Goal: Task Accomplishment & Management: Complete application form

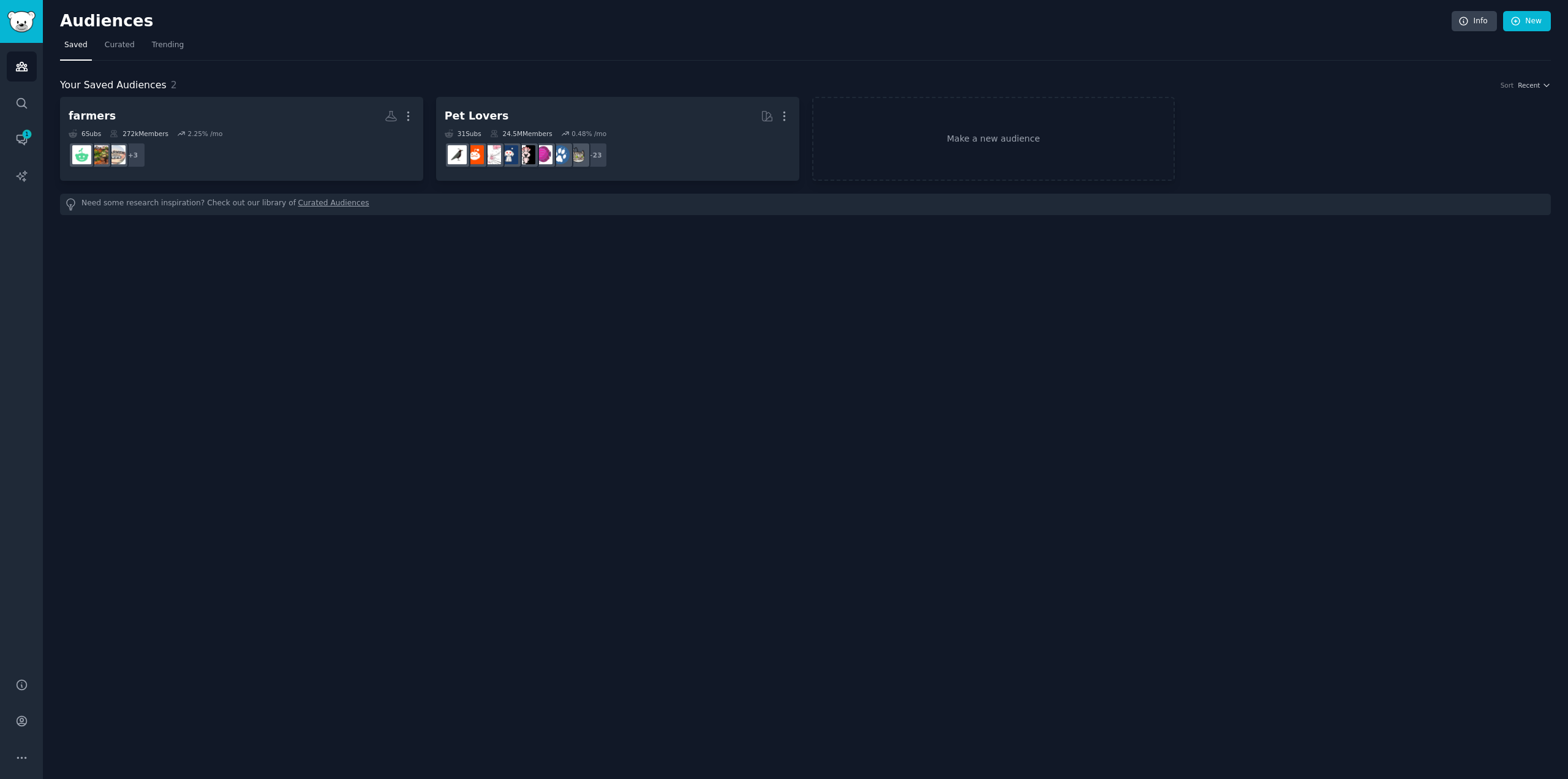
click at [313, 301] on div "Audiences Info New Saved Curated Trending Your Saved Audiences 2 Sort Recent fa…" at bounding box center [805, 389] width 1525 height 779
click at [16, 138] on icon "Sidebar" at bounding box center [21, 139] width 13 height 13
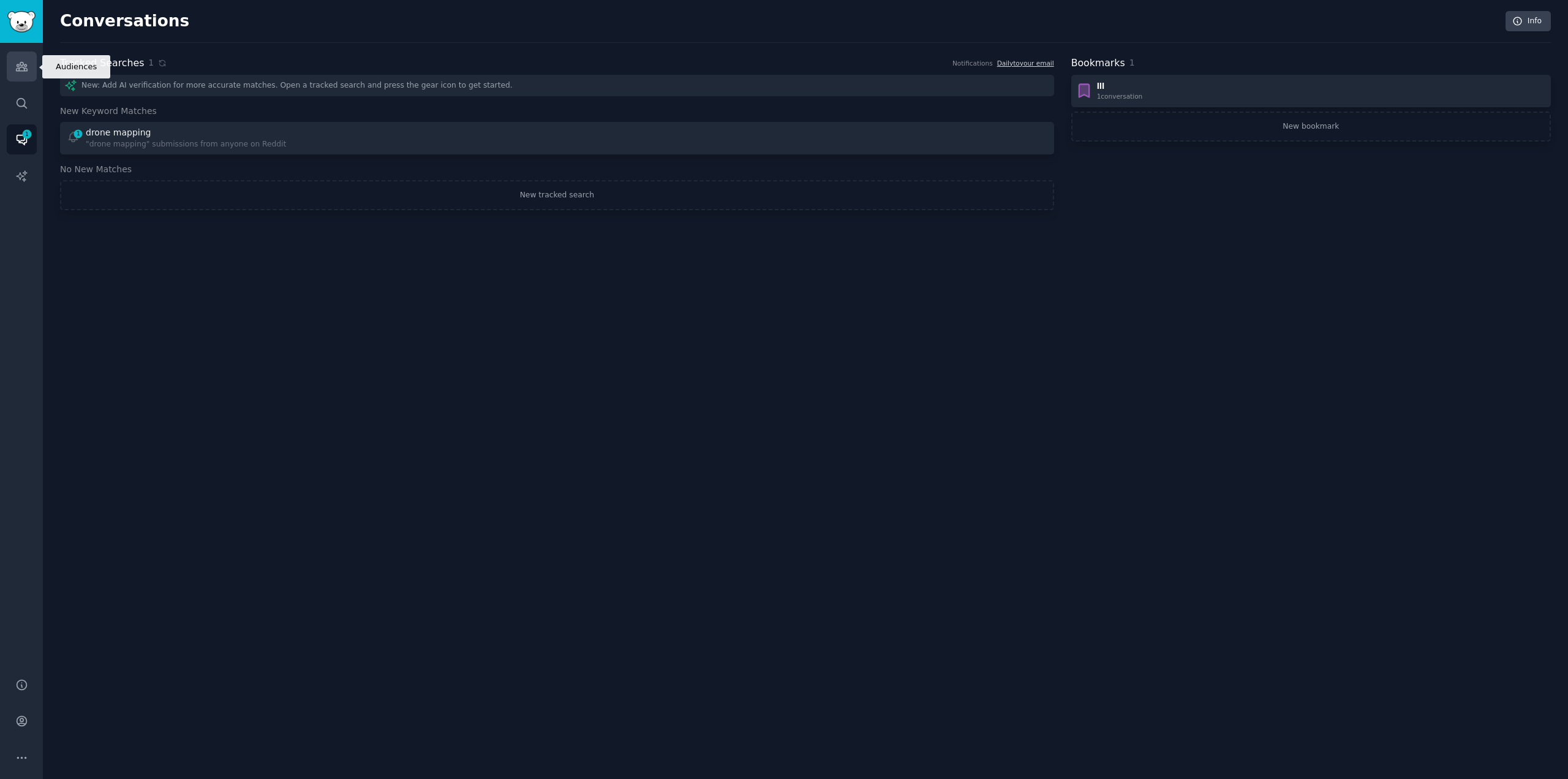
click at [20, 66] on icon "Sidebar" at bounding box center [21, 66] width 13 height 13
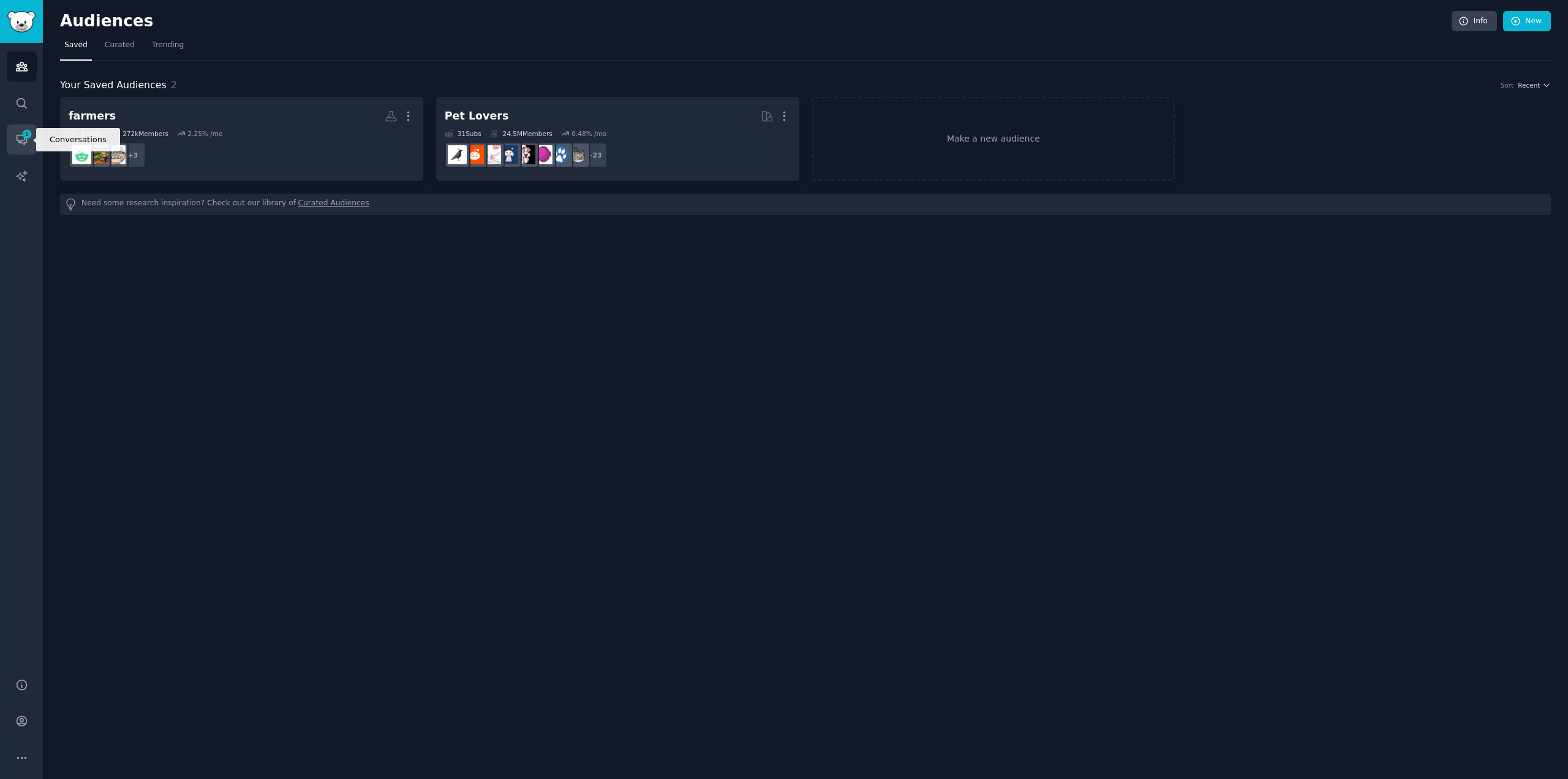
click at [30, 134] on span "1" at bounding box center [26, 135] width 11 height 9
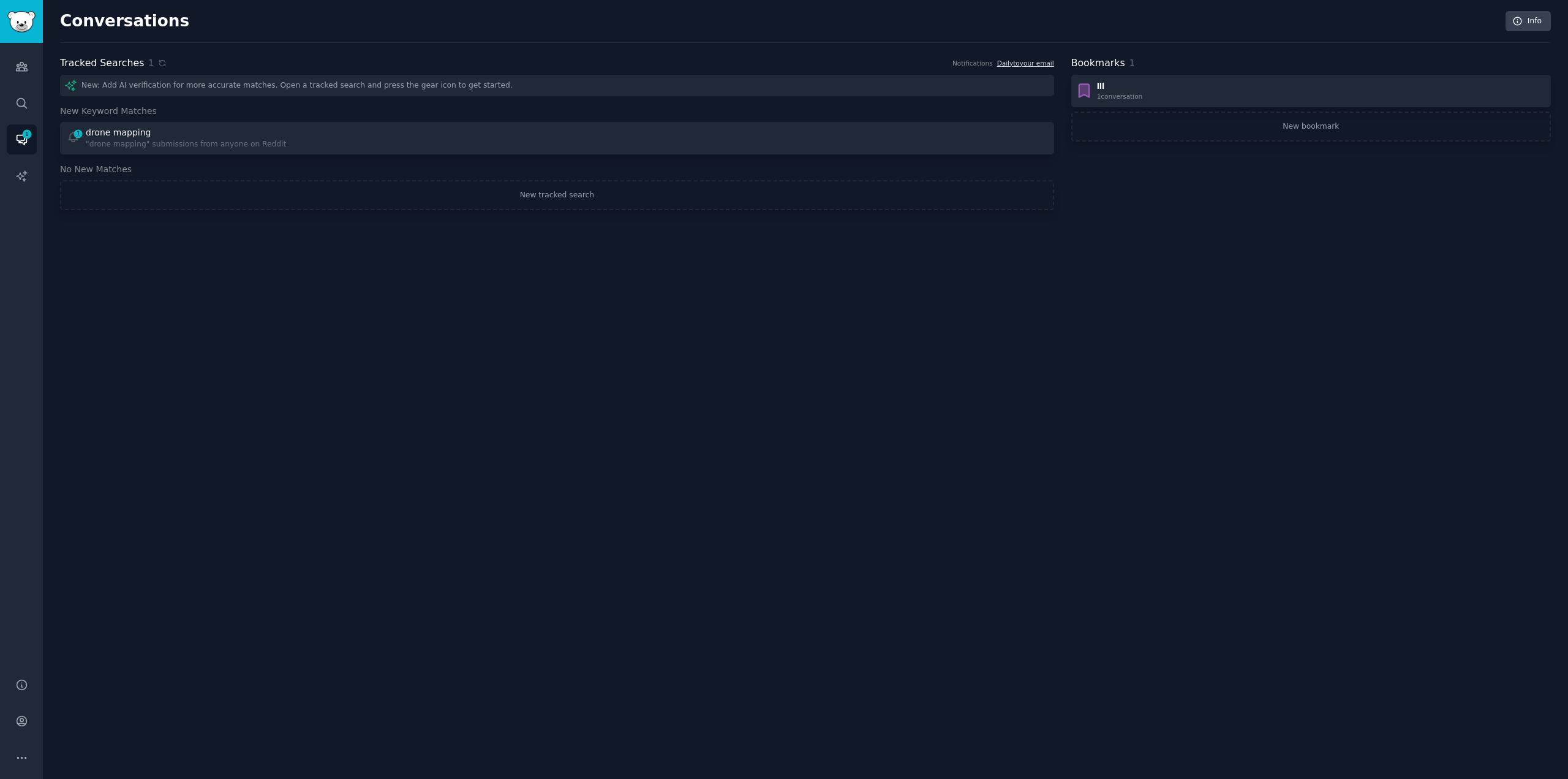
click at [210, 311] on div "Conversations Info Tracked Searches 1 Notifications Daily to your email New: Ad…" at bounding box center [805, 389] width 1525 height 779
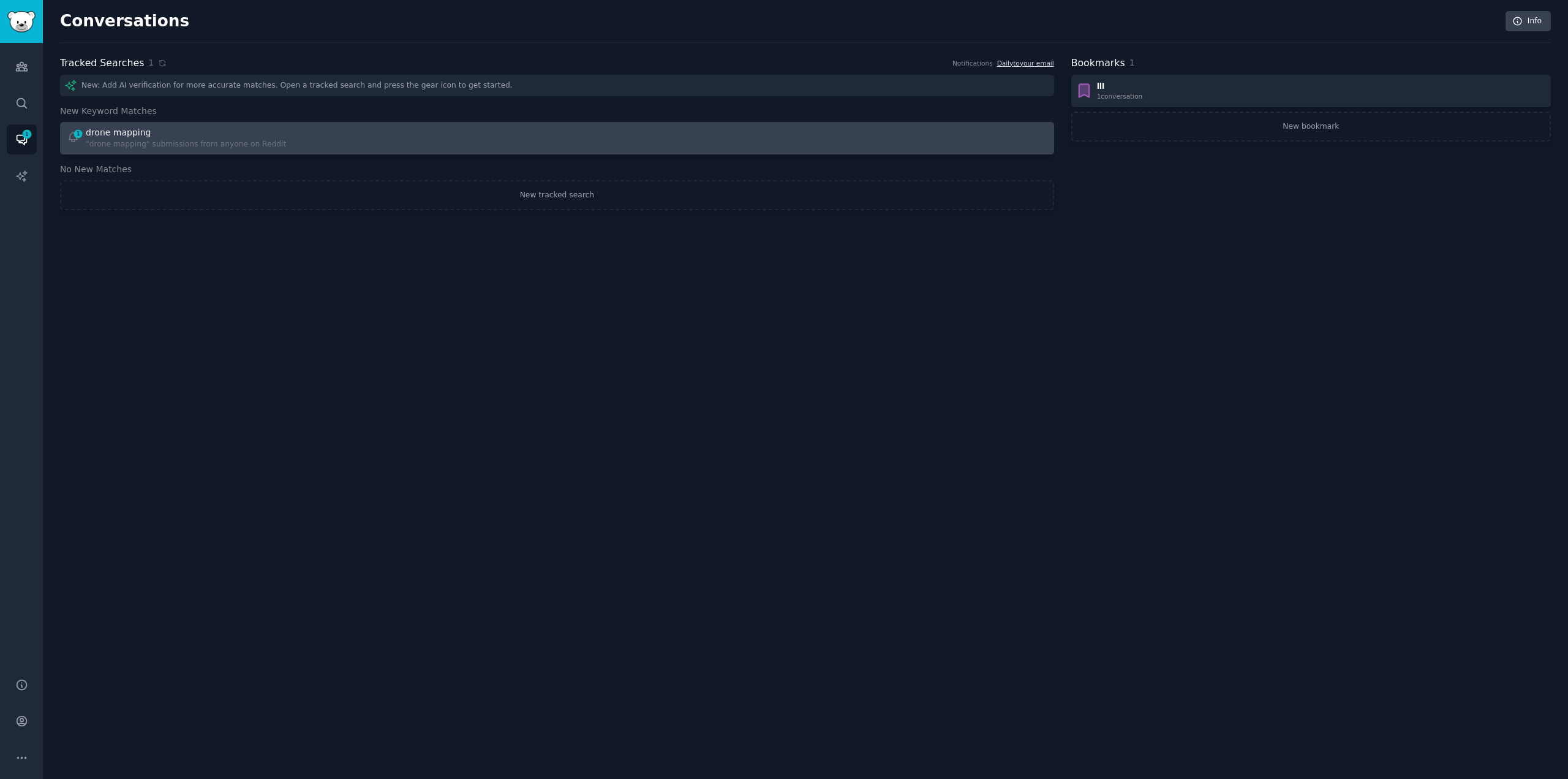
click at [148, 140] on div ""drone mapping" submissions from anyone on Reddit" at bounding box center [186, 144] width 200 height 11
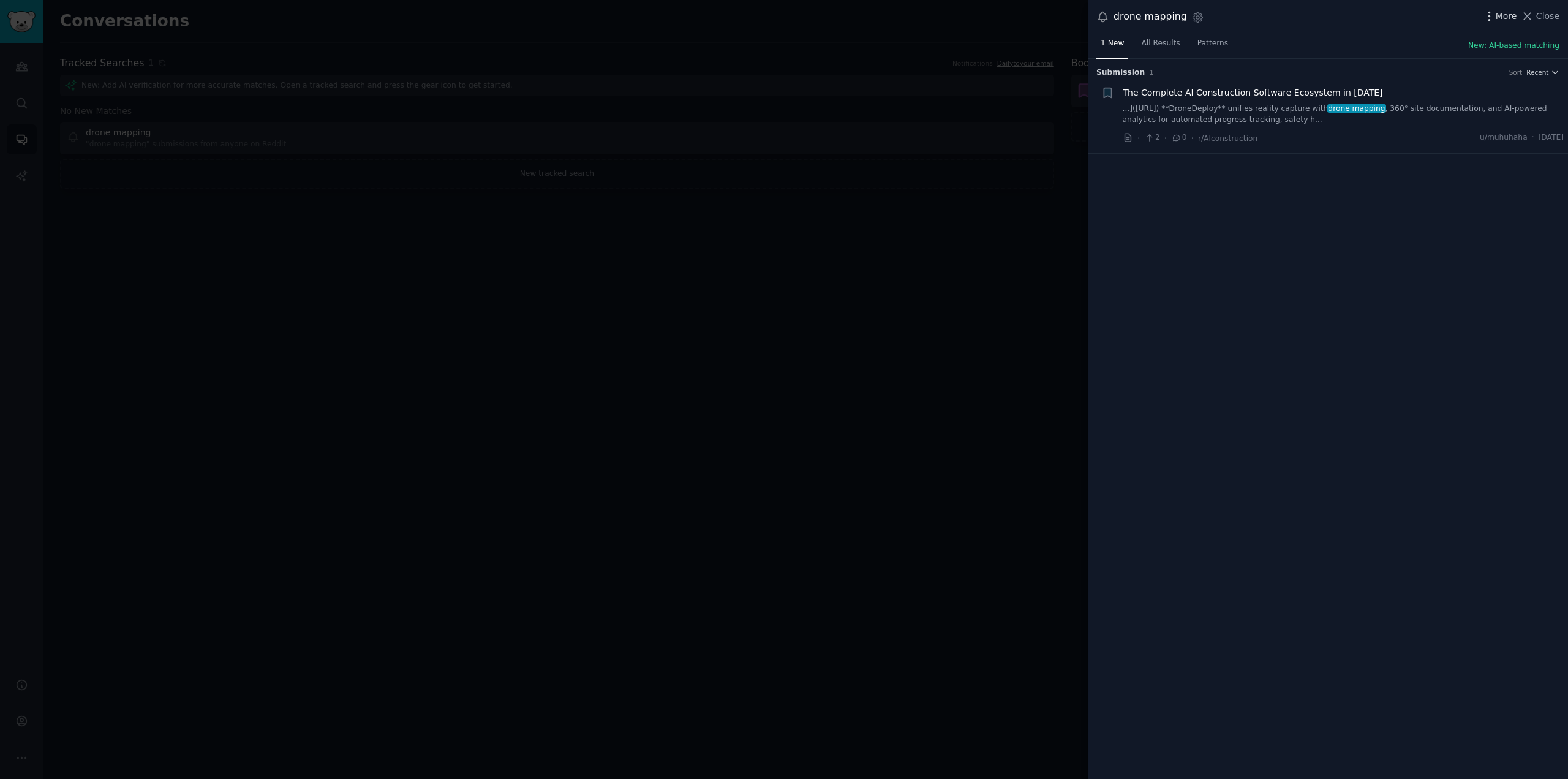
click at [1490, 12] on icon "button" at bounding box center [1489, 16] width 1 height 9
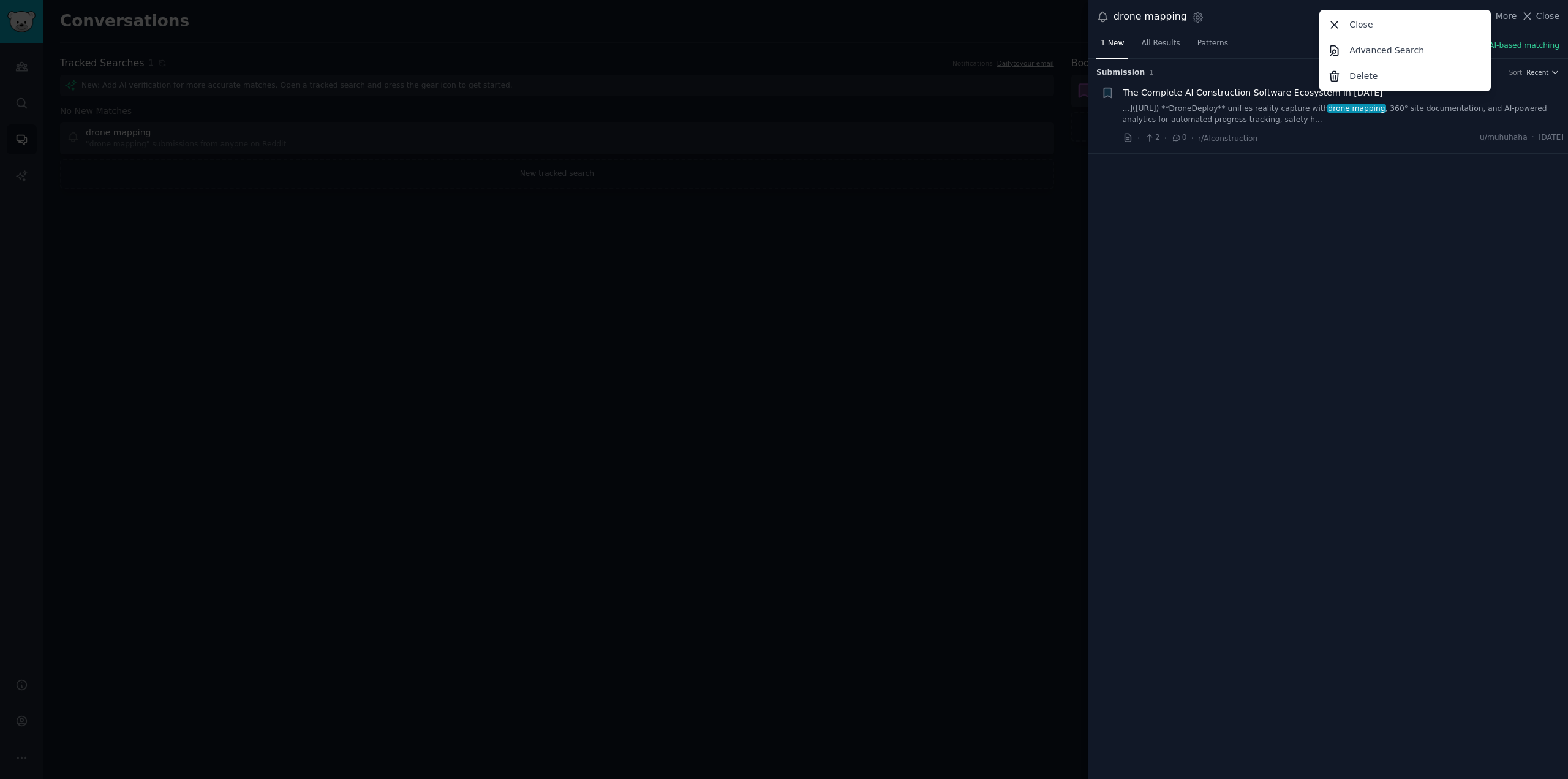
click at [1297, 281] on div "Submission 1 Sort Recent + The Complete AI Construction Software Ecosystem in […" at bounding box center [1328, 419] width 480 height 720
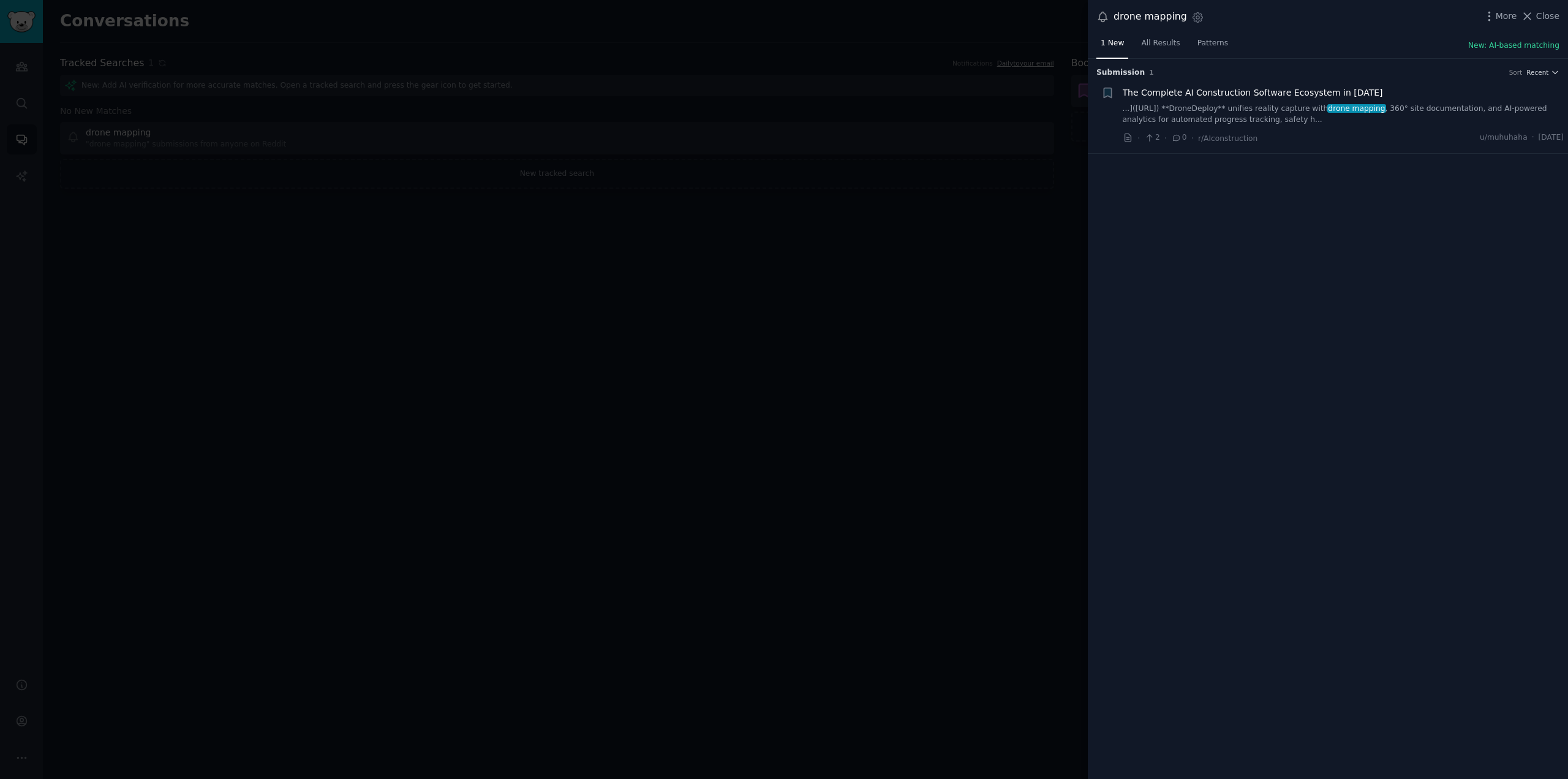
click at [1486, 19] on div "drone mapping Settings More Close" at bounding box center [1328, 16] width 463 height 16
click at [1490, 16] on icon "button" at bounding box center [1489, 16] width 1 height 9
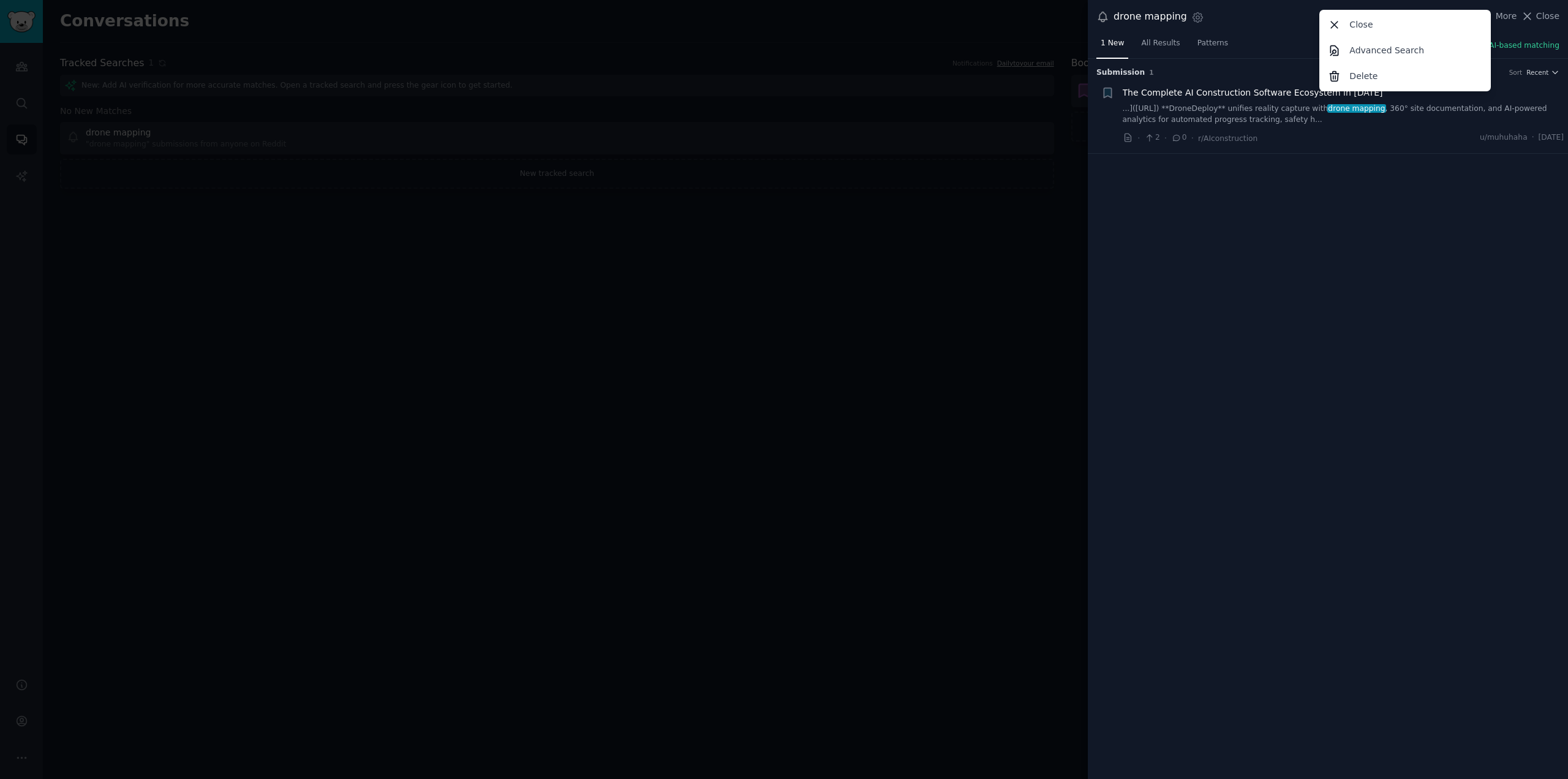
click at [1331, 225] on div "Submission 1 Sort Recent + The Complete AI Construction Software Ecosystem in […" at bounding box center [1328, 419] width 480 height 720
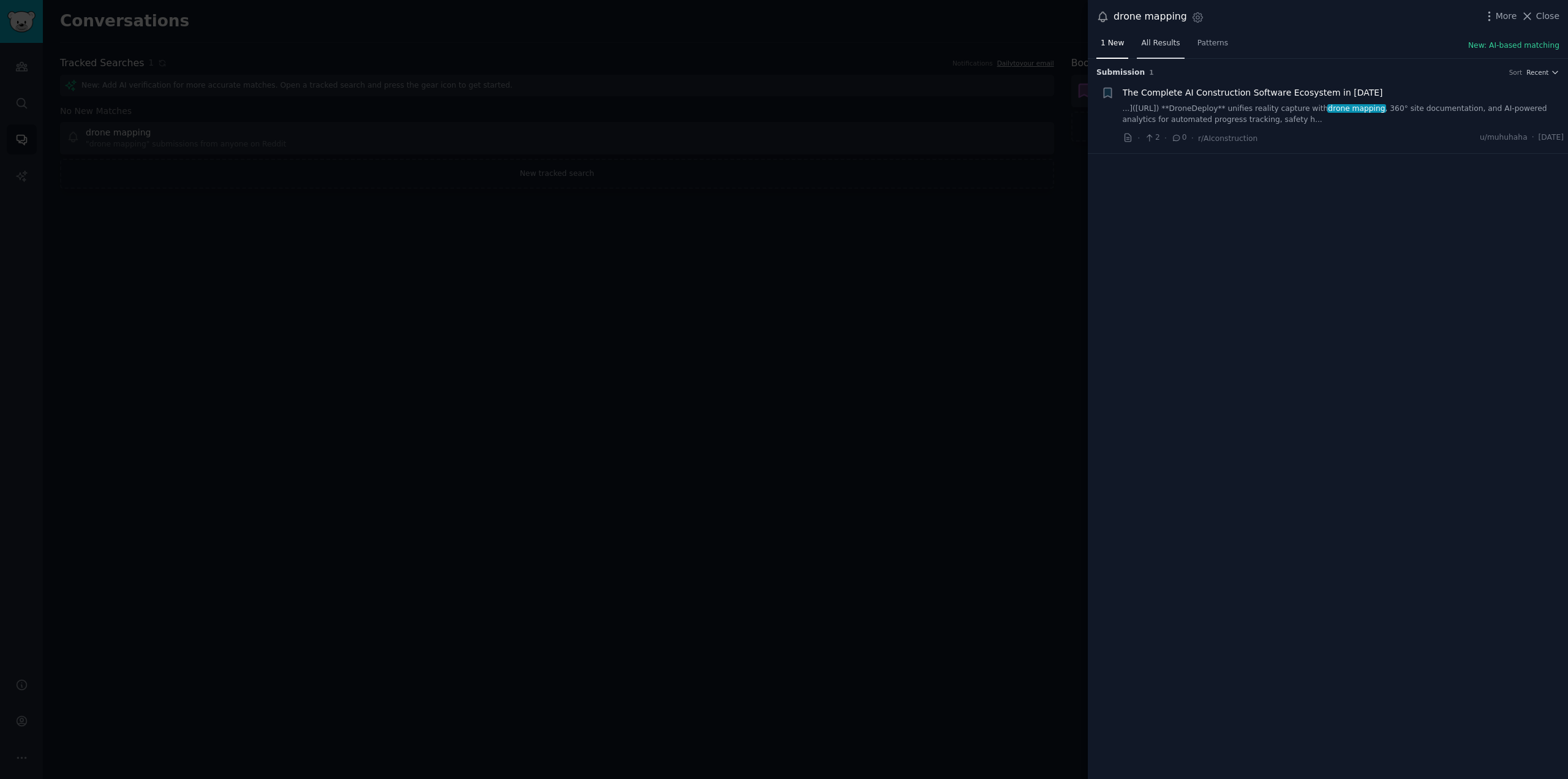
click at [1165, 49] on link "All Results" at bounding box center [1160, 47] width 47 height 26
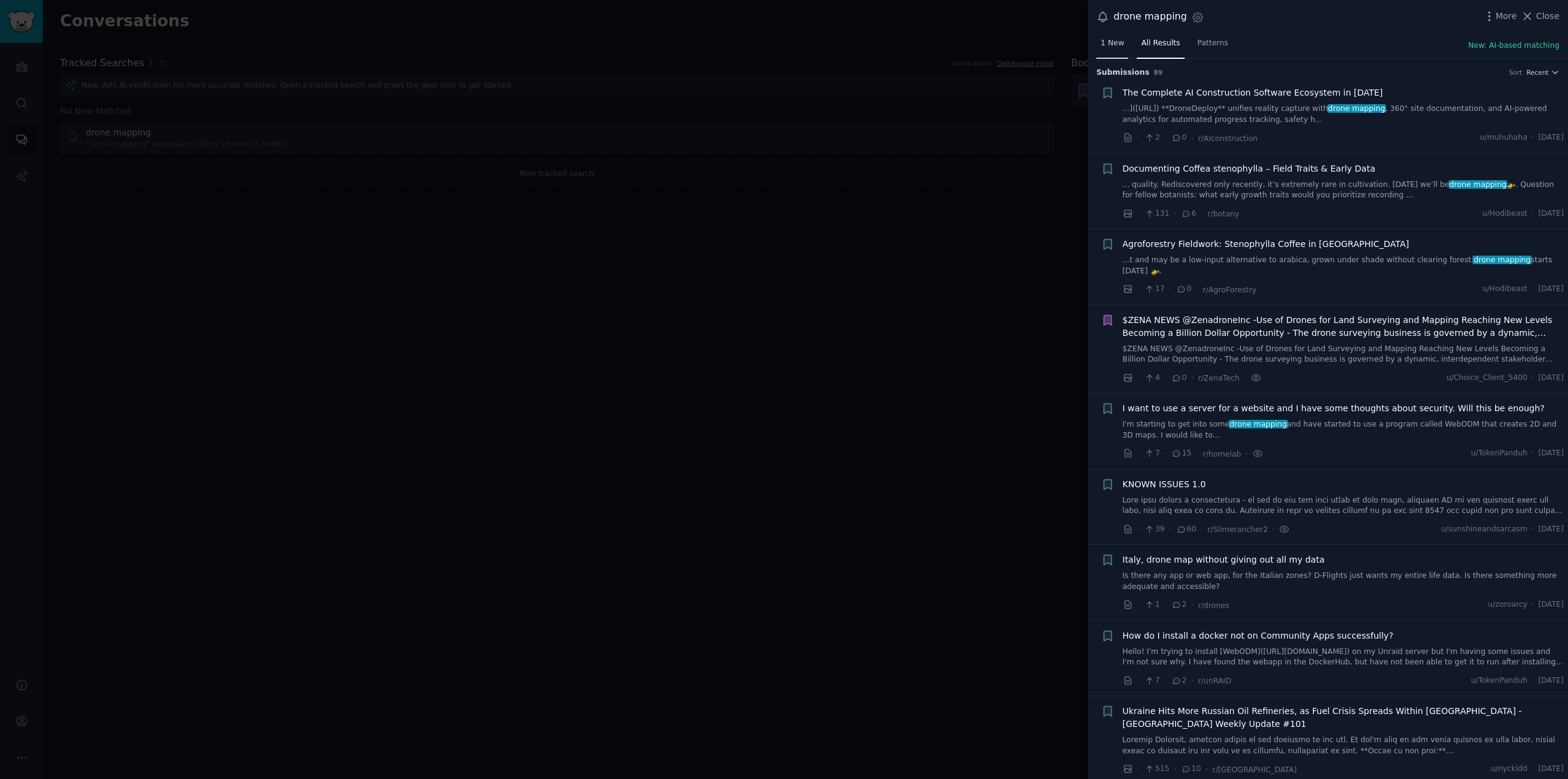
click at [1104, 47] on span "1 New" at bounding box center [1112, 43] width 23 height 11
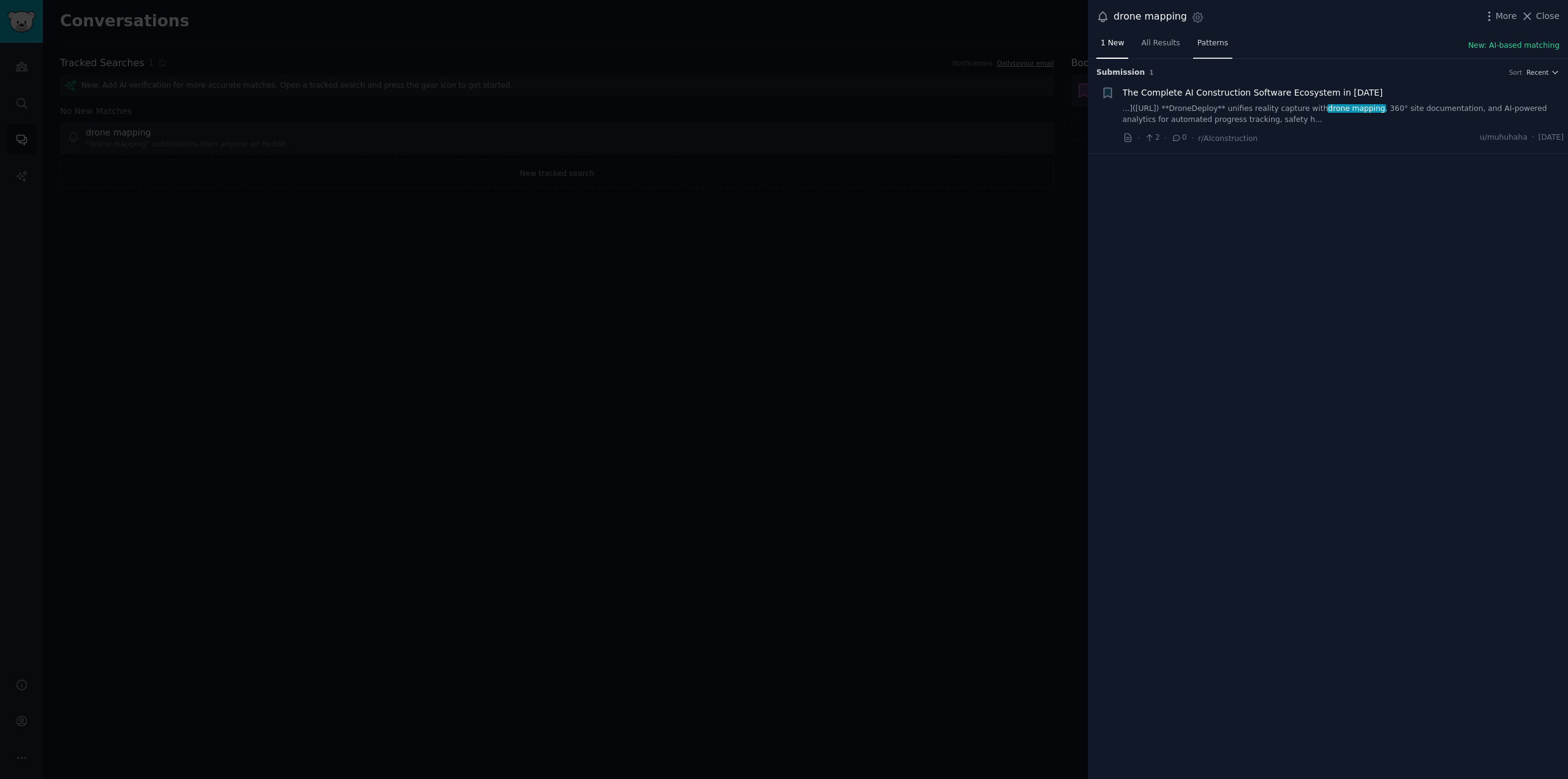
click at [1210, 47] on span "Patterns" at bounding box center [1213, 43] width 31 height 11
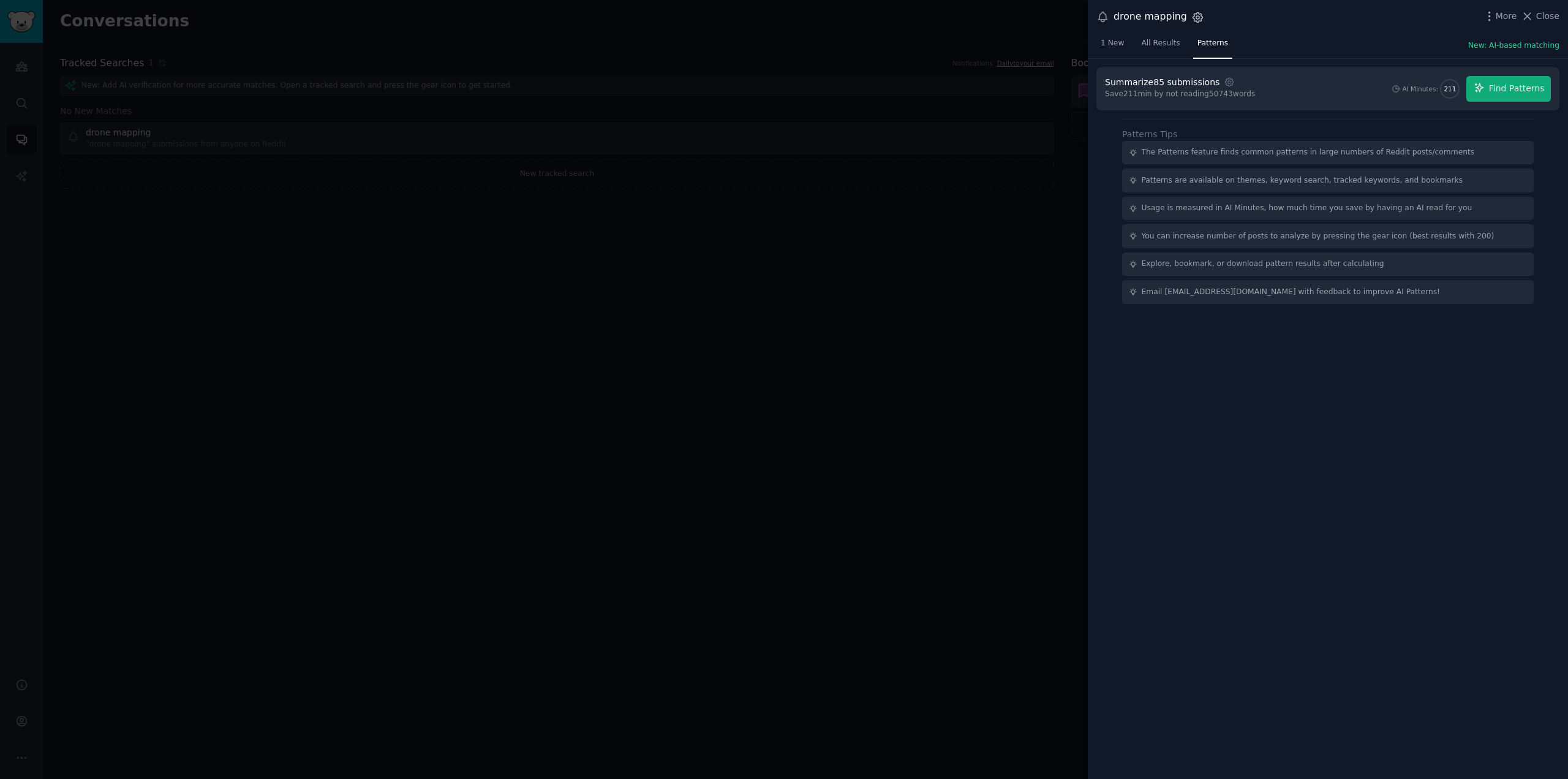
click at [1196, 20] on icon "button" at bounding box center [1198, 17] width 10 height 10
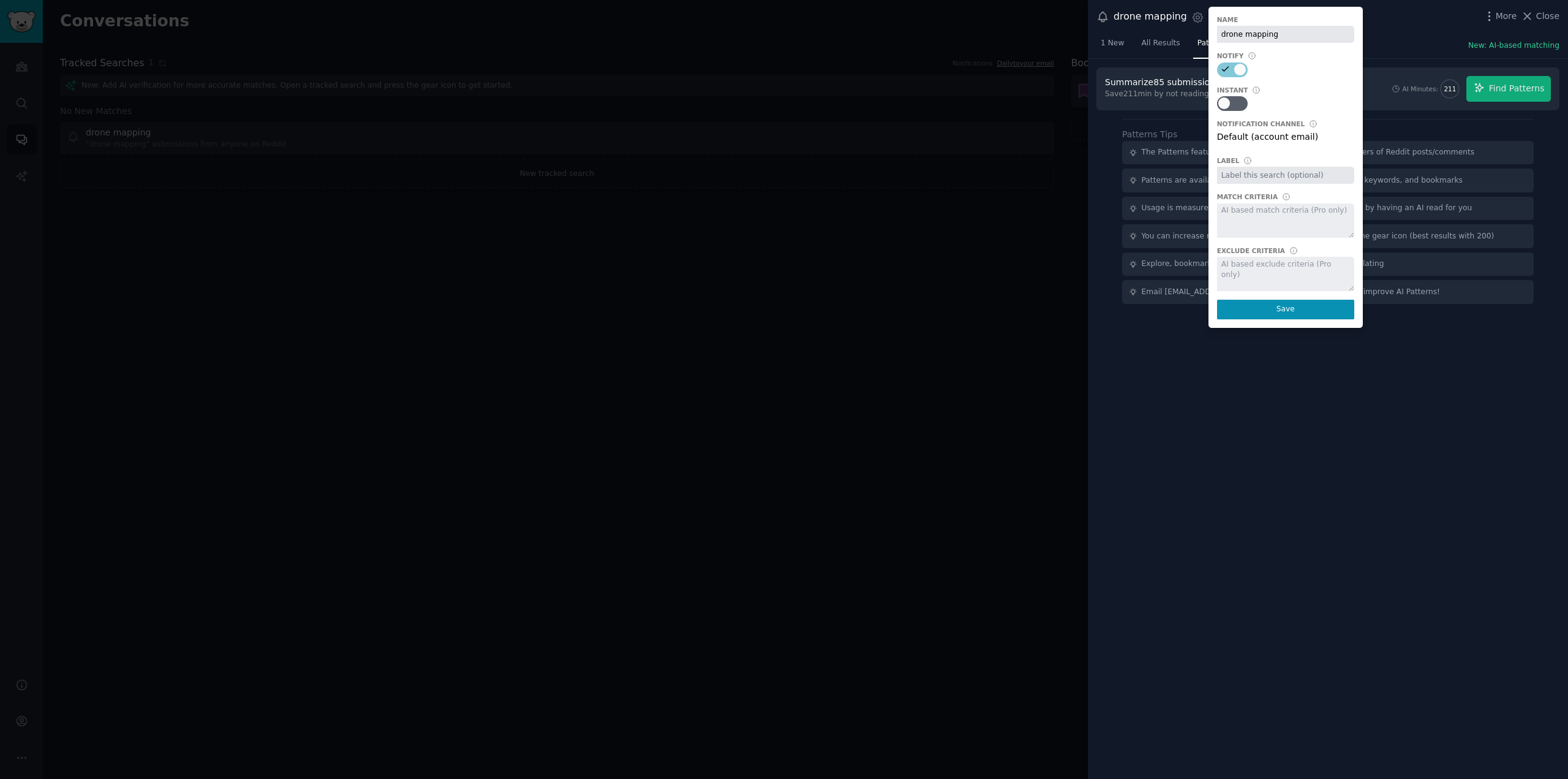
click at [1140, 390] on div "Summarize 85 submissions Settings Save 211 min by not reading 50743 words AI Mi…" at bounding box center [1328, 419] width 480 height 720
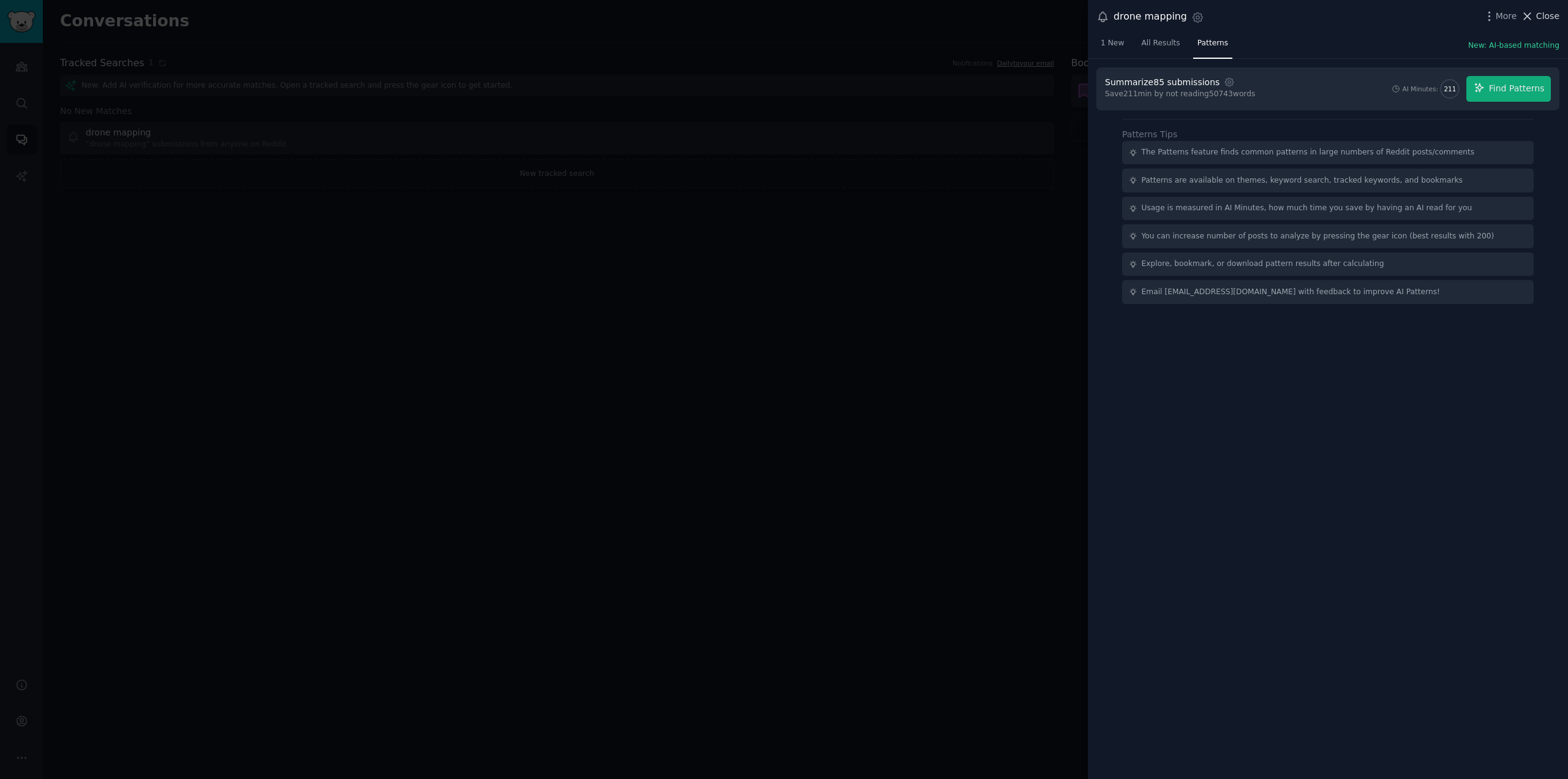
click at [1545, 14] on span "Close" at bounding box center [1548, 16] width 23 height 13
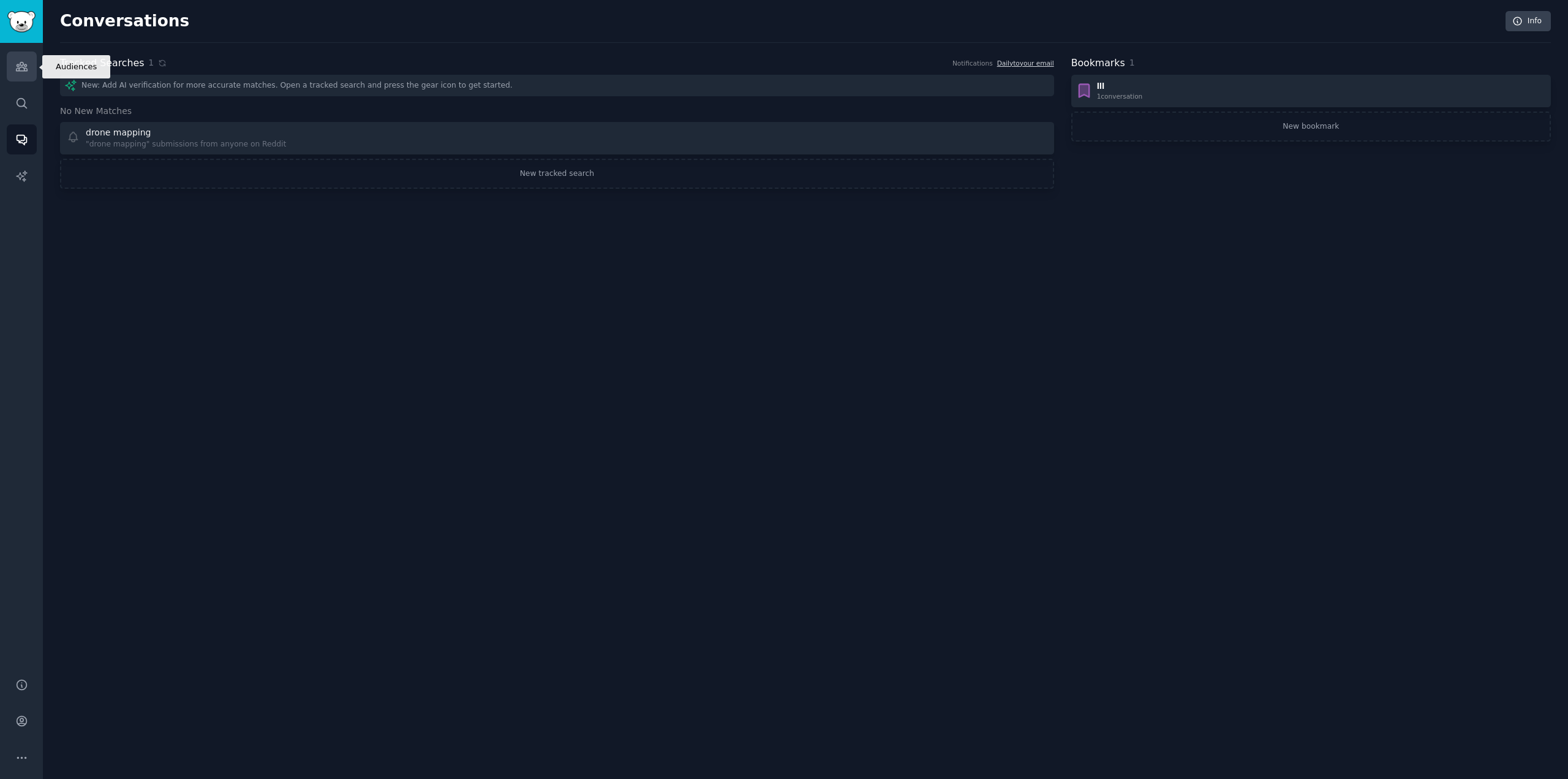
click at [18, 66] on icon "Sidebar" at bounding box center [21, 66] width 11 height 9
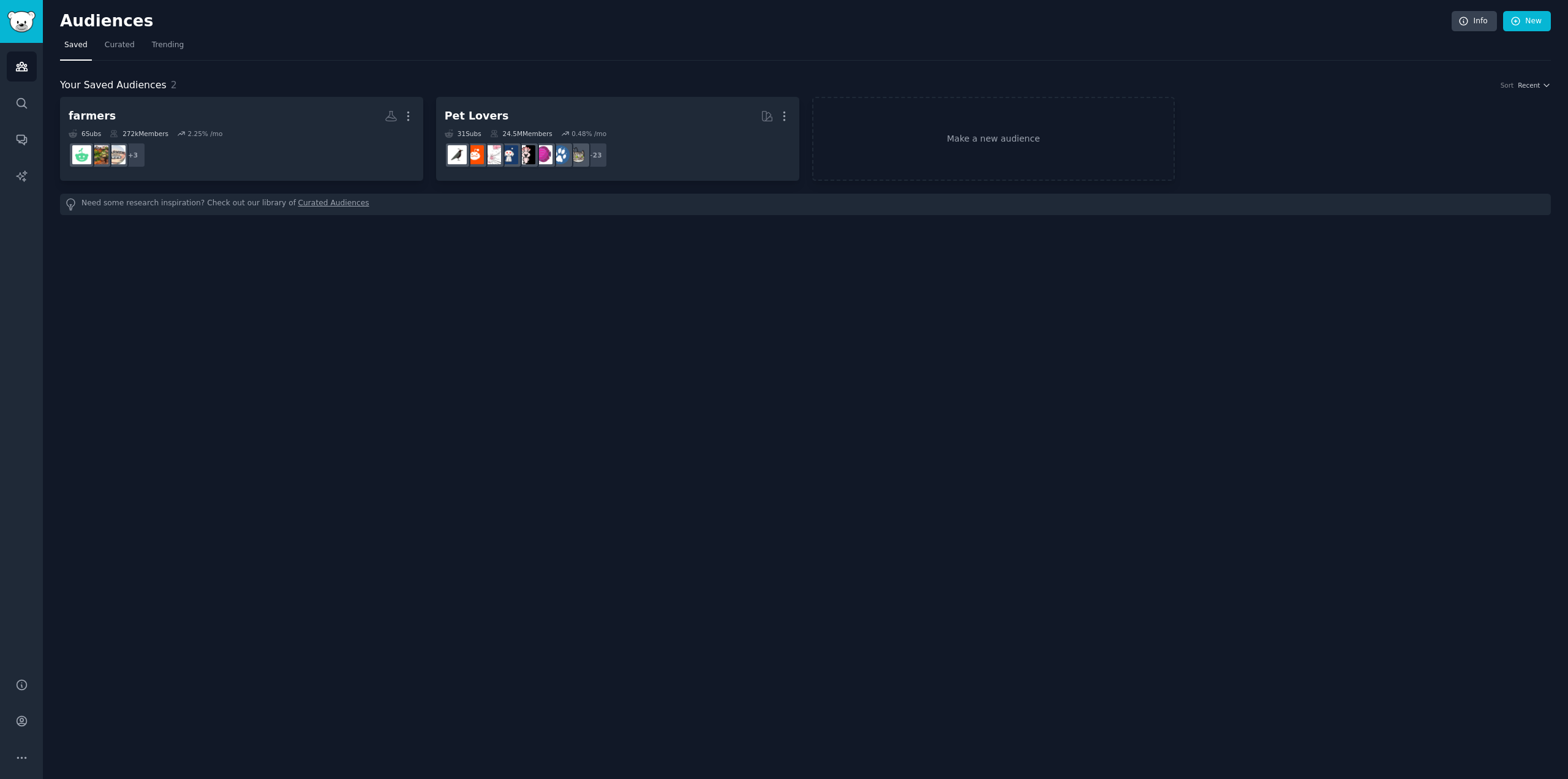
click at [342, 444] on div "Audiences Info New Saved Curated Trending Your Saved Audiences 2 Sort Recent fa…" at bounding box center [805, 389] width 1525 height 779
click at [303, 206] on link "Curated Audiences" at bounding box center [333, 203] width 71 height 13
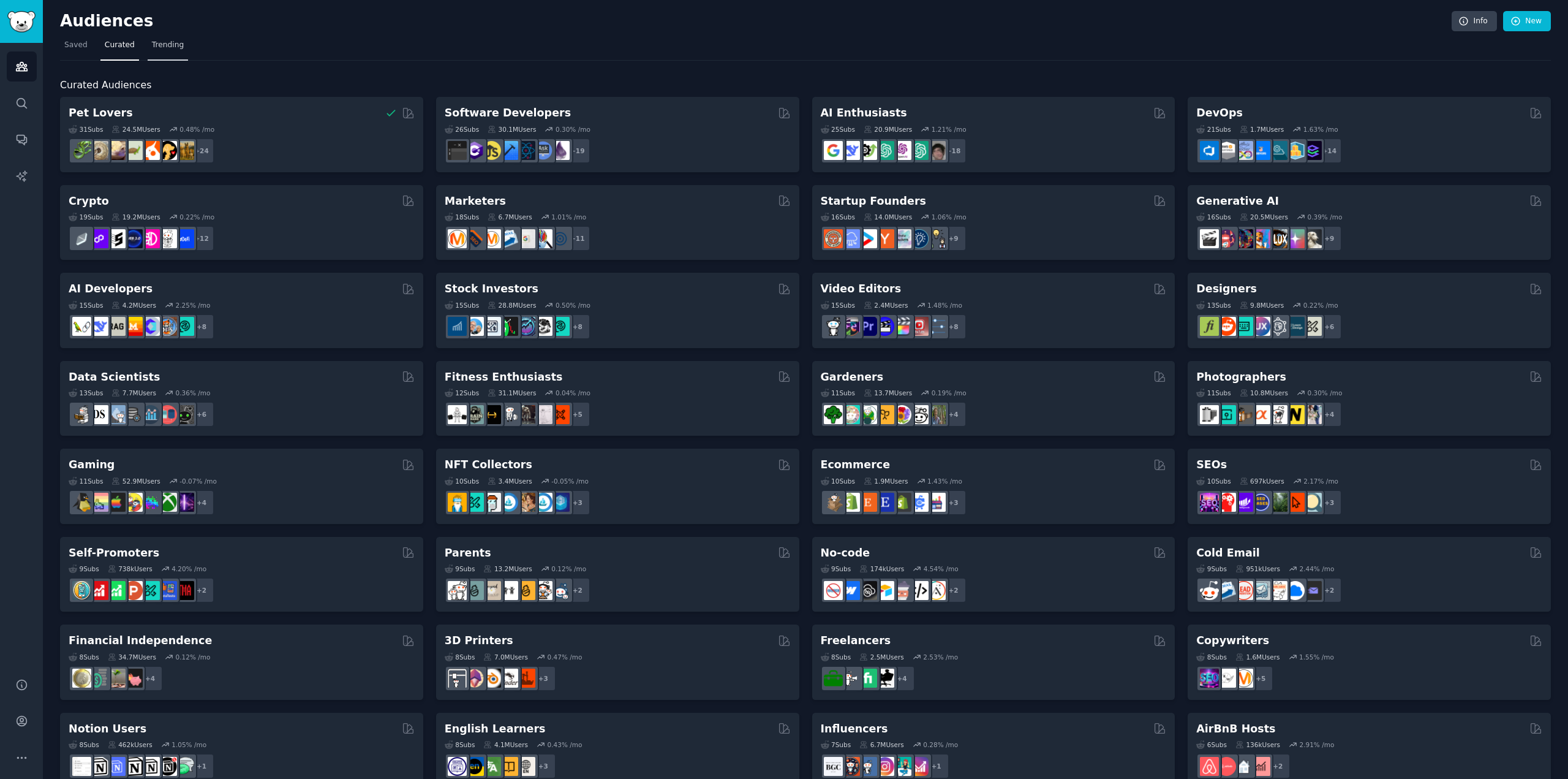
click at [167, 41] on span "Trending" at bounding box center [167, 45] width 31 height 11
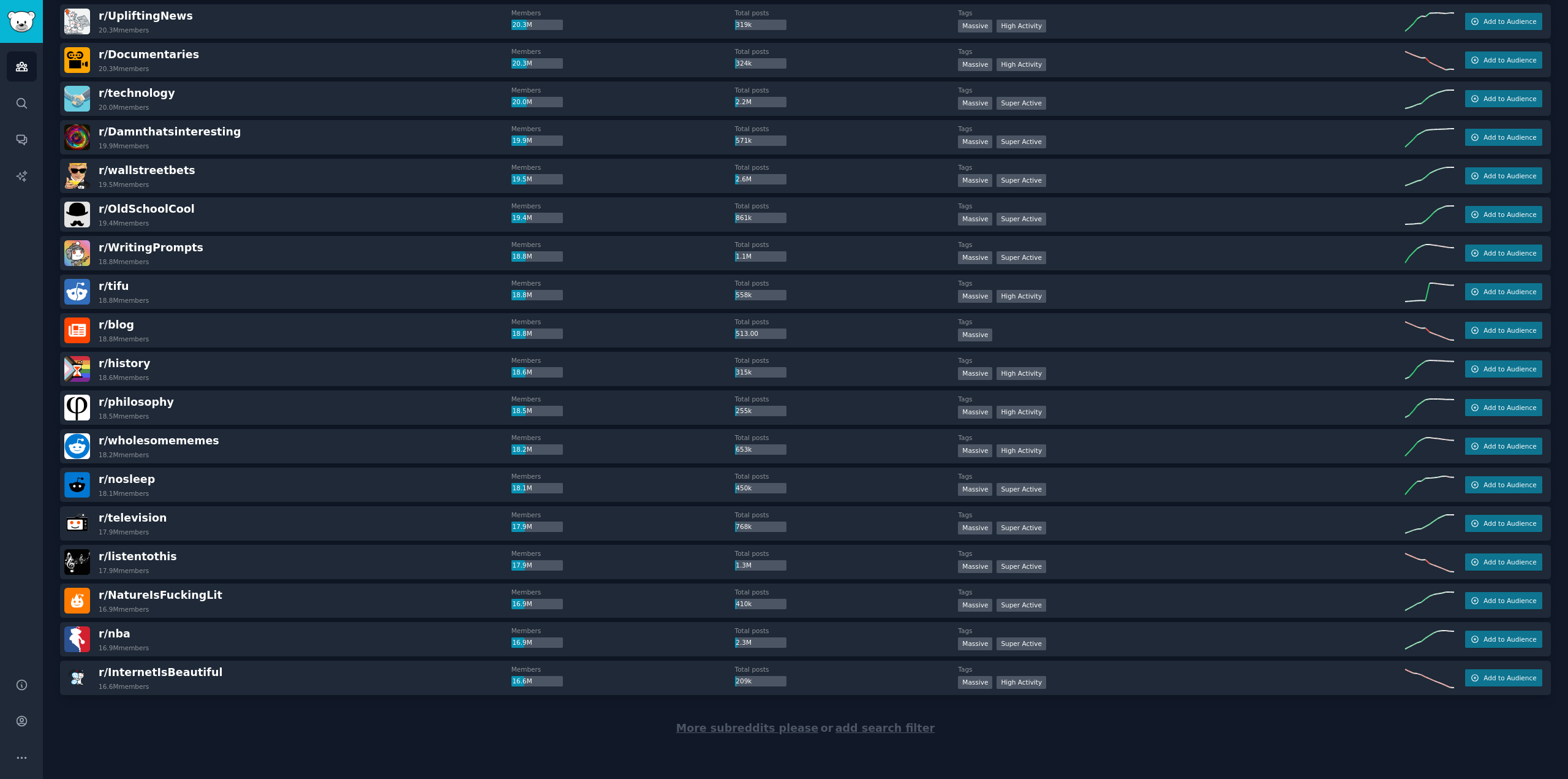
scroll to position [682, 0]
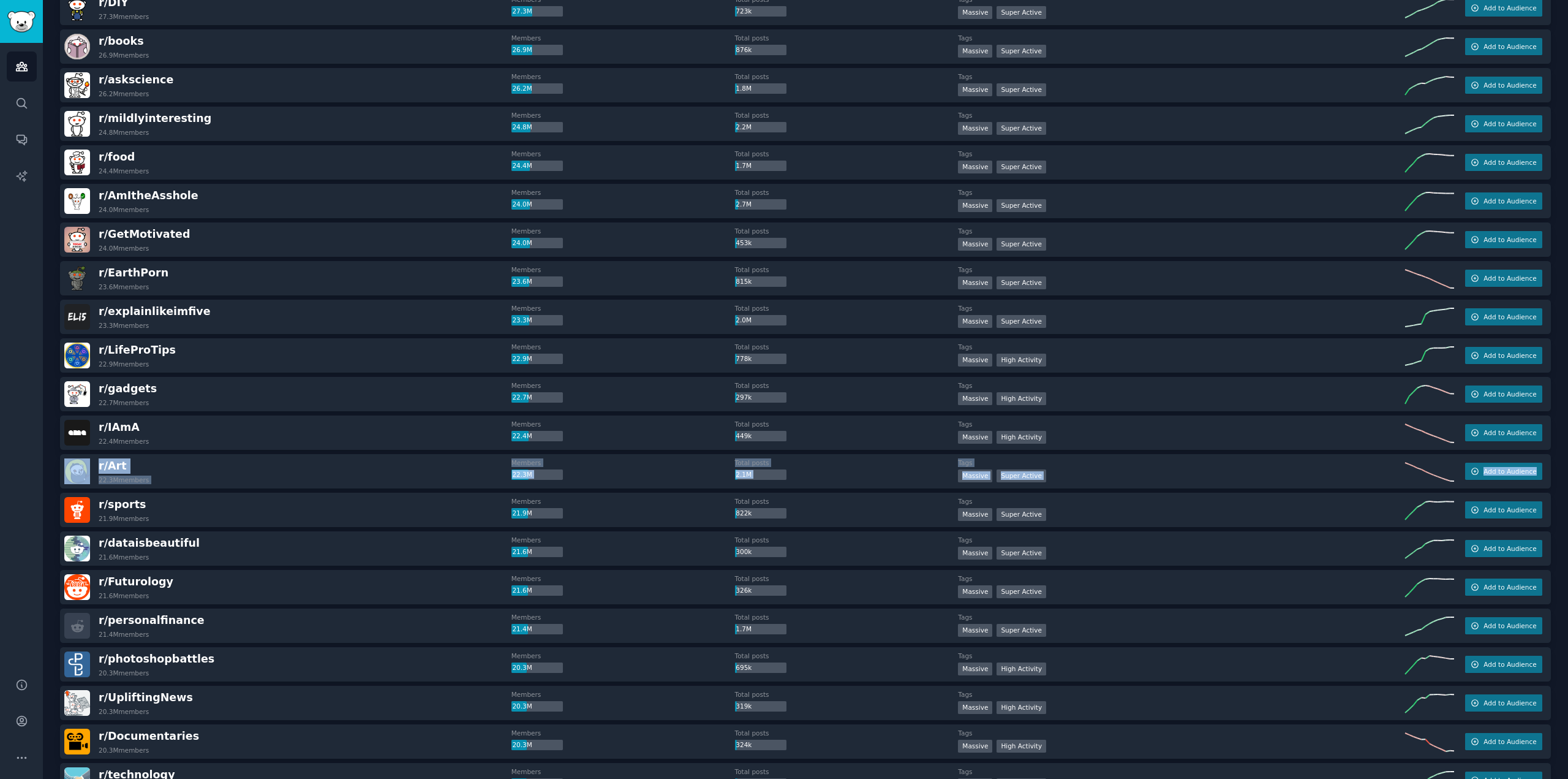
drag, startPoint x: 1565, startPoint y: 444, endPoint x: 1567, endPoint y: 489, distance: 45.0
click at [1567, 489] on main "Audiences Info New Saved Curated Trending Top Subreddits Top Subreddits Largest…" at bounding box center [805, 389] width 1525 height 779
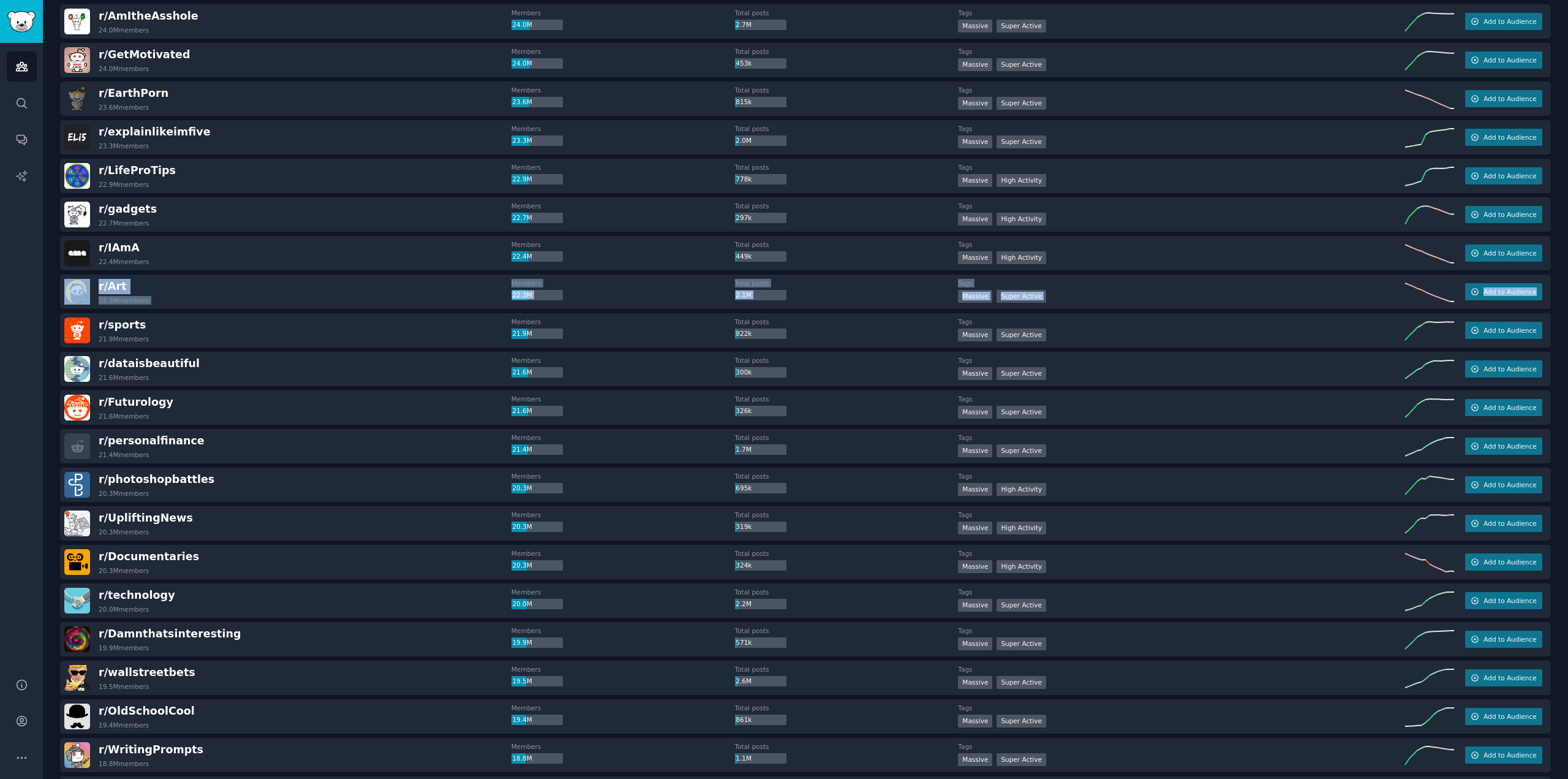
scroll to position [1338, 0]
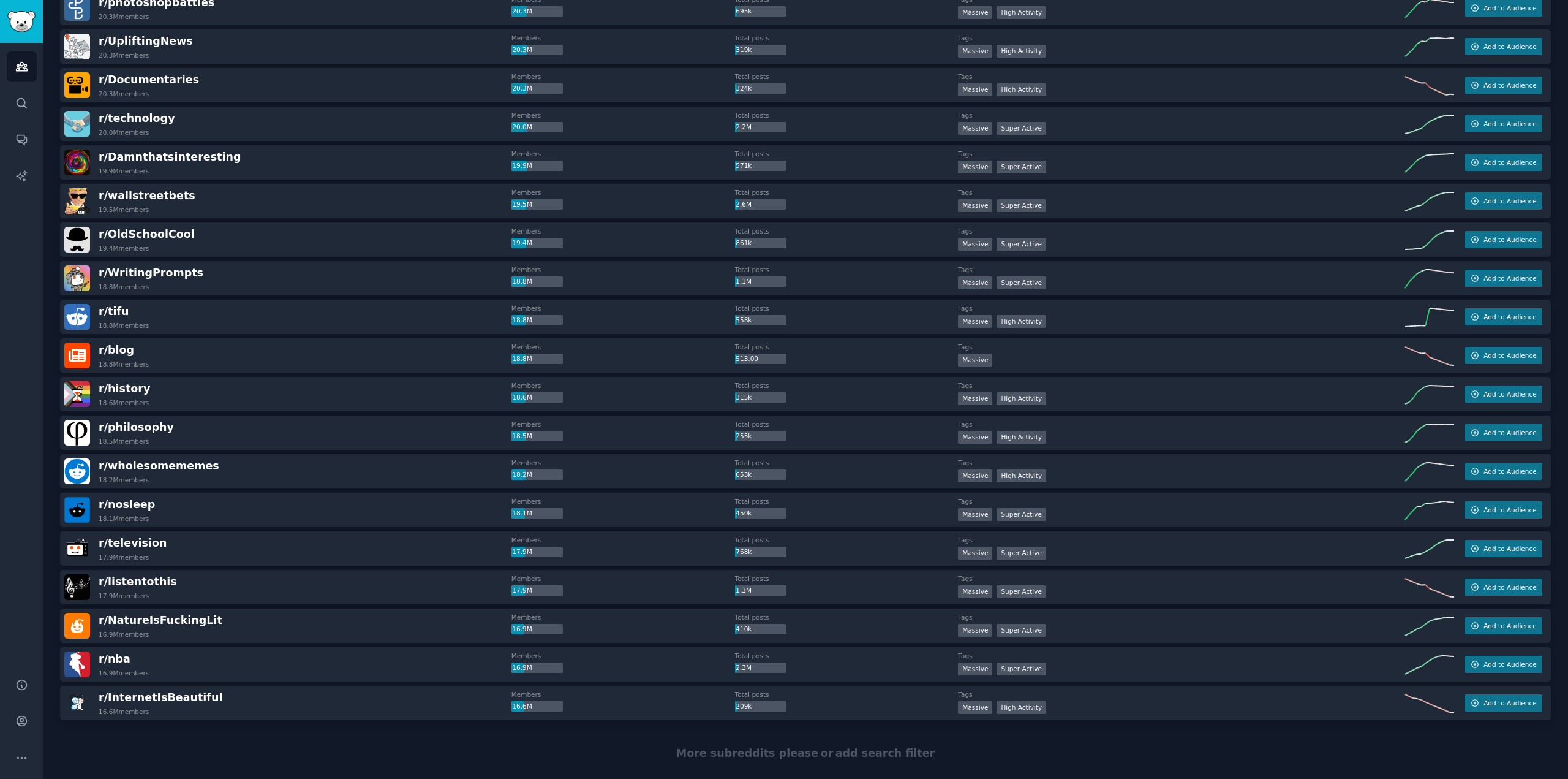
click at [27, 370] on div "Audiences Search Conversations AI Reports" at bounding box center [21, 352] width 43 height 620
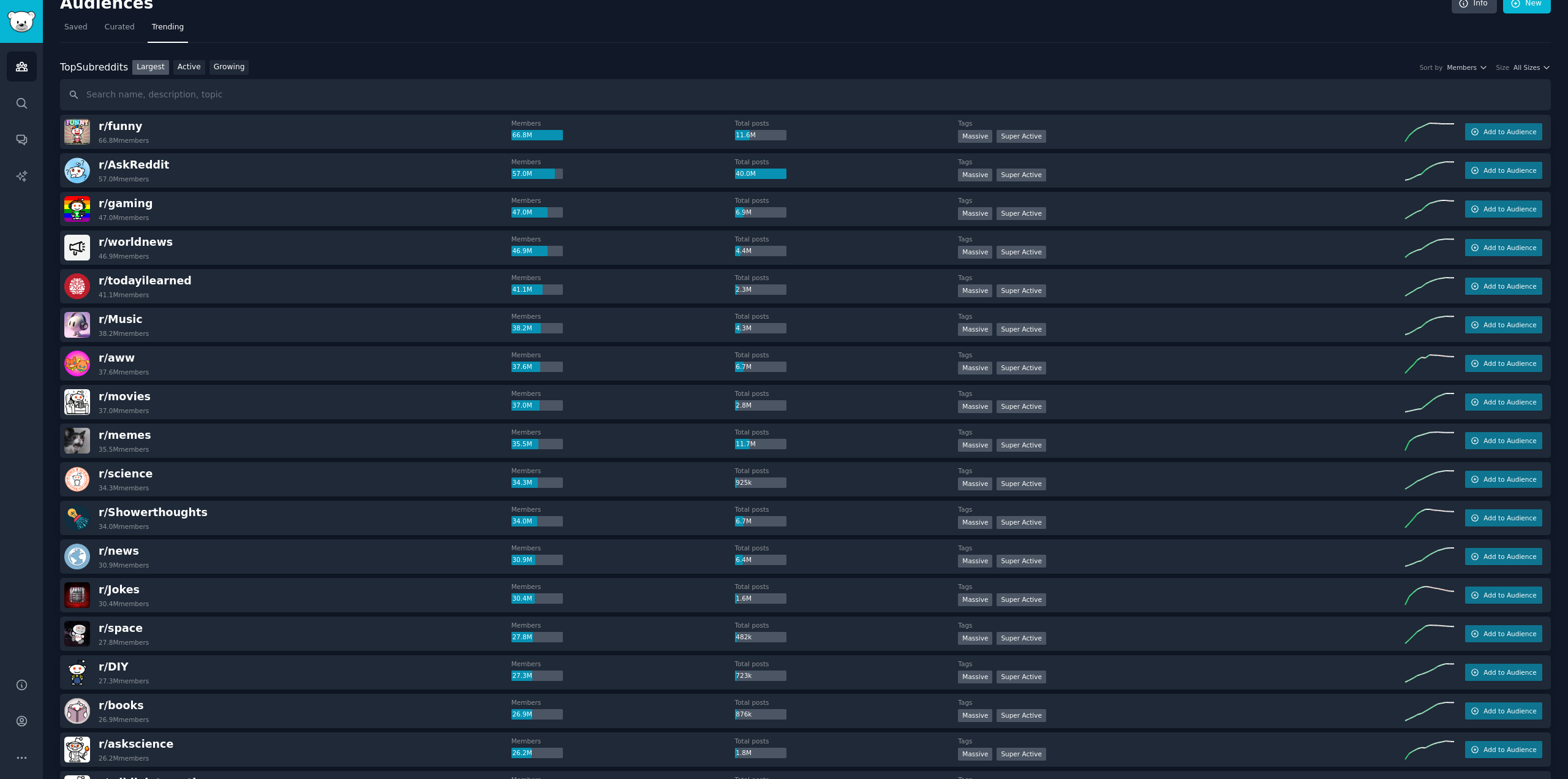
scroll to position [0, 0]
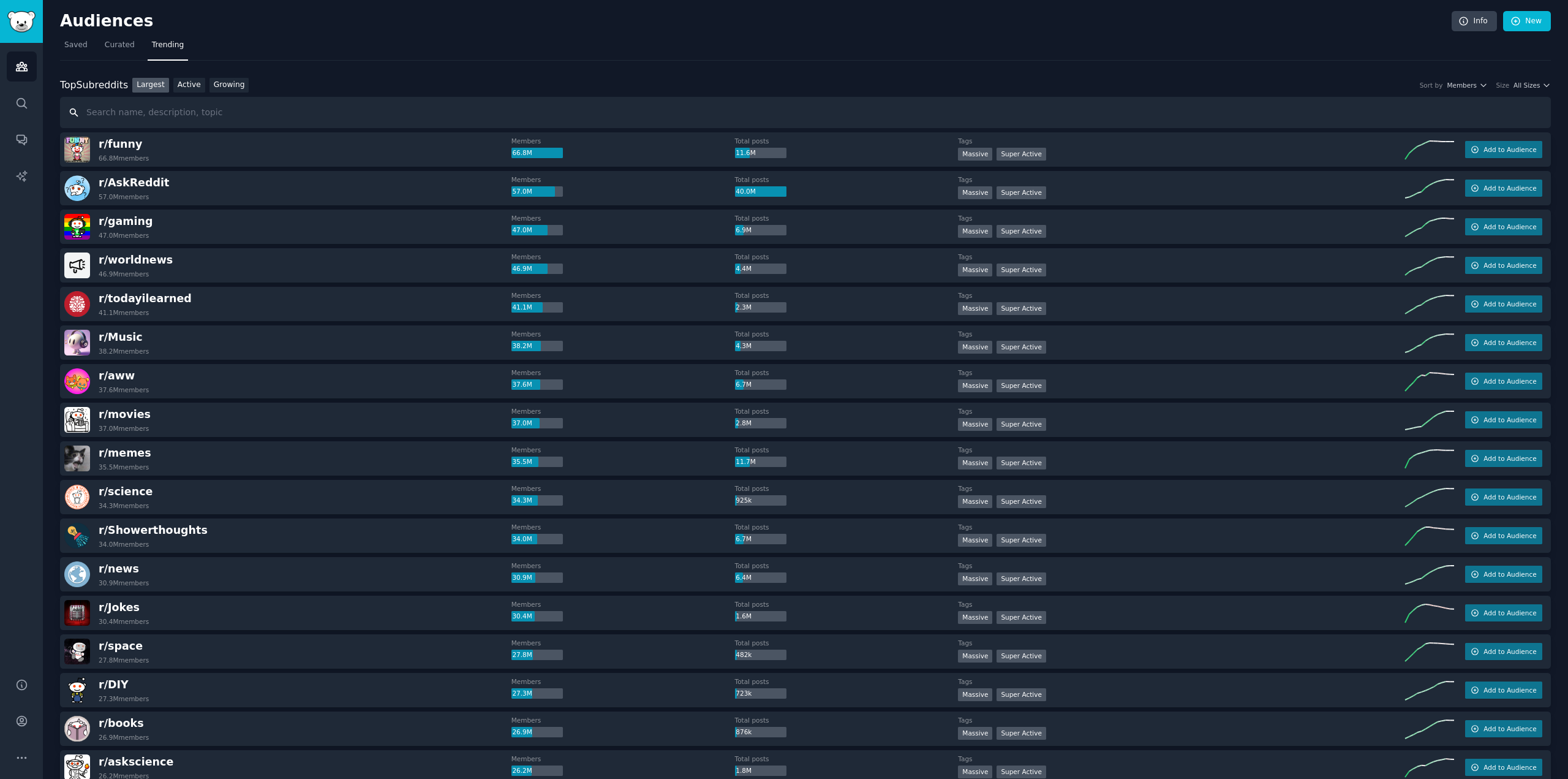
click at [139, 114] on input "text" at bounding box center [805, 112] width 1491 height 32
type input "programming"
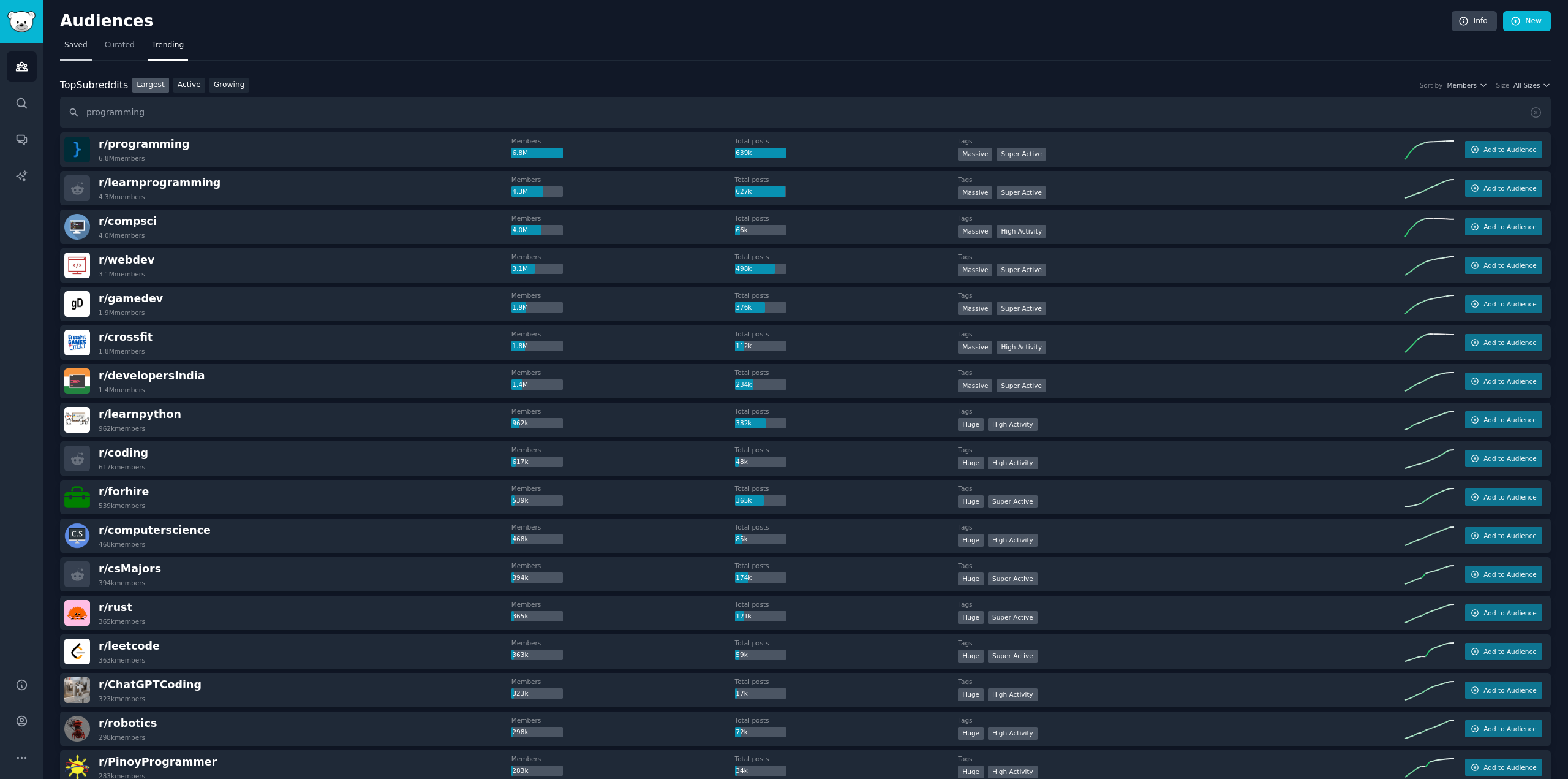
click at [72, 43] on span "Saved" at bounding box center [76, 45] width 23 height 11
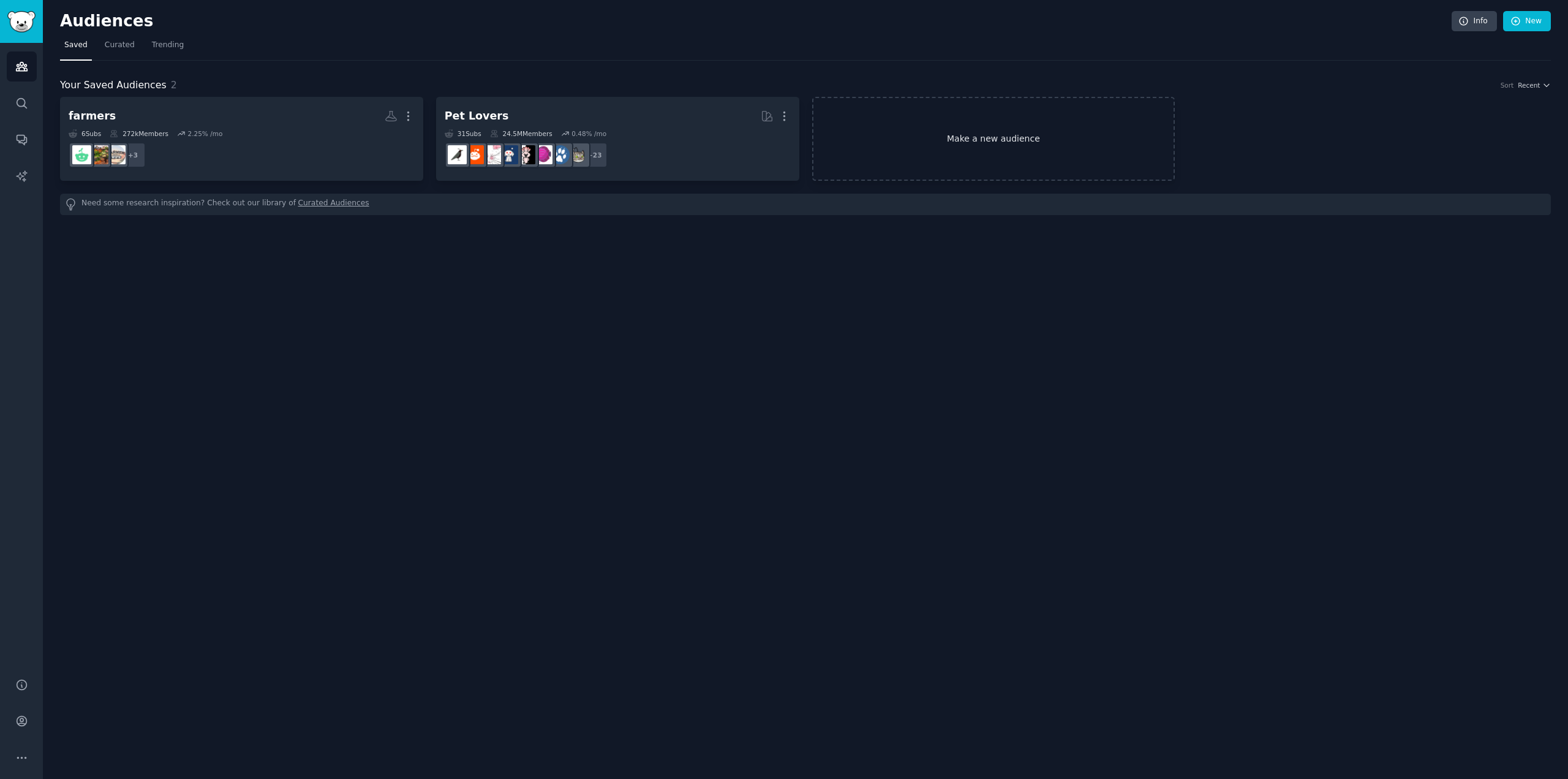
click at [999, 134] on link "Make a new audience" at bounding box center [993, 139] width 363 height 84
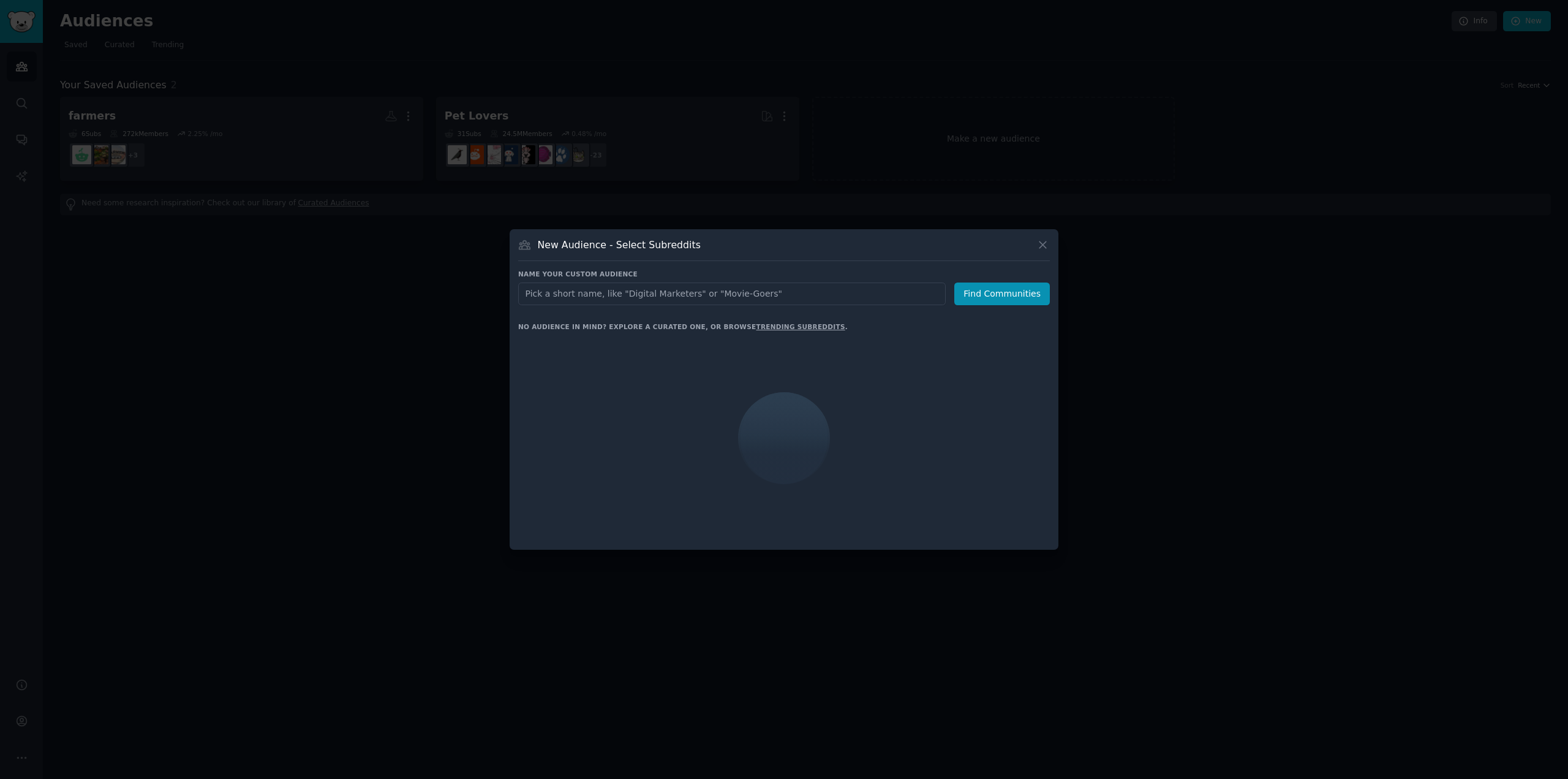
click at [635, 294] on input "text" at bounding box center [732, 294] width 427 height 23
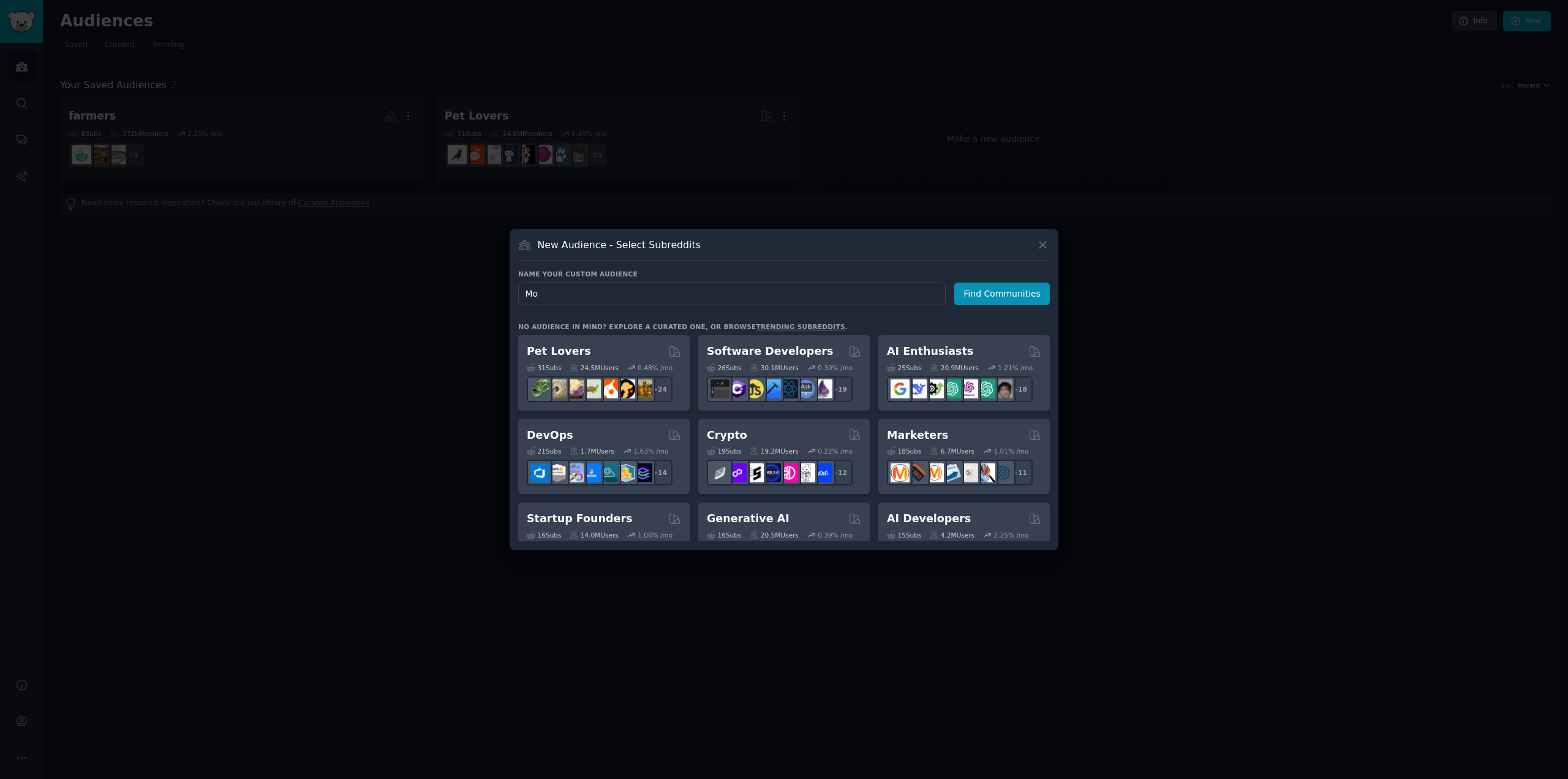
type input "M"
type input "Mechanical keybord lovers"
click button "Find Communities" at bounding box center [1002, 294] width 95 height 23
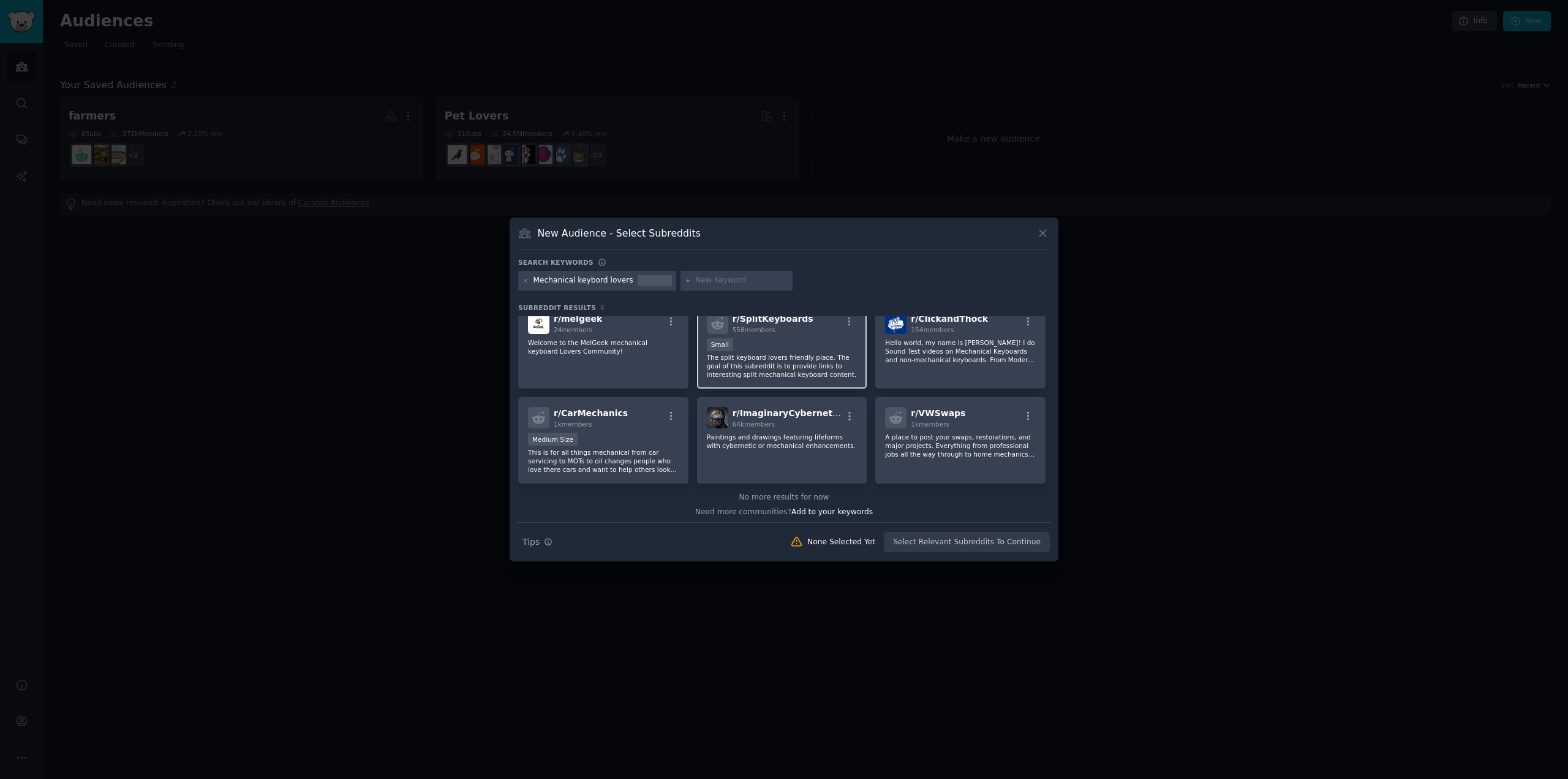
scroll to position [18, 0]
click at [718, 279] on input "text" at bounding box center [741, 280] width 93 height 11
click at [650, 281] on div at bounding box center [655, 280] width 34 height 11
click at [730, 284] on input "text" at bounding box center [741, 280] width 93 height 11
type input "keybor"
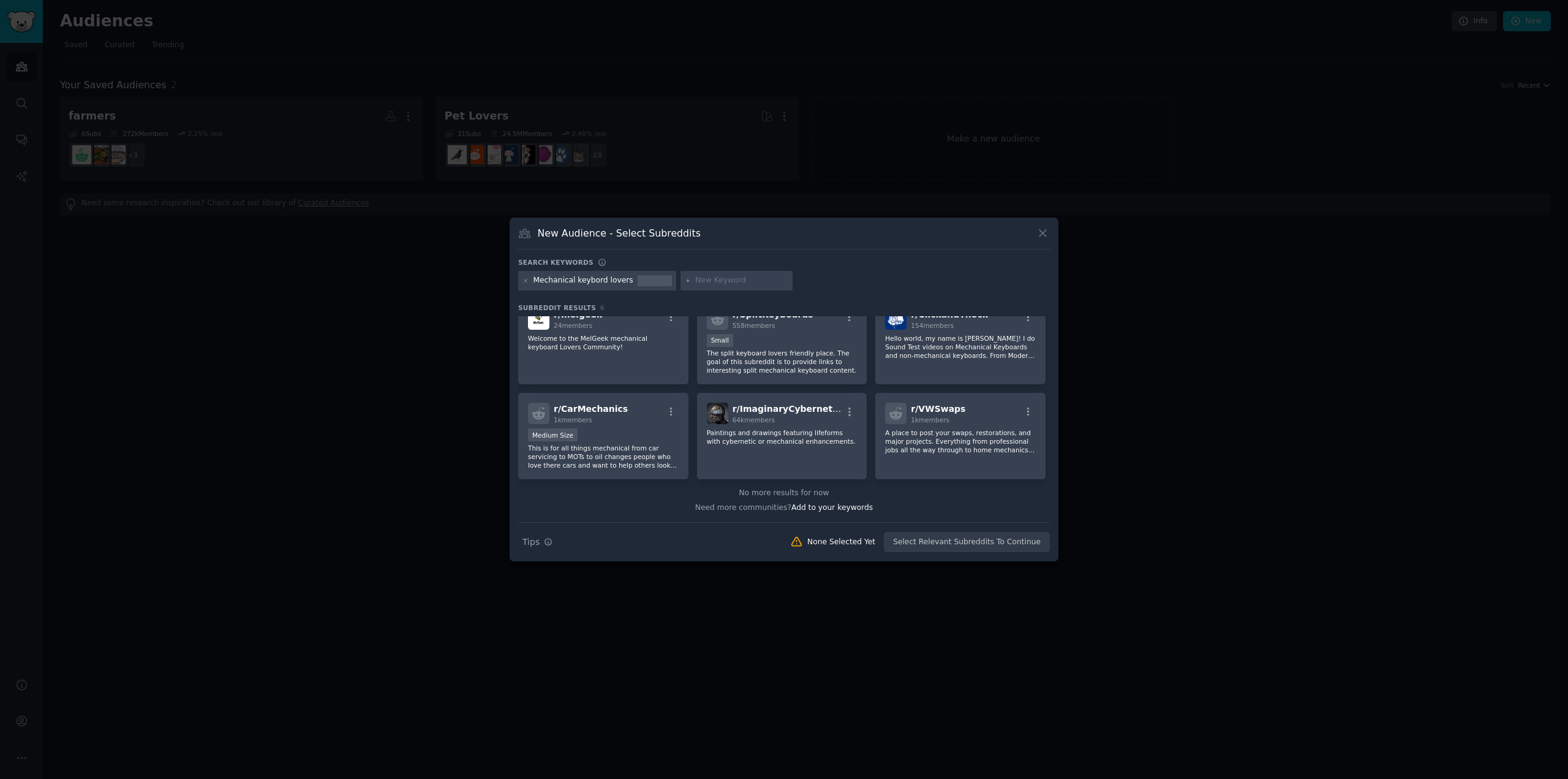
scroll to position [0, 0]
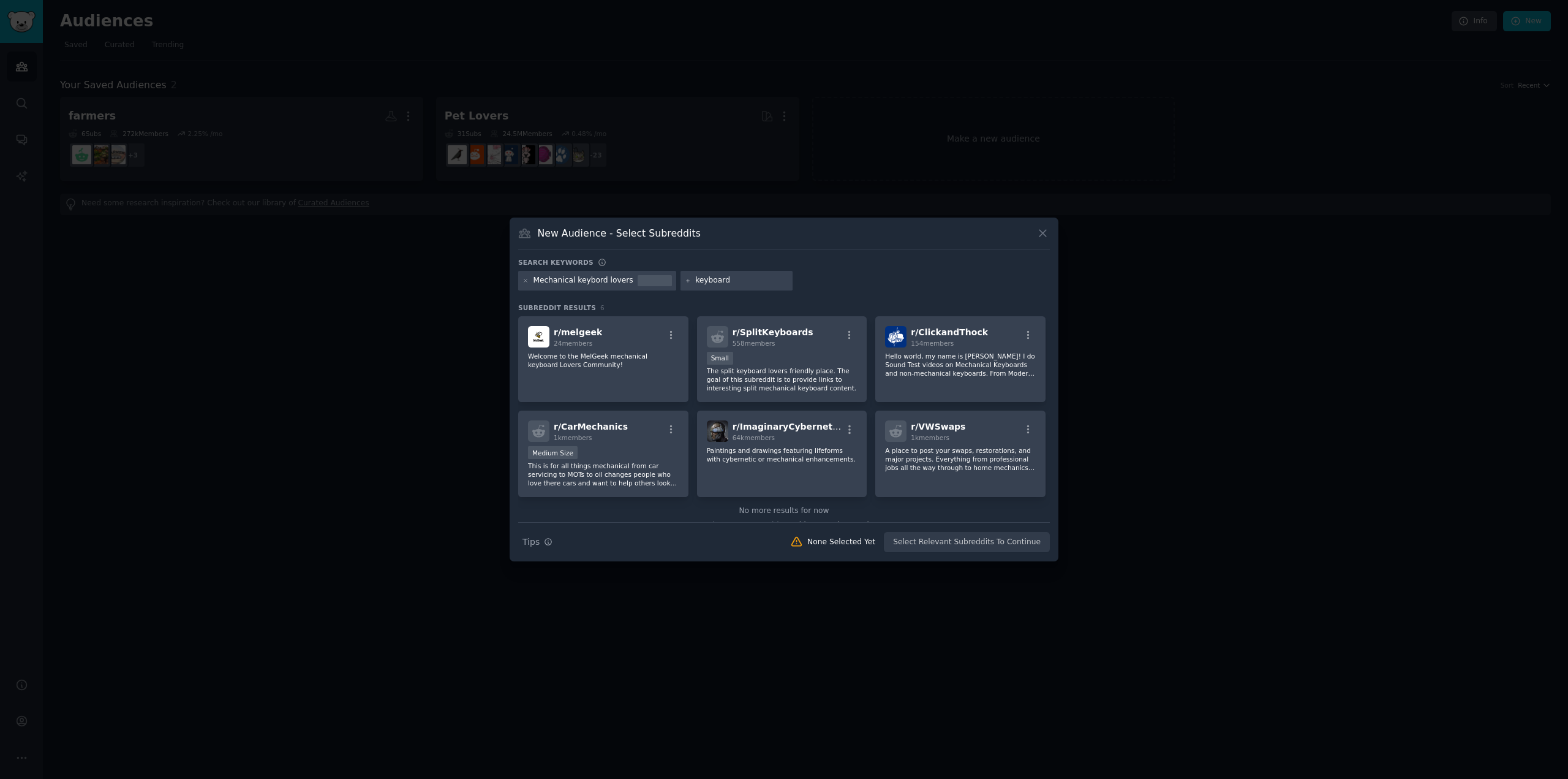
type input "keyboard"
type input "slef"
type input "self built keyboard"
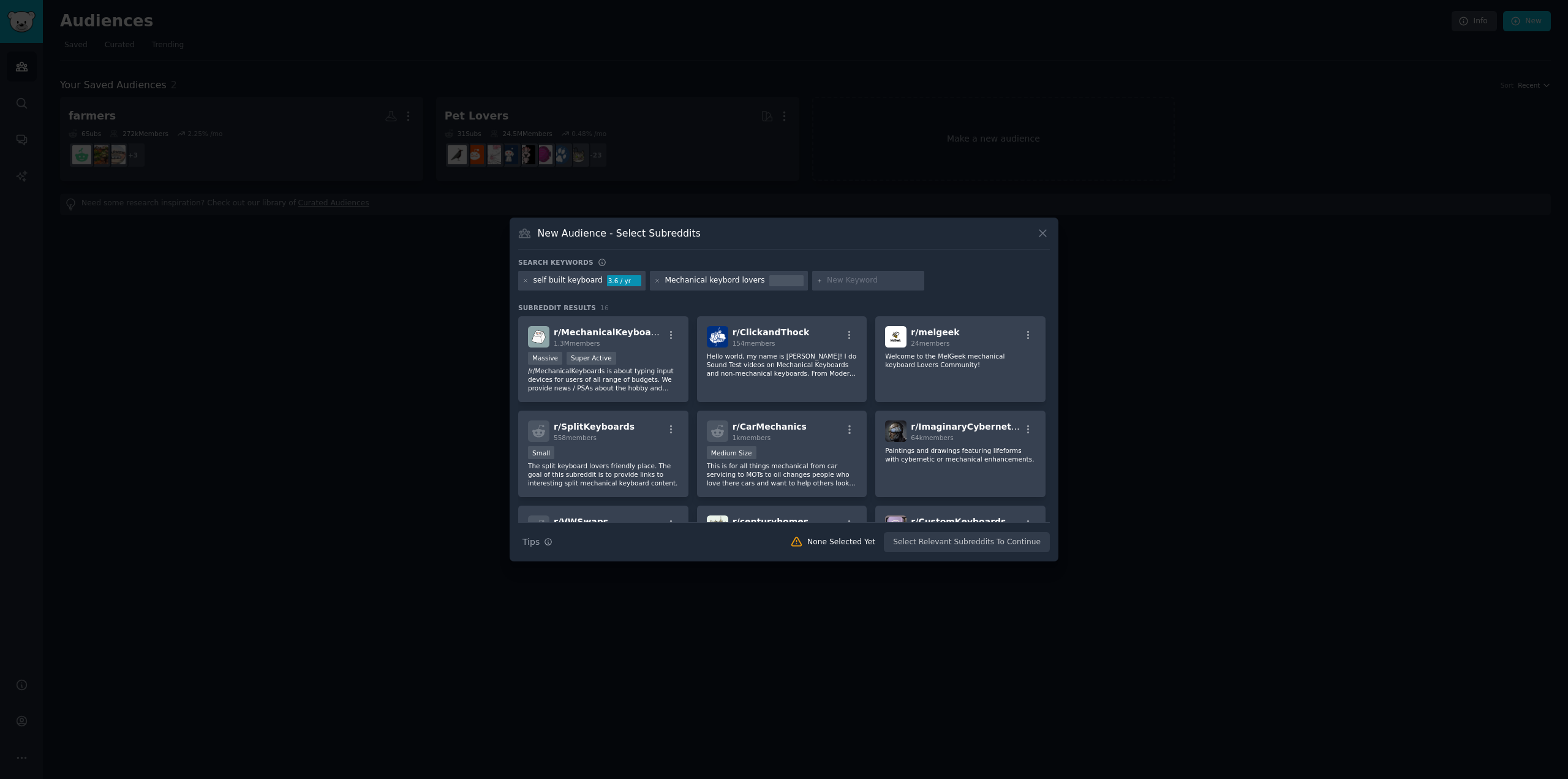
click at [846, 274] on div at bounding box center [868, 280] width 112 height 20
click at [830, 288] on div at bounding box center [868, 280] width 112 height 20
click at [850, 280] on input "text" at bounding box center [873, 280] width 93 height 11
type input "t"
type input "hourglass lovers"
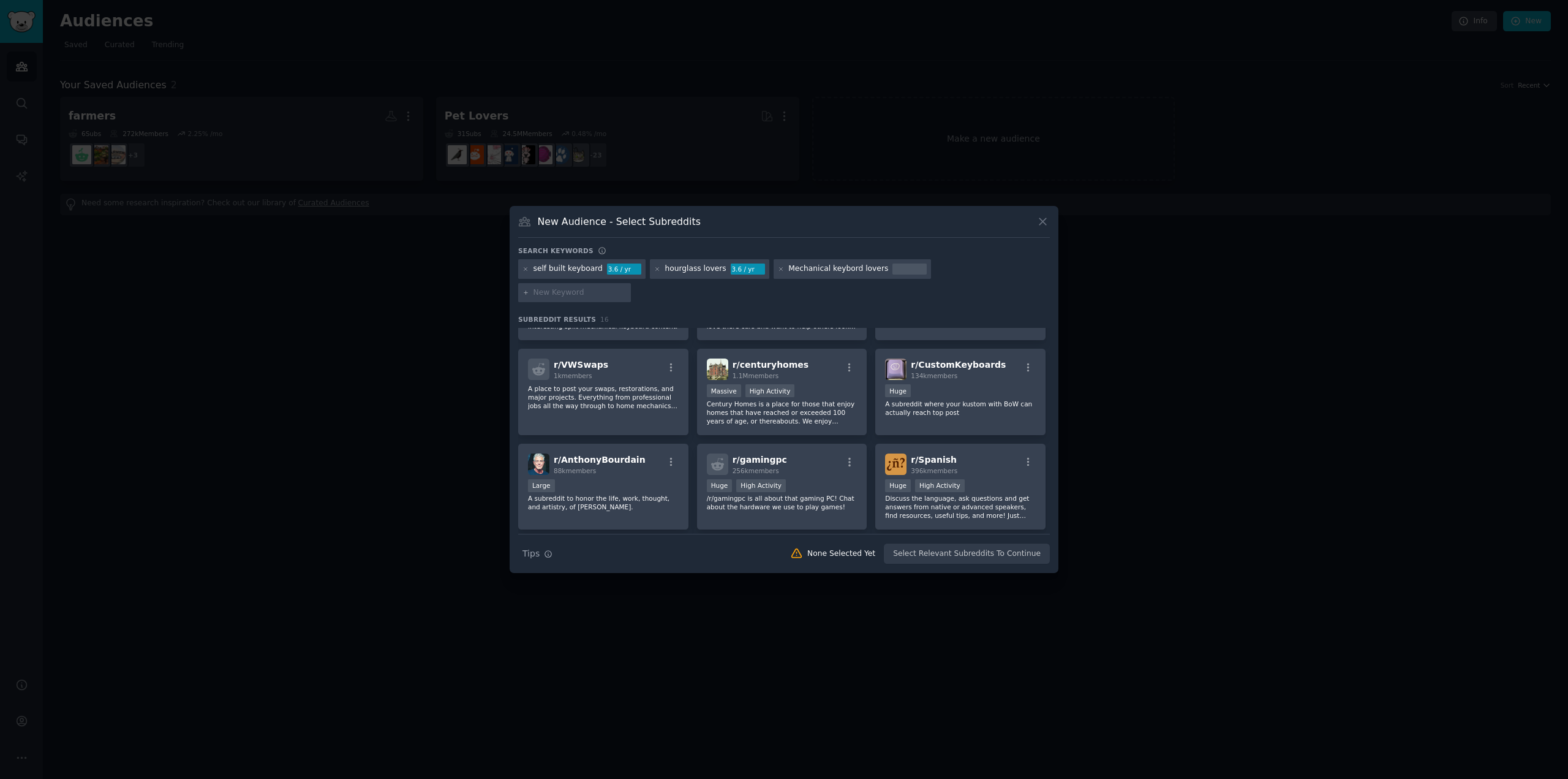
scroll to position [75, 0]
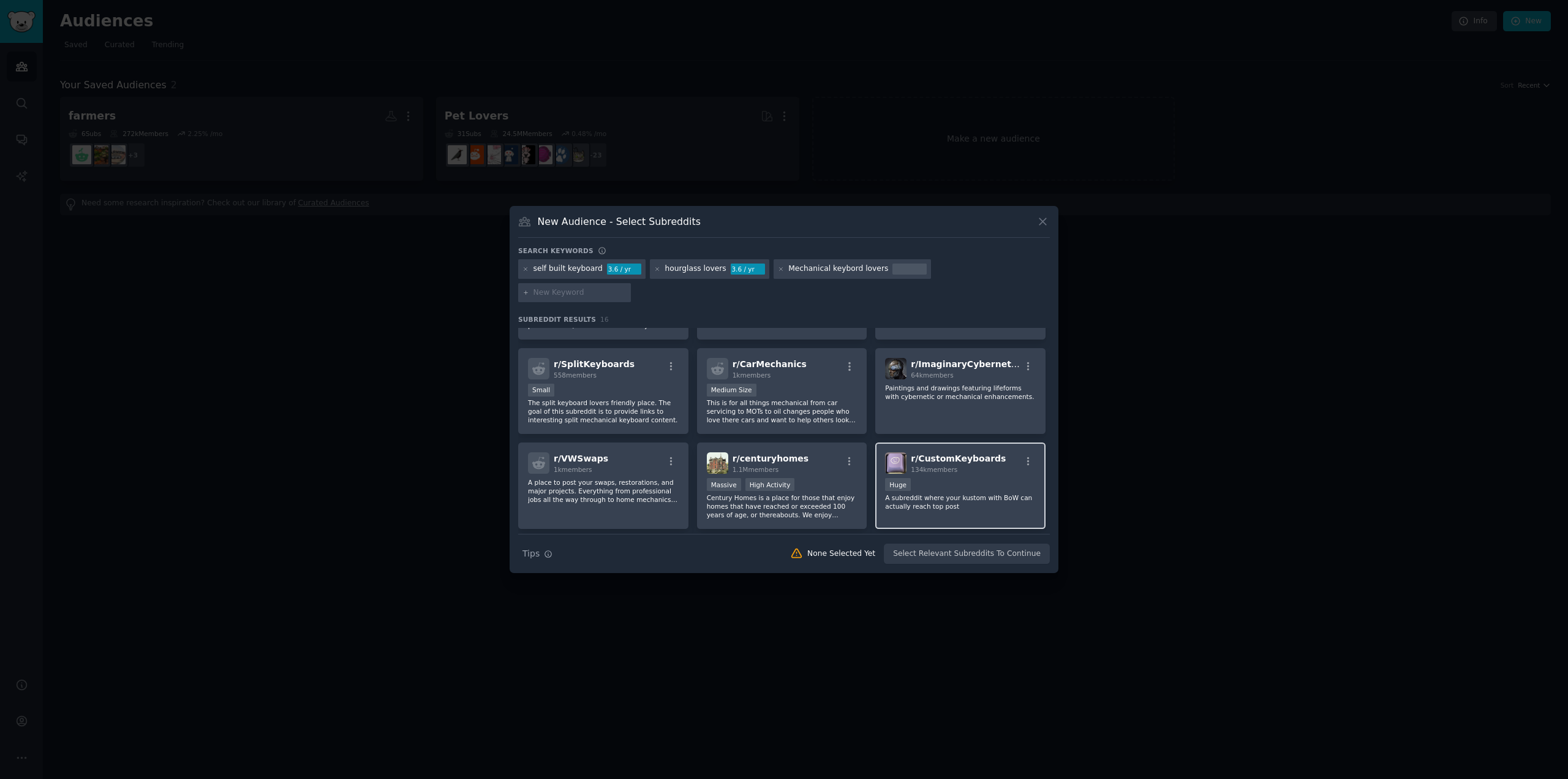
click at [971, 465] on div "134k members" at bounding box center [959, 469] width 95 height 9
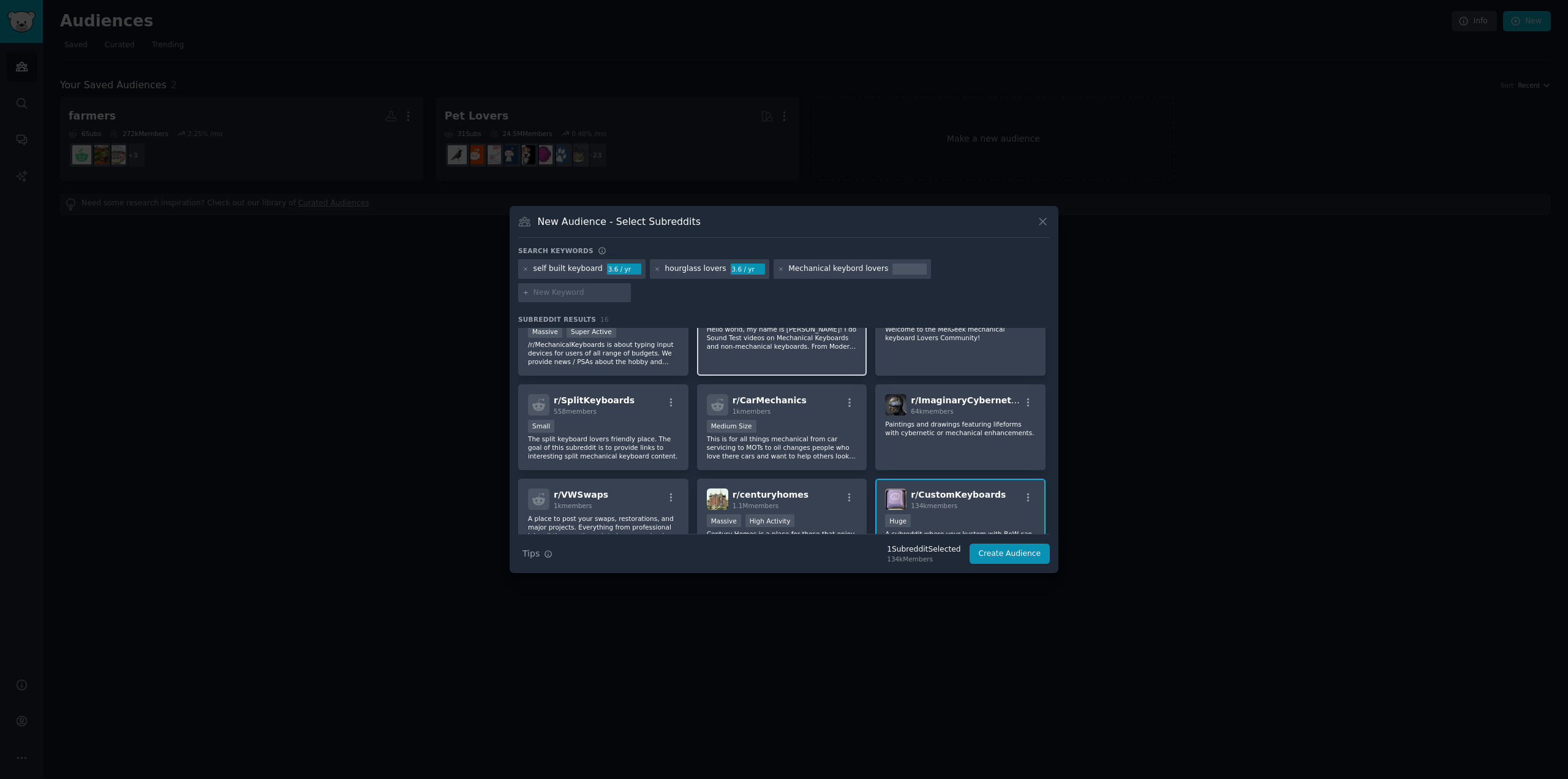
scroll to position [0, 0]
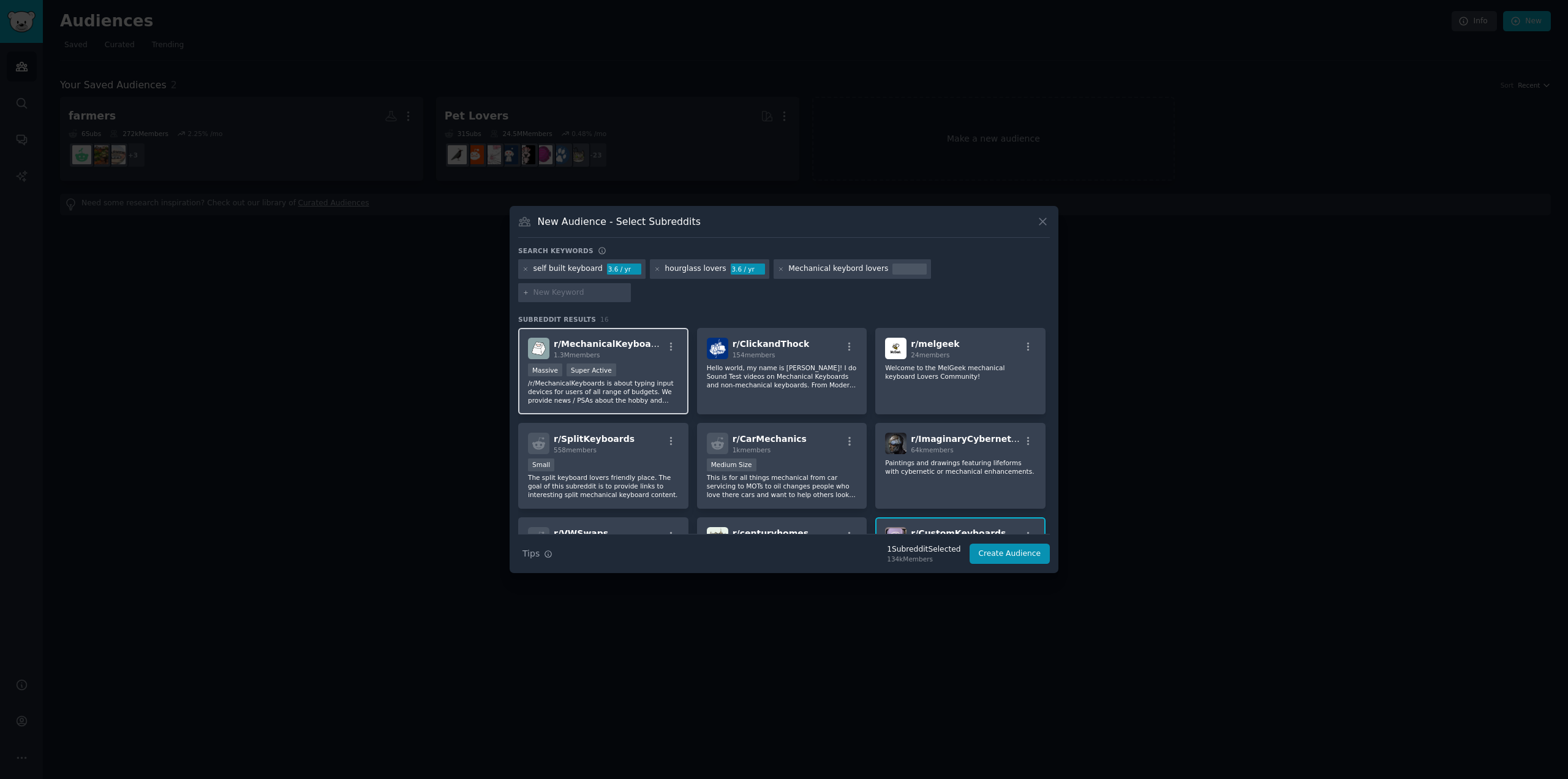
click at [612, 364] on div "Massive Super Active" at bounding box center [603, 371] width 151 height 15
click at [957, 366] on p "Welcome to the MelGeek mechanical keyboard Lovers Community!" at bounding box center [960, 372] width 151 height 17
click at [781, 372] on p "Hello world, my name is [PERSON_NAME]! I do Sound Test videos on Mechanical Key…" at bounding box center [781, 376] width 151 height 26
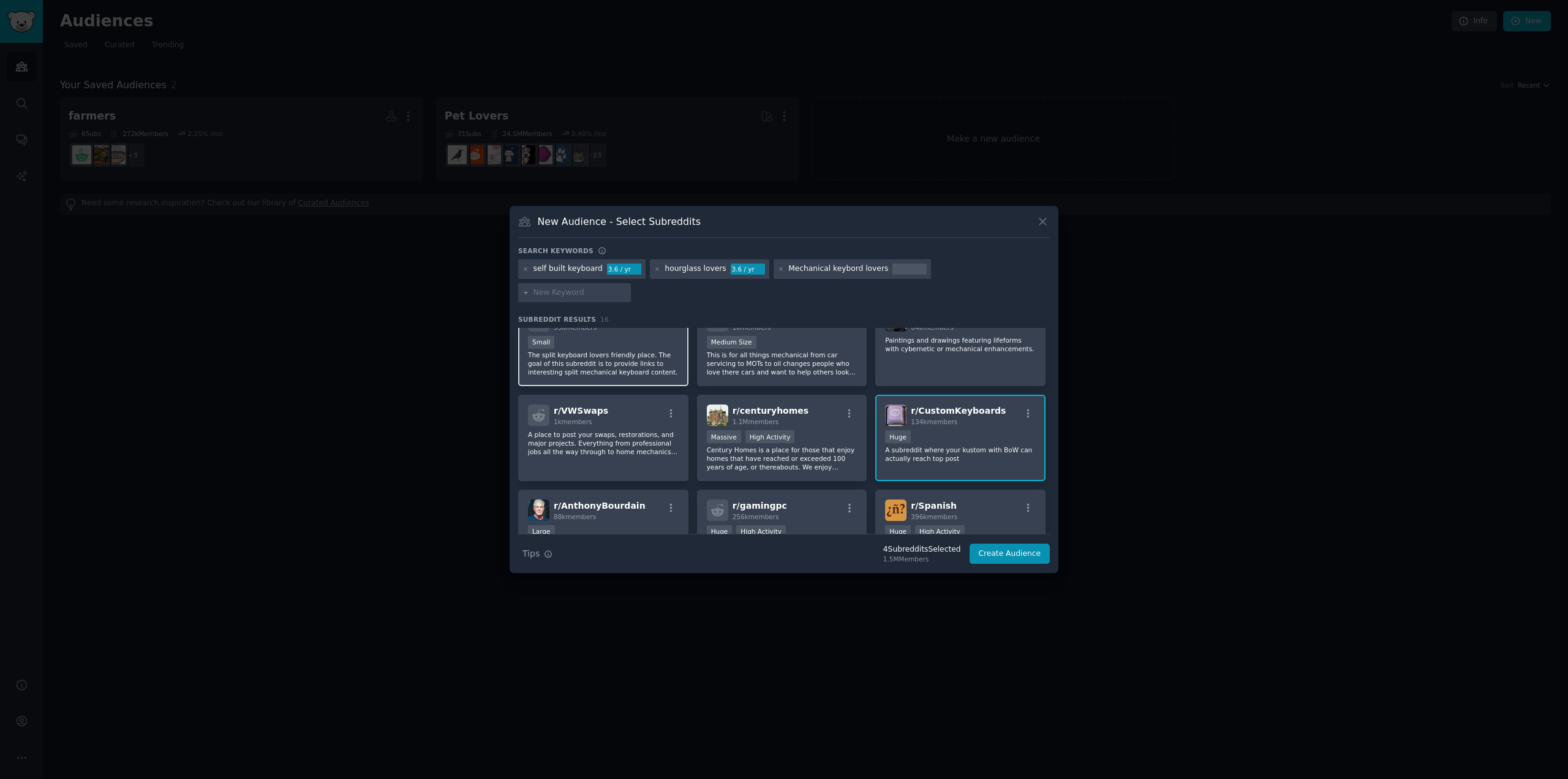
click at [617, 352] on p "The split keyboard lovers friendly place. The goal of this subreddit is to prov…" at bounding box center [603, 364] width 151 height 26
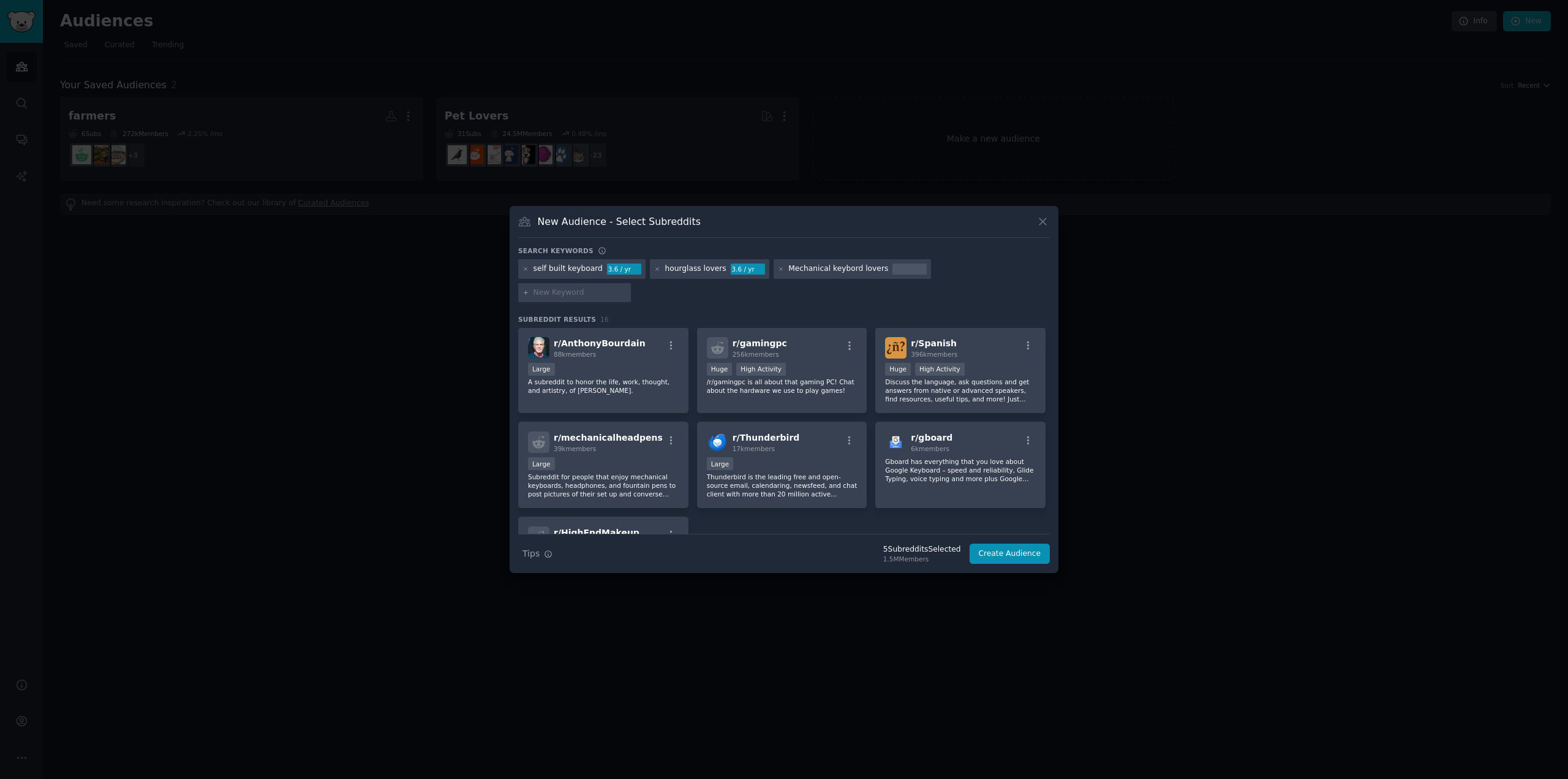
scroll to position [306, 0]
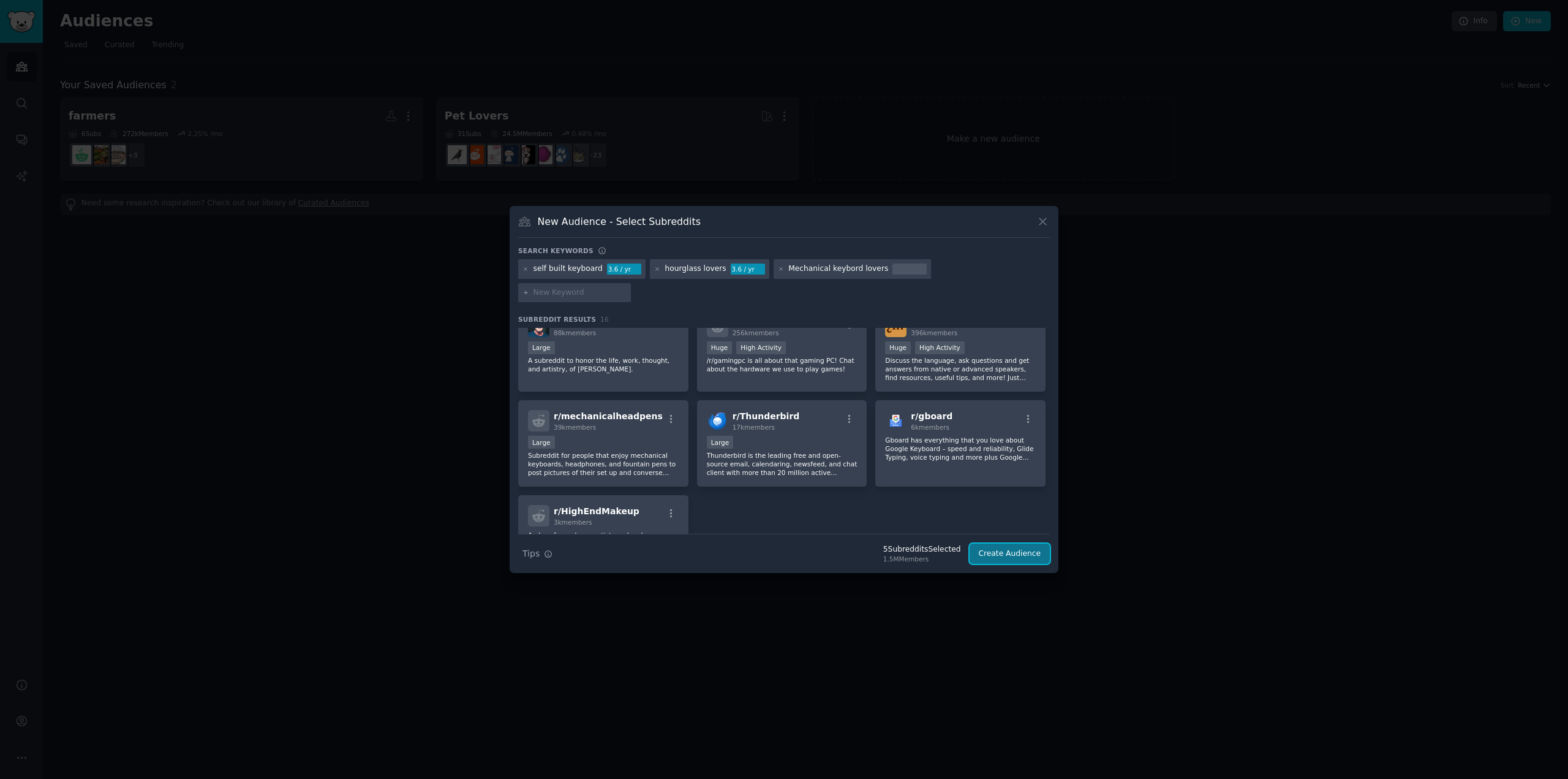
click at [1004, 543] on button "Create Audience" at bounding box center [1010, 553] width 81 height 20
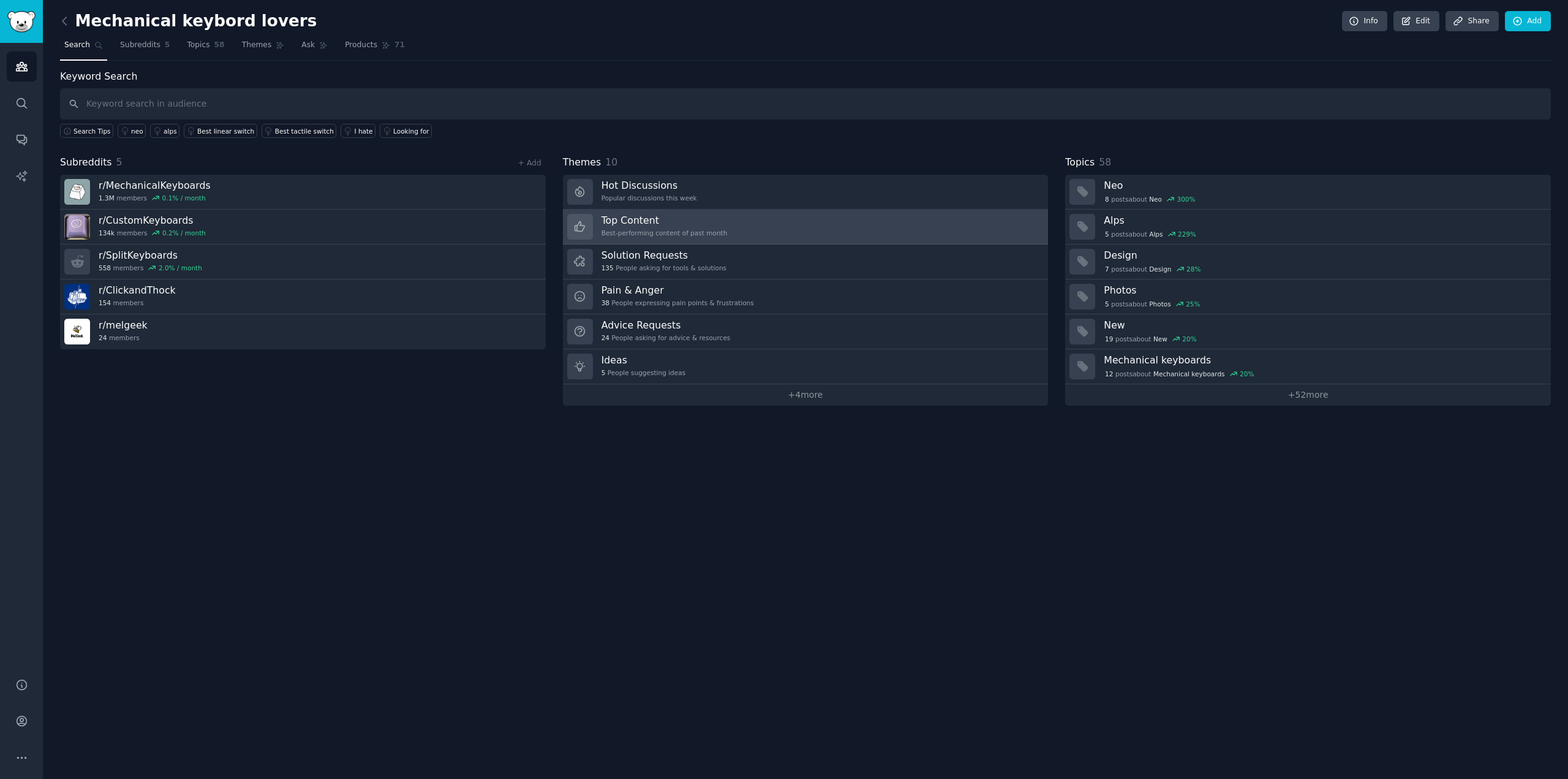
click at [660, 235] on div "Best-performing content of past month" at bounding box center [665, 232] width 126 height 9
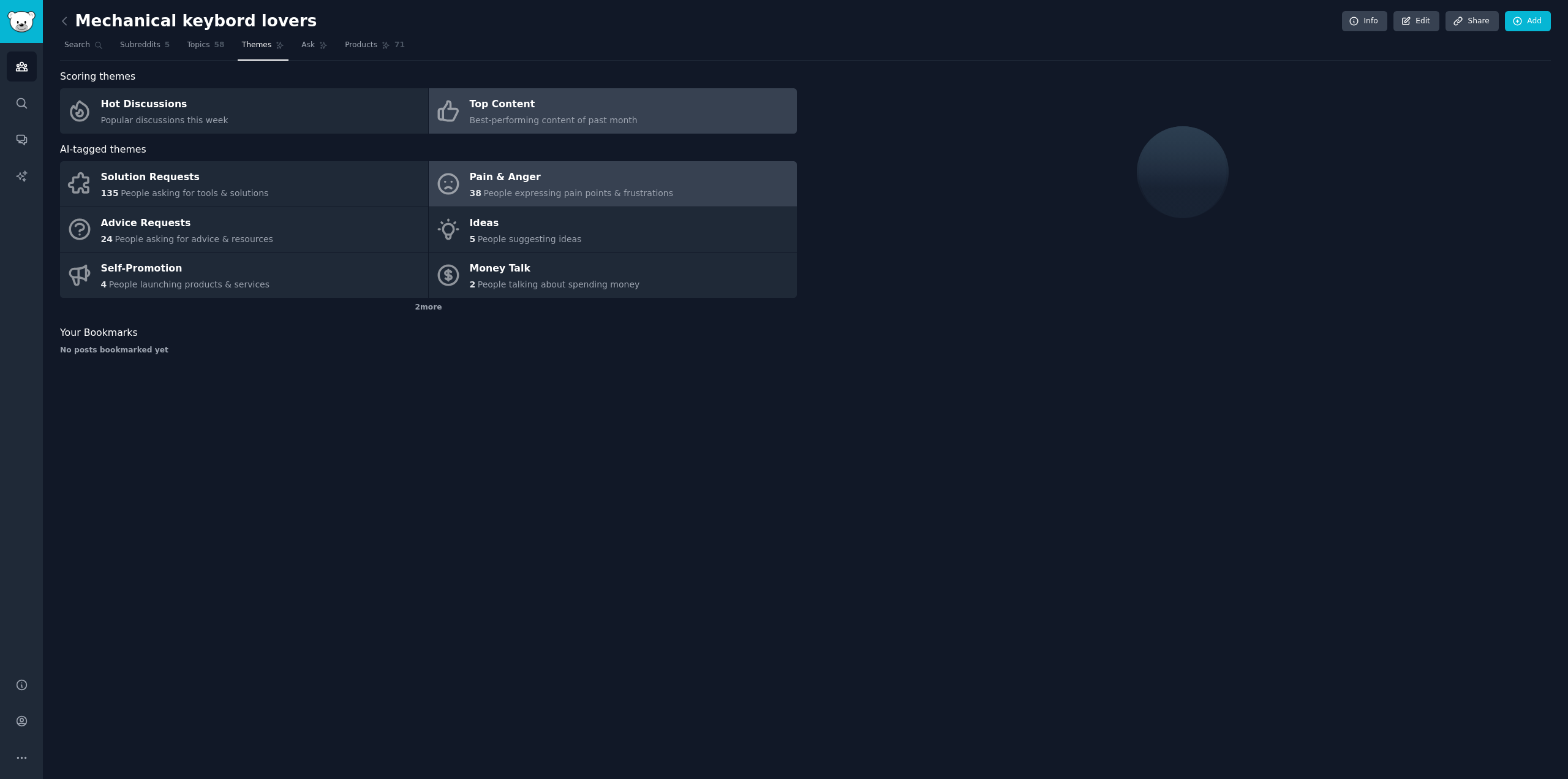
click at [499, 178] on div "Pain & Anger" at bounding box center [572, 177] width 204 height 20
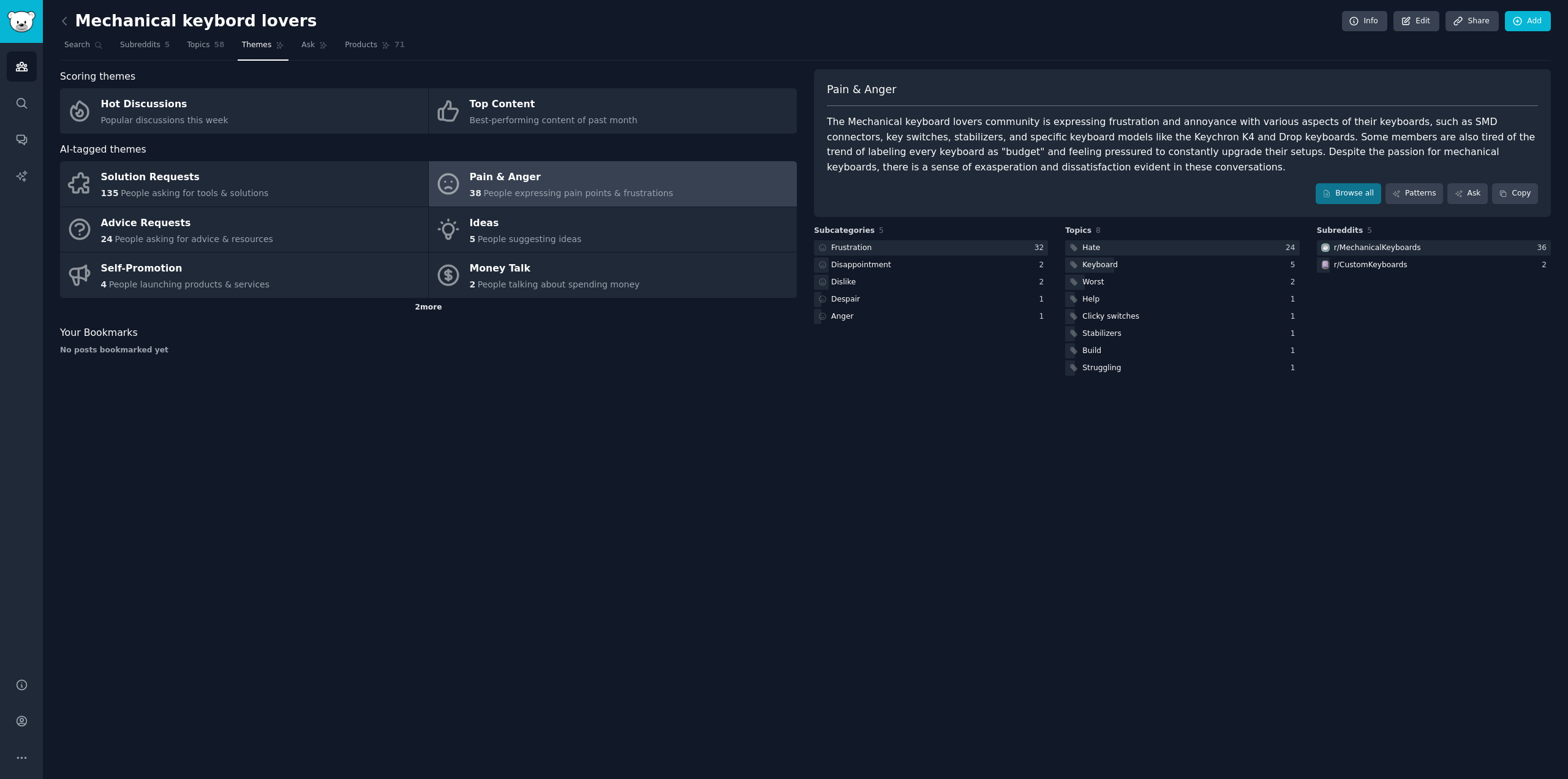
click at [422, 308] on div "2 more" at bounding box center [429, 307] width 737 height 20
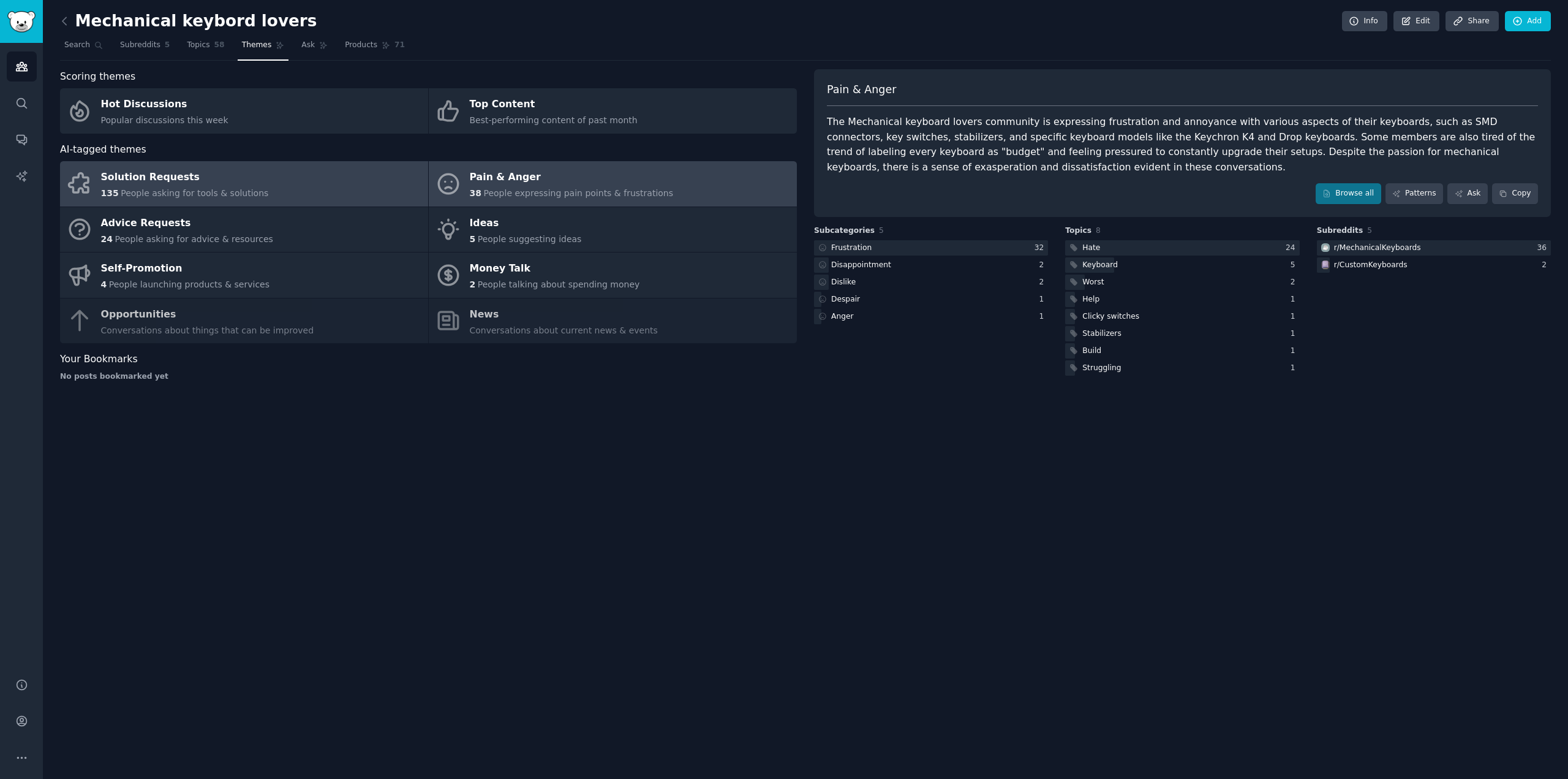
click at [283, 186] on link "Solution Requests 135 People asking for tools & solutions" at bounding box center [244, 183] width 368 height 45
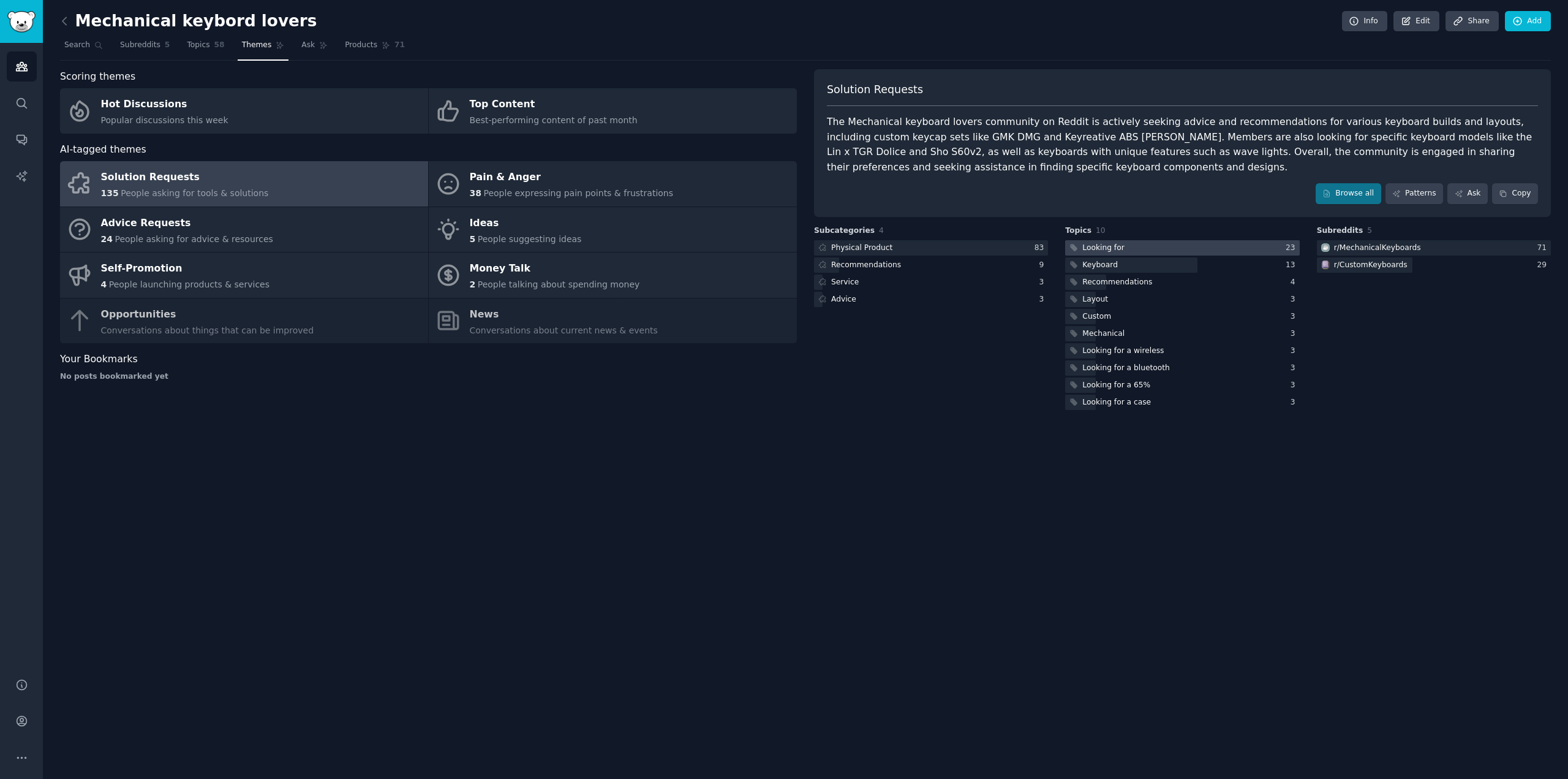
click at [1130, 248] on div at bounding box center [1182, 248] width 234 height 15
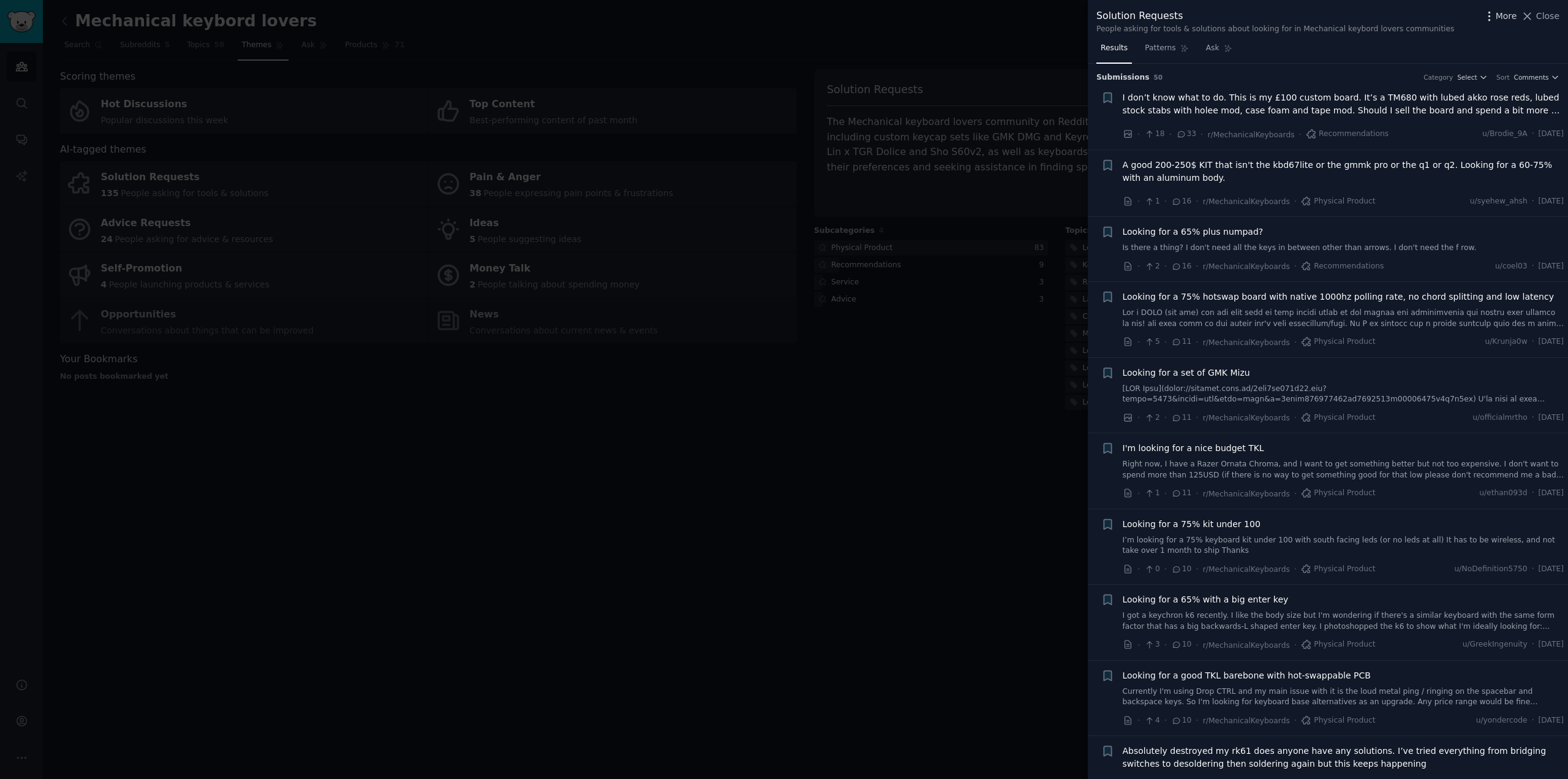
click at [1490, 12] on icon "button" at bounding box center [1489, 16] width 1 height 9
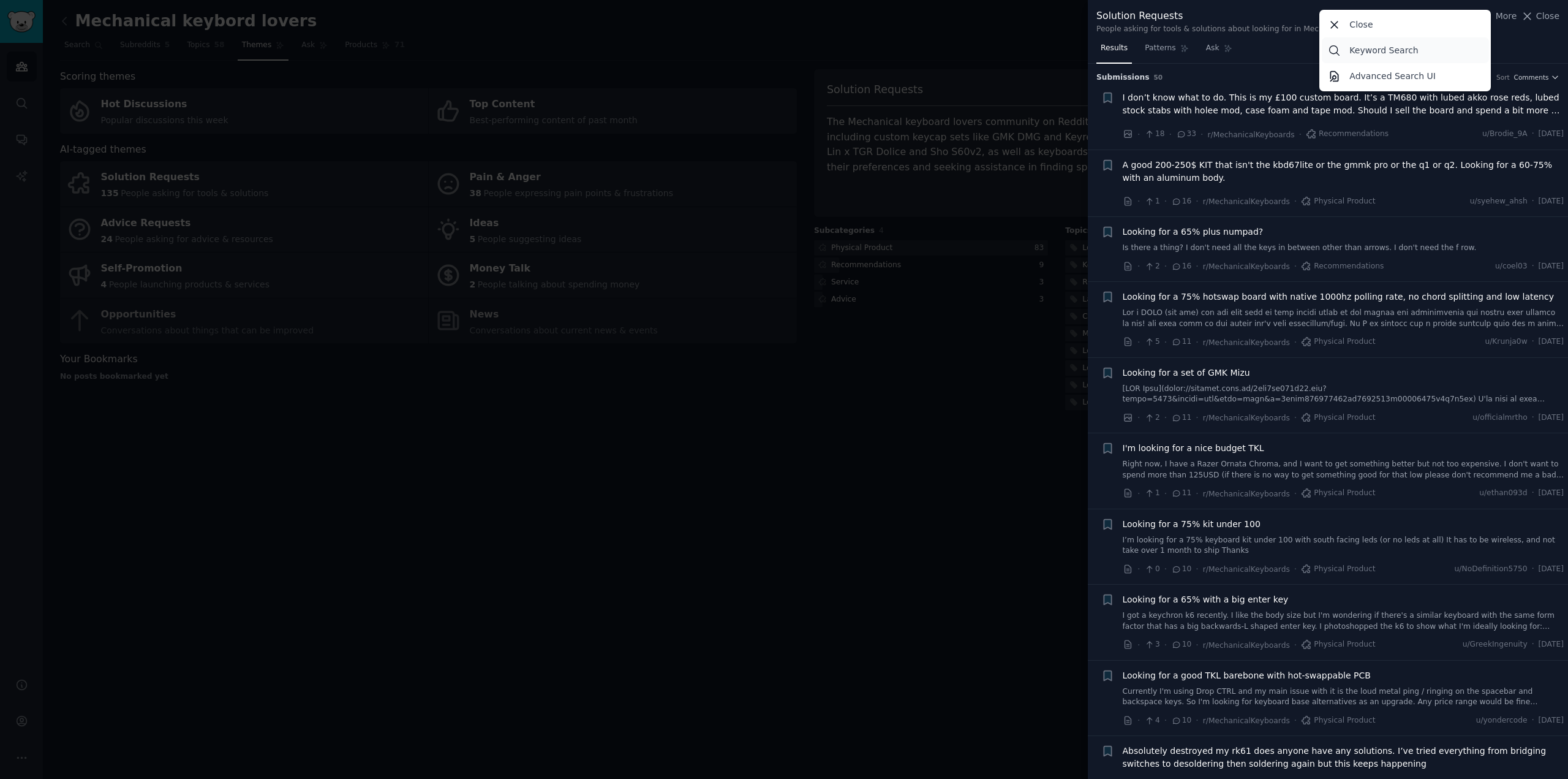
click at [1411, 53] on p "Keyword Search" at bounding box center [1383, 50] width 69 height 13
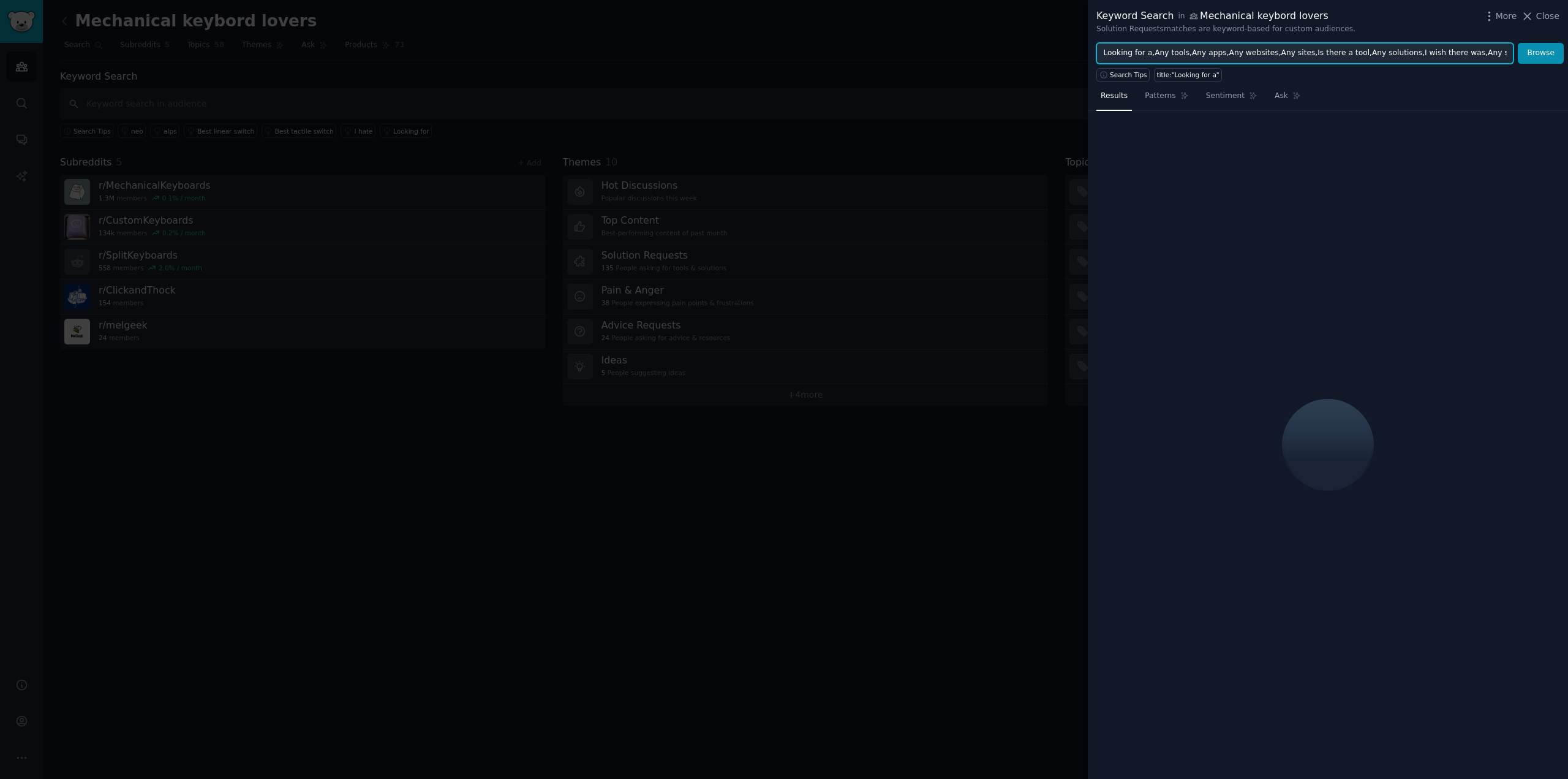
click at [1486, 51] on input "Looking for a,Any tools,Any apps,Any websites,Any sites,Is there a tool,Any sol…" at bounding box center [1305, 53] width 417 height 20
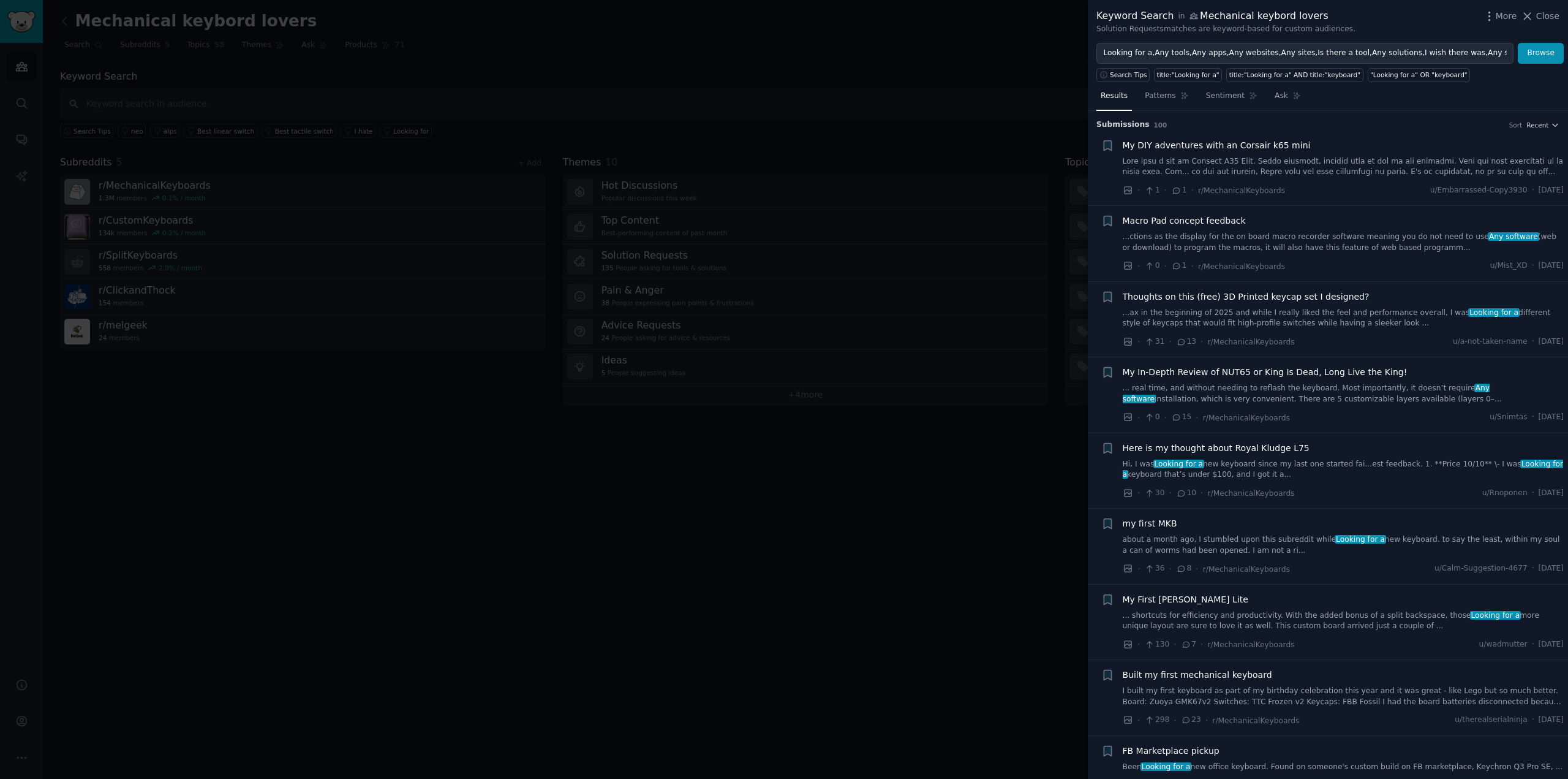
click at [1545, 132] on li "+ My DIY adventures with an Corsair k65 mini · 1 · 1 · r/MechanicalKeyboards u/…" at bounding box center [1328, 168] width 480 height 76
click at [1545, 124] on span "Recent" at bounding box center [1537, 125] width 22 height 9
click at [1170, 92] on link "Patterns" at bounding box center [1166, 99] width 52 height 26
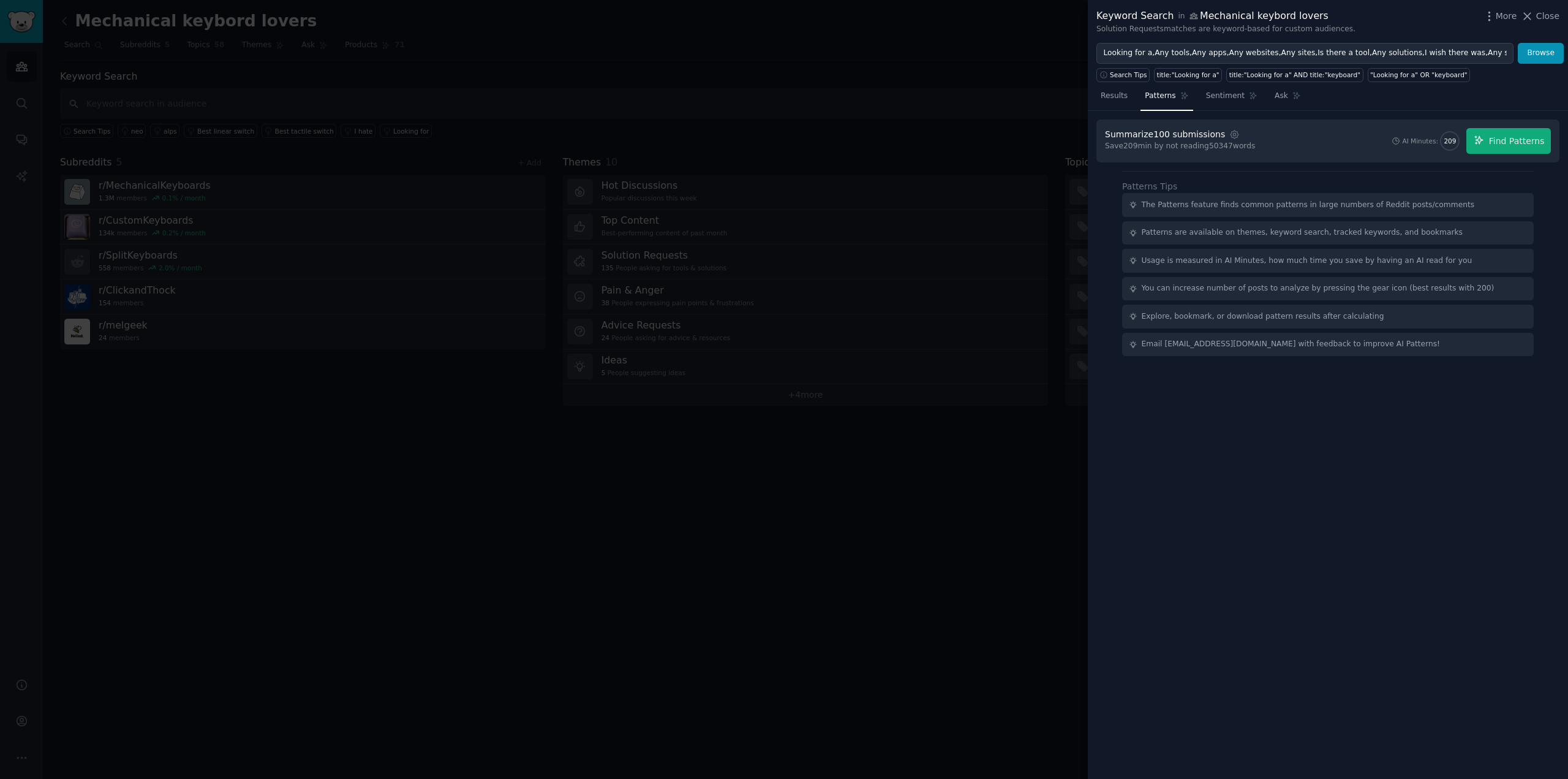
click at [1244, 401] on div "Summarize 100 submissions Settings Save 209 min by not reading 50347 words AI M…" at bounding box center [1328, 444] width 480 height 667
click at [1226, 97] on span "Sentiment" at bounding box center [1225, 95] width 38 height 11
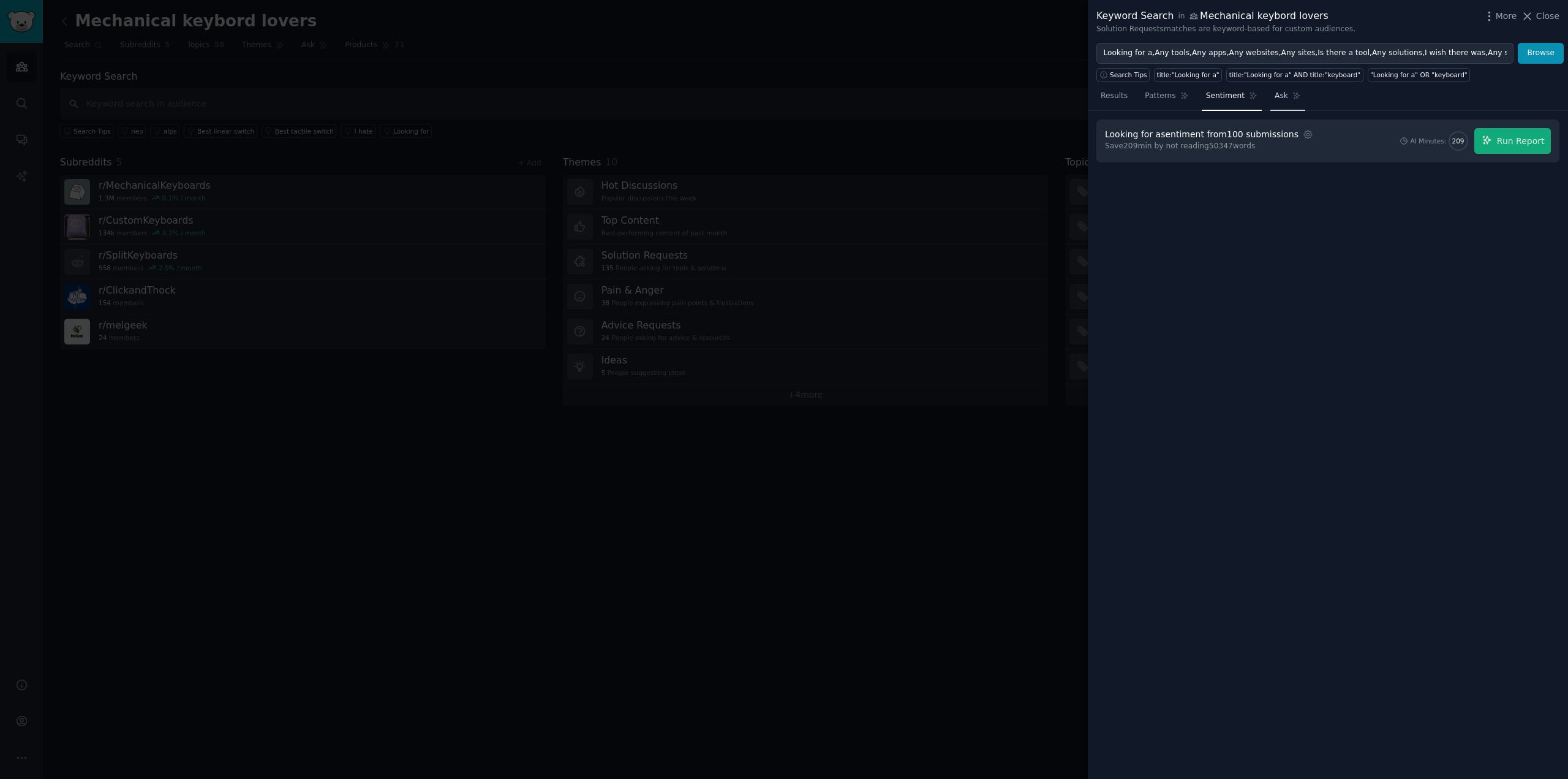
click at [1274, 92] on span "Ask" at bounding box center [1281, 95] width 14 height 11
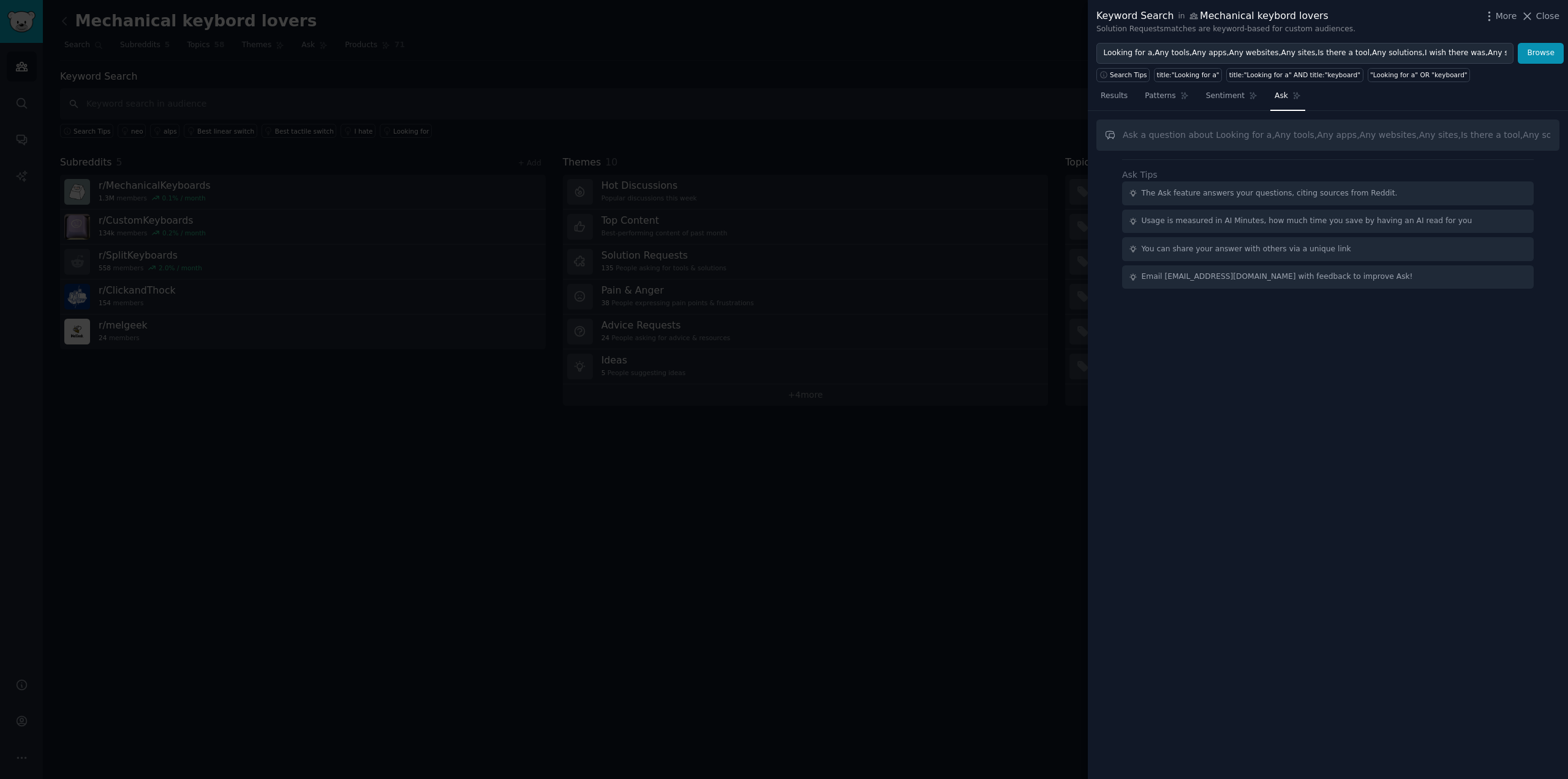
click at [1285, 189] on div "The Ask feature answers your questions, citing sources from Reddit." at bounding box center [1269, 193] width 256 height 11
click at [1299, 226] on div "Usage is measured in AI Minutes, how much time you save by having an AI read fo…" at bounding box center [1307, 221] width 331 height 11
click at [1162, 136] on input "text" at bounding box center [1328, 135] width 463 height 32
click at [1502, 10] on span "More" at bounding box center [1506, 16] width 21 height 13
click at [1394, 49] on p "Advanced Search" at bounding box center [1387, 50] width 75 height 13
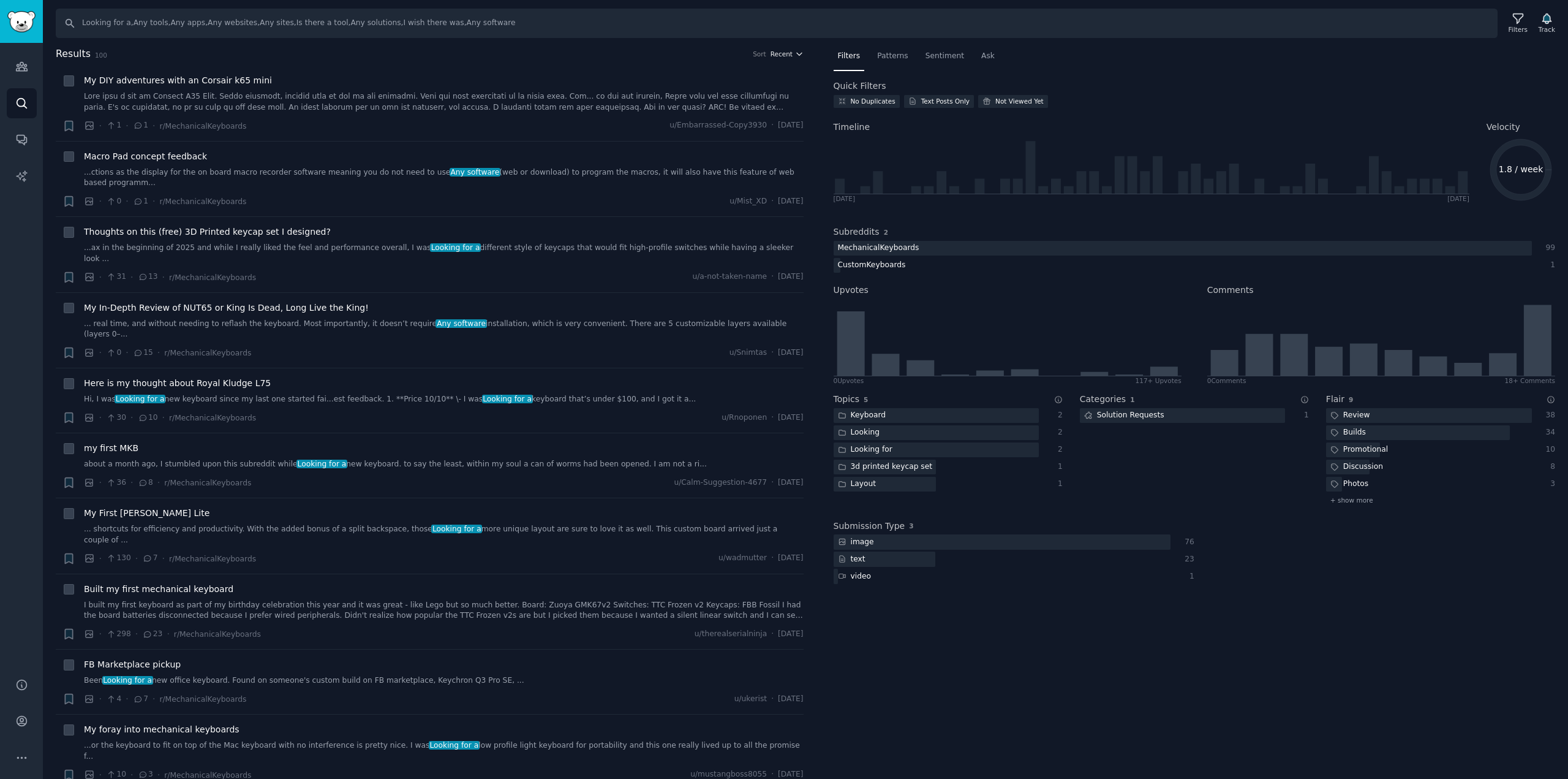
click at [795, 55] on icon "button" at bounding box center [799, 54] width 9 height 9
click at [1519, 19] on icon at bounding box center [1518, 18] width 13 height 13
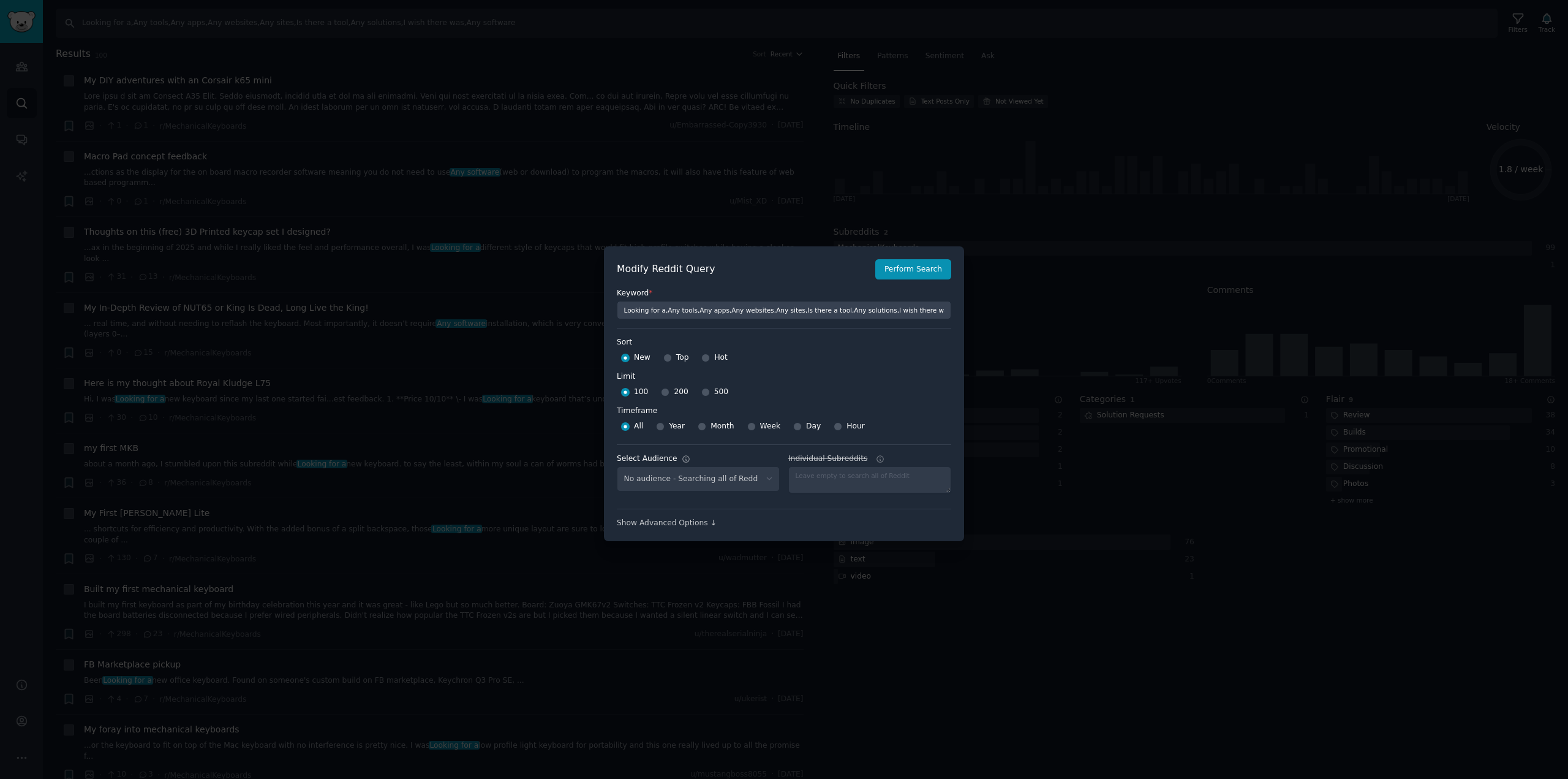
select select "22b0f89b5c"
click at [495, 363] on div at bounding box center [784, 389] width 1568 height 779
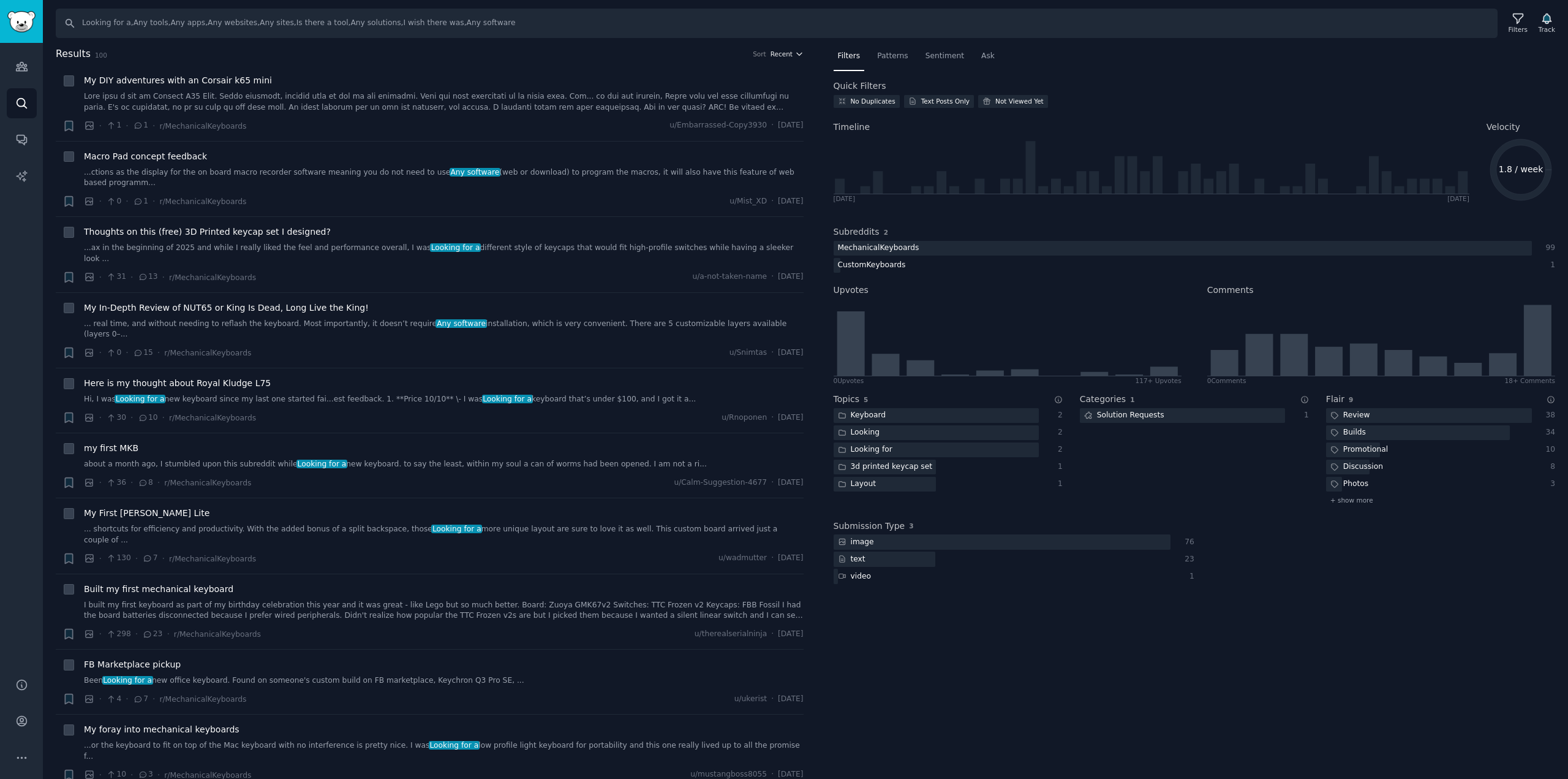
click at [791, 54] on button "Recent" at bounding box center [787, 54] width 33 height 9
click at [735, 47] on h2 "Results 100 Sort Recent Recent Upvotes Comments" at bounding box center [429, 54] width 748 height 15
click at [1519, 21] on icon at bounding box center [1518, 18] width 13 height 13
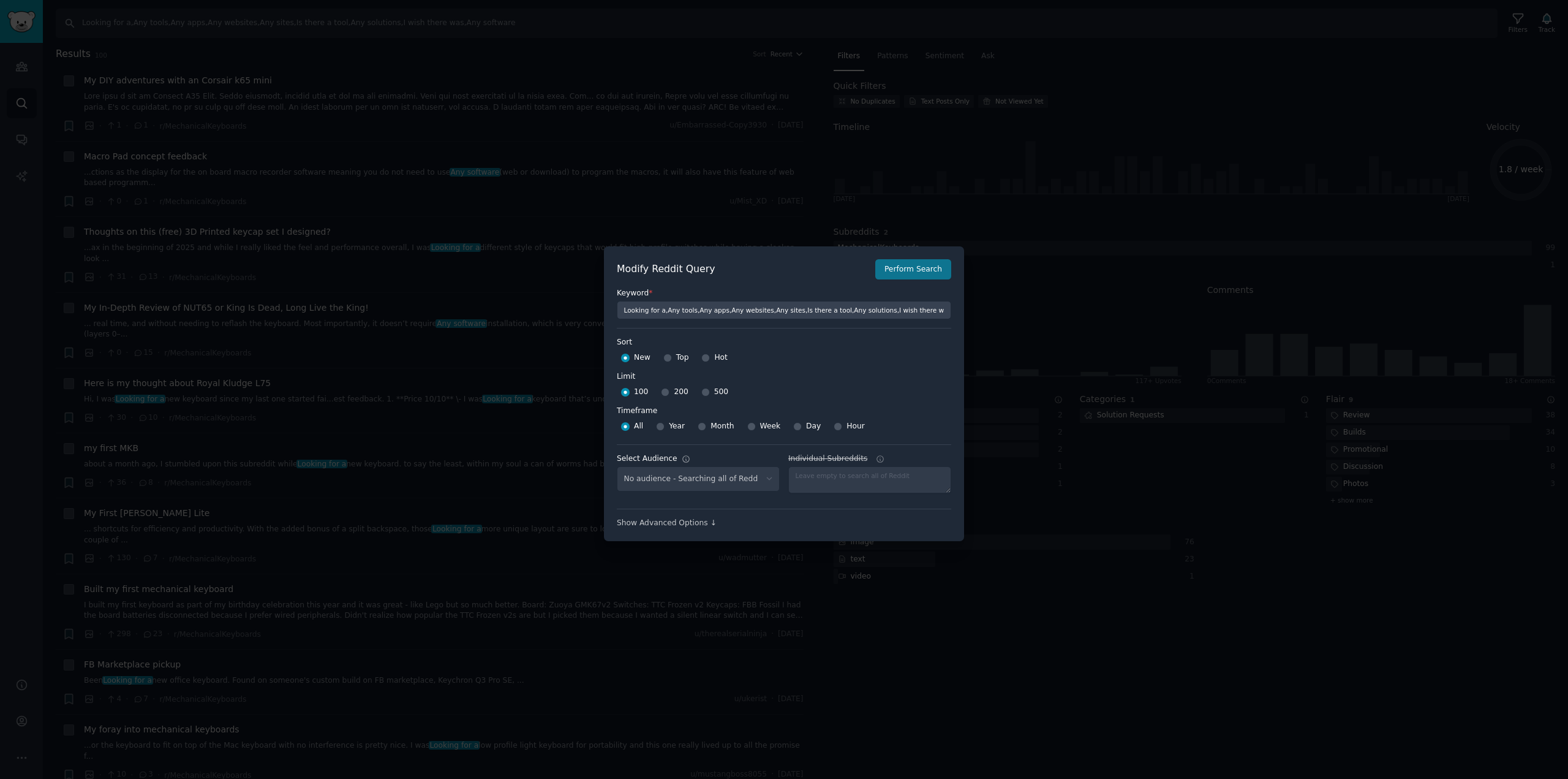
select select "22b0f89b5c"
click at [746, 484] on select "No audience - Searching all of Reddit Mechanical keybord lovers - 5 Subreddits …" at bounding box center [698, 479] width 163 height 26
click at [753, 482] on select "No audience - Searching all of Reddit Mechanical keybord lovers - 5 Subreddits …" at bounding box center [698, 479] width 163 height 26
click at [826, 471] on div at bounding box center [869, 480] width 163 height 27
click at [775, 469] on select "No audience - Searching all of Reddit Mechanical keybord lovers - 5 Subreddits …" at bounding box center [698, 479] width 163 height 26
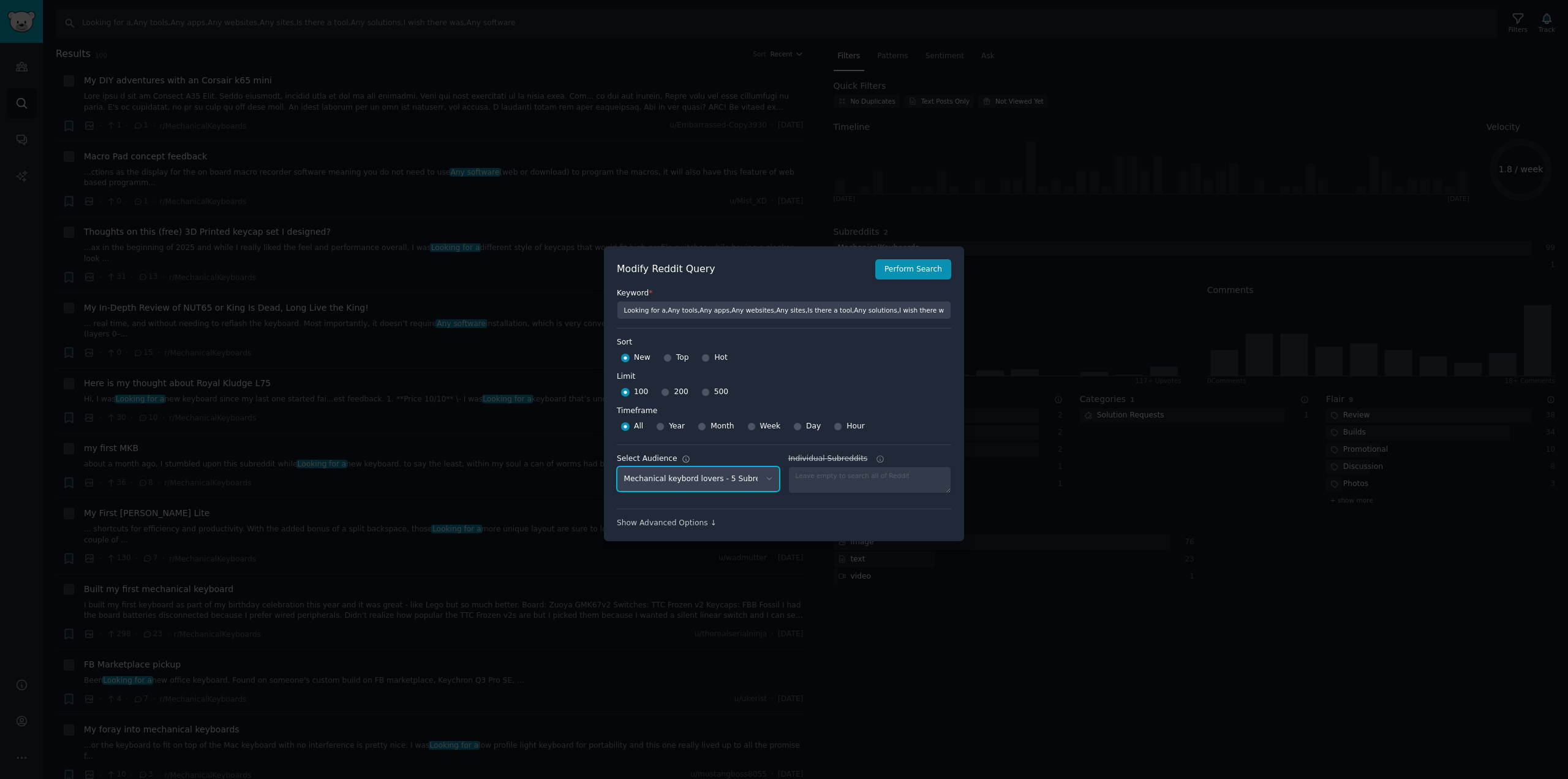
click at [775, 469] on select "No audience - Searching all of Reddit Mechanical keybord lovers - 5 Subreddits …" at bounding box center [698, 479] width 163 height 26
click at [671, 523] on div "Show Advanced Options ↓" at bounding box center [784, 523] width 335 height 11
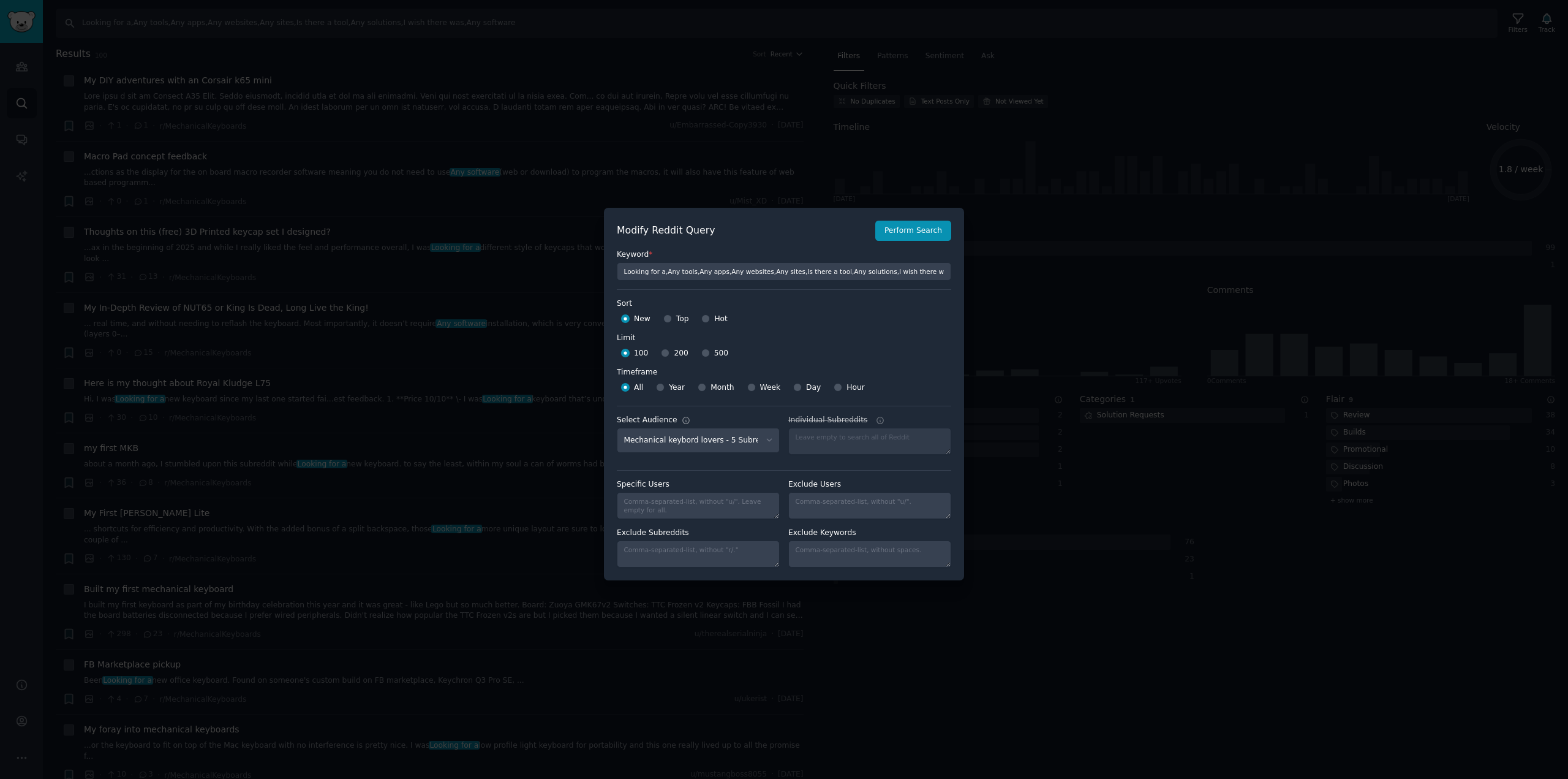
click at [1005, 220] on div at bounding box center [784, 389] width 1568 height 779
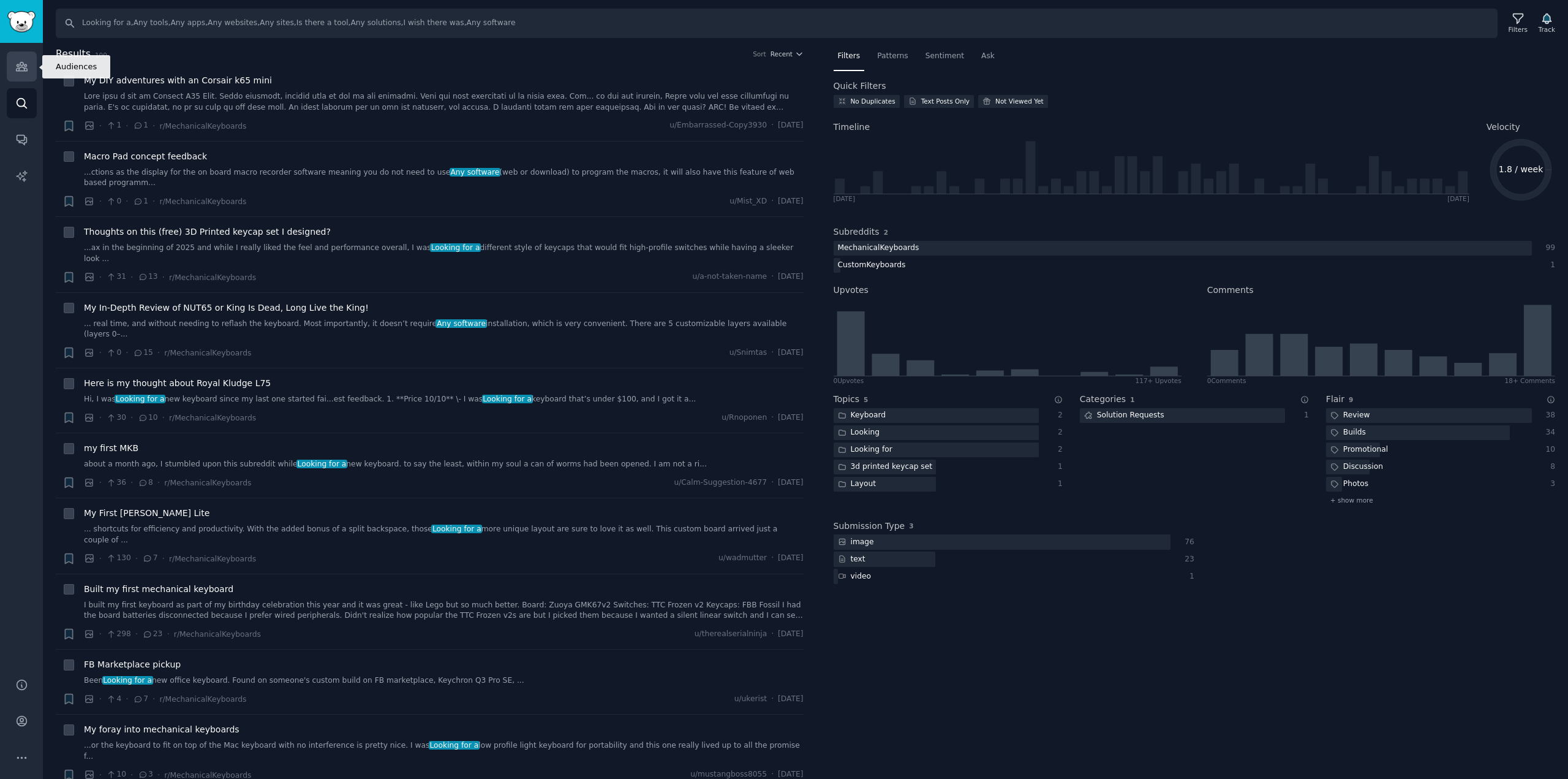
click at [15, 67] on icon "Sidebar" at bounding box center [21, 66] width 13 height 13
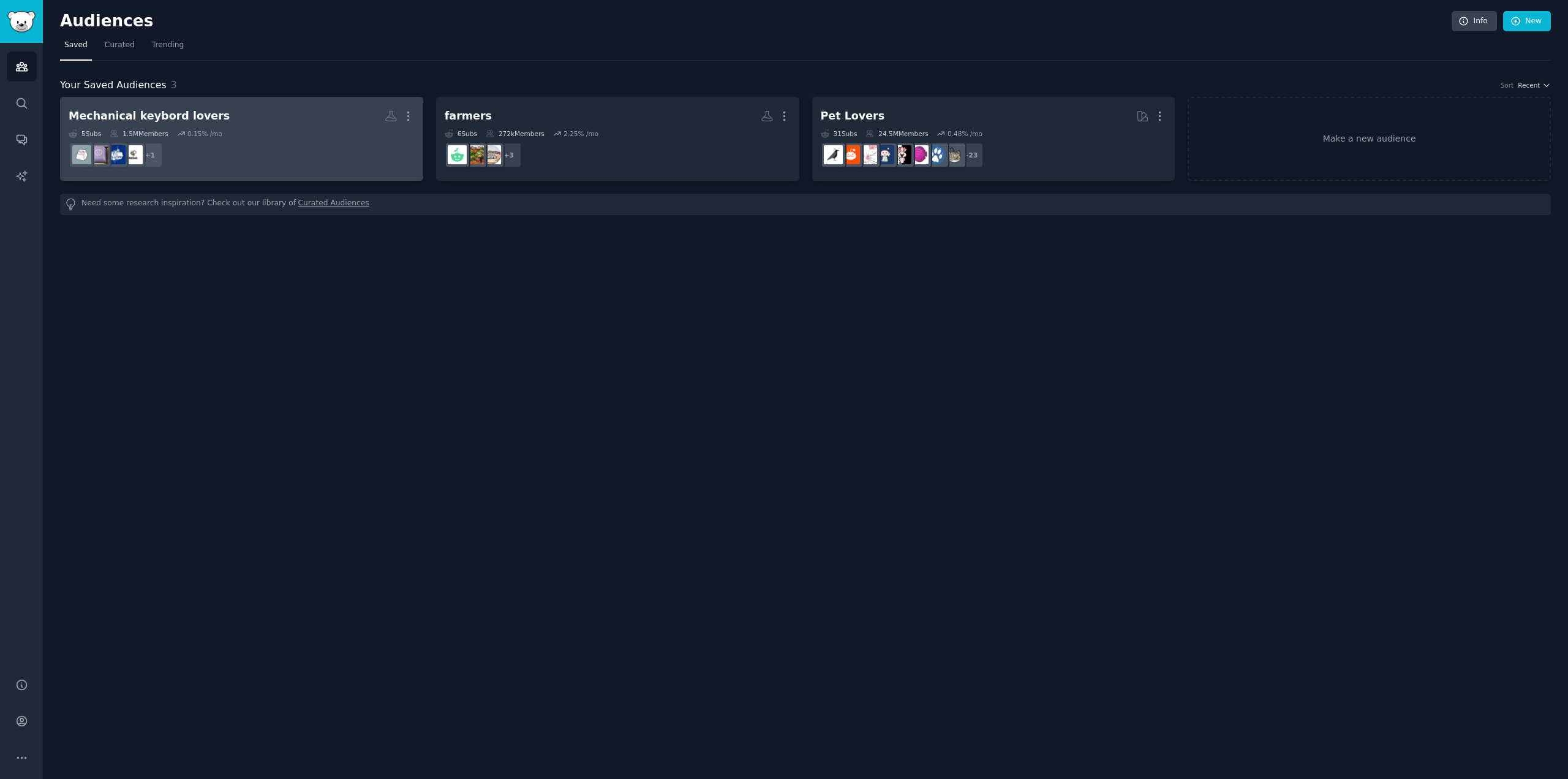
click at [250, 150] on dd "r/SplitKeyboards + 1" at bounding box center [242, 155] width 346 height 34
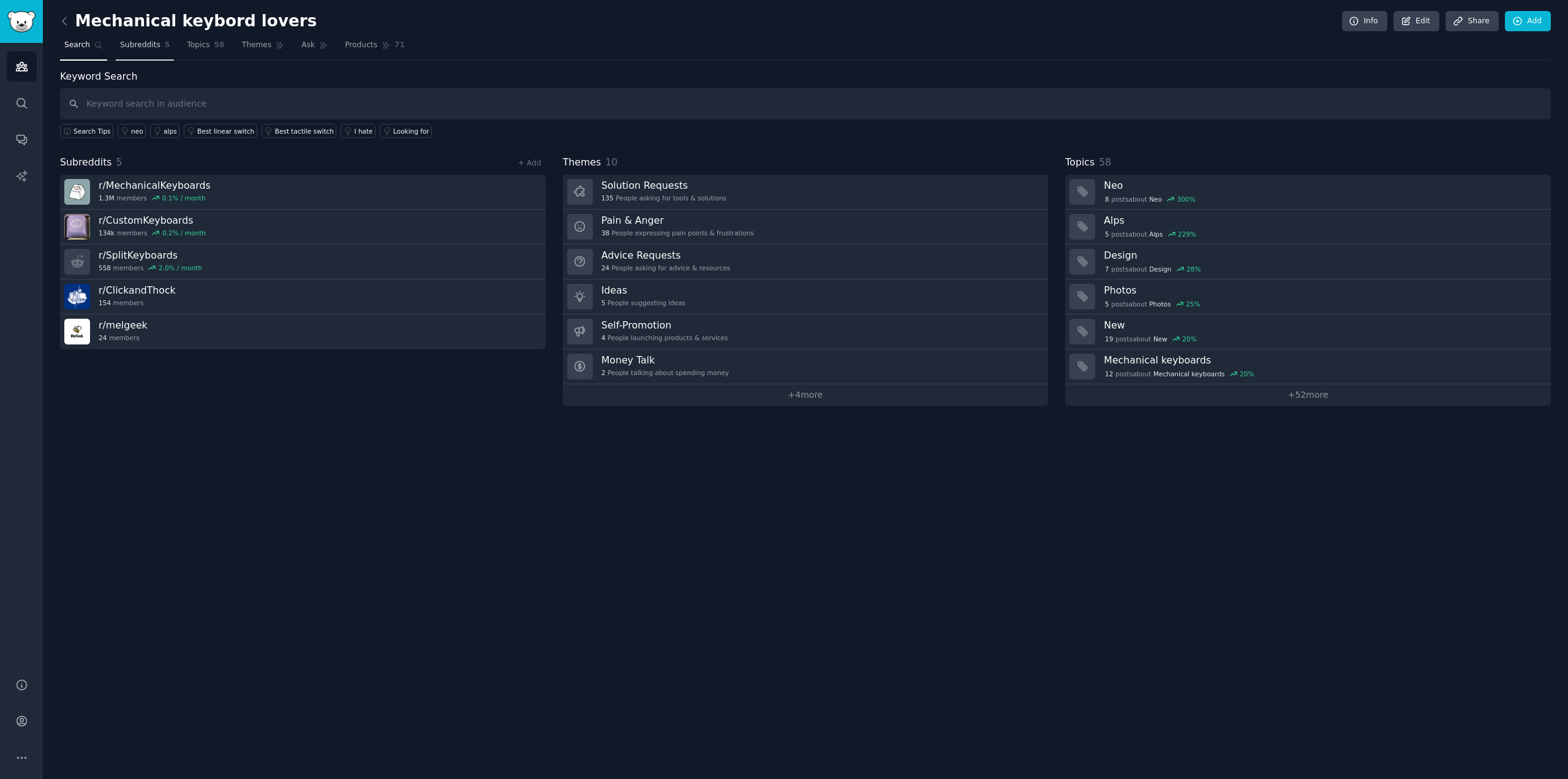
click at [150, 55] on link "Subreddits 5" at bounding box center [145, 49] width 58 height 26
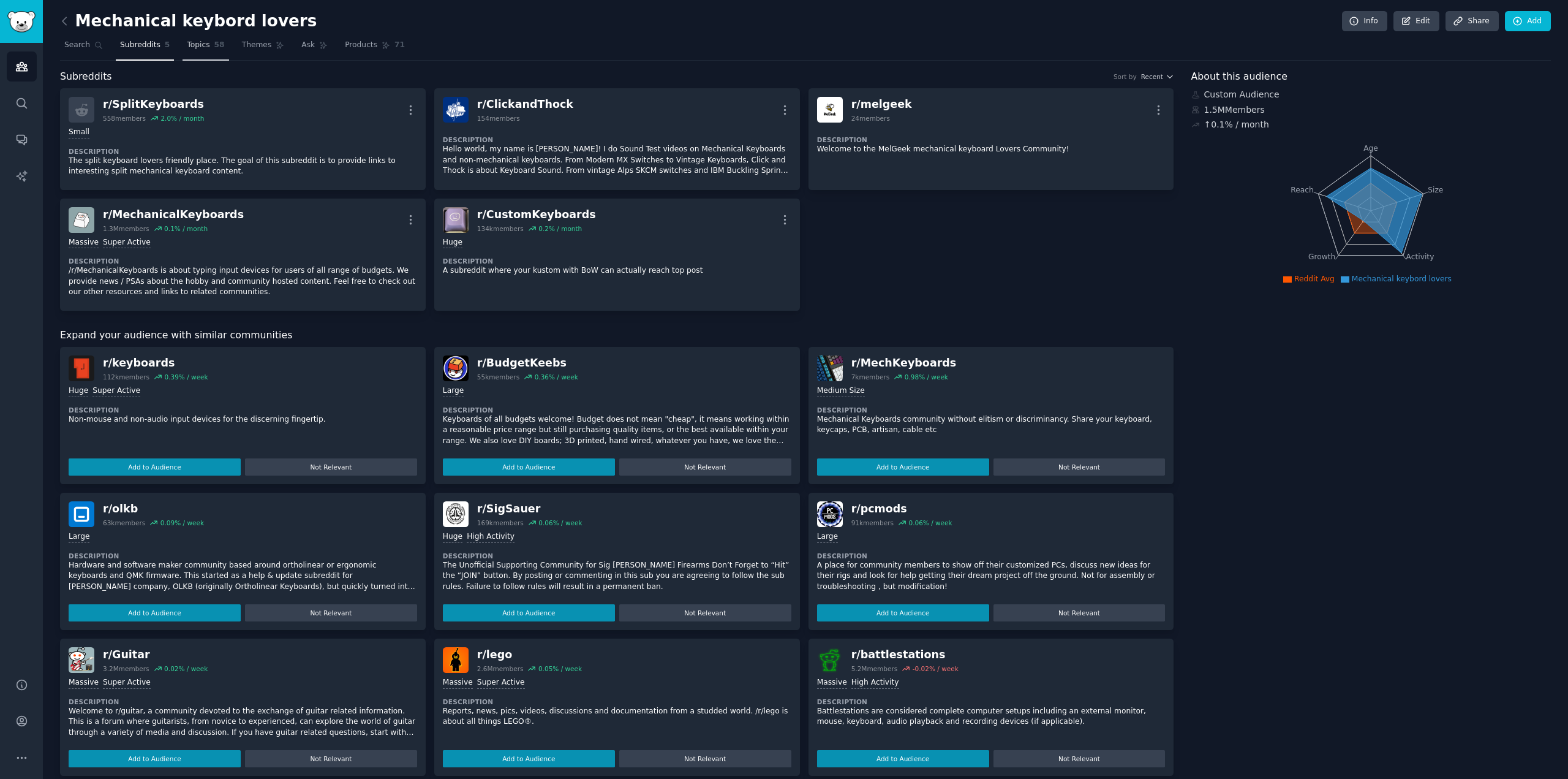
click at [200, 47] on span "Topics" at bounding box center [197, 45] width 23 height 11
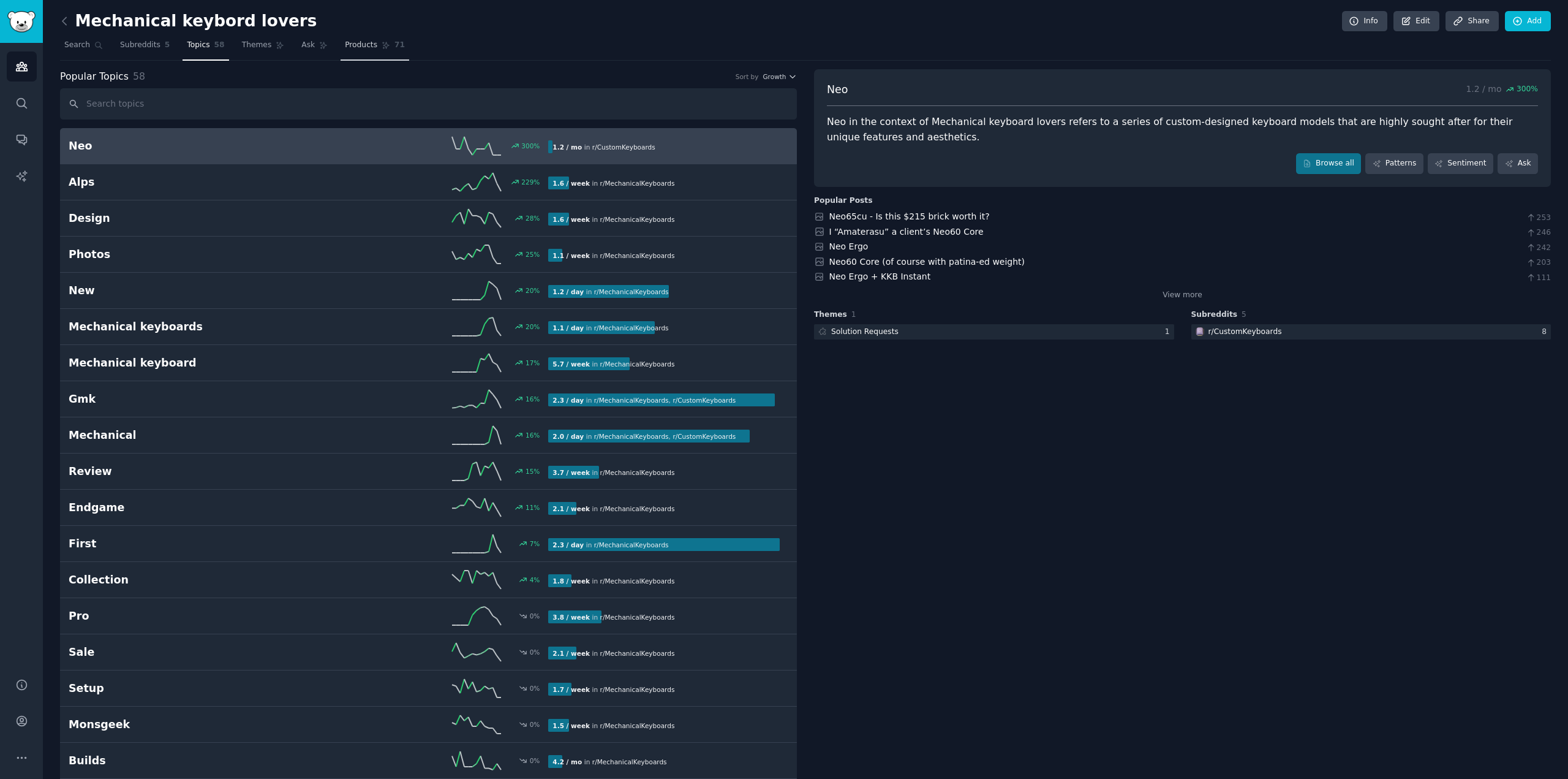
click at [373, 45] on link "Products 71" at bounding box center [375, 49] width 69 height 26
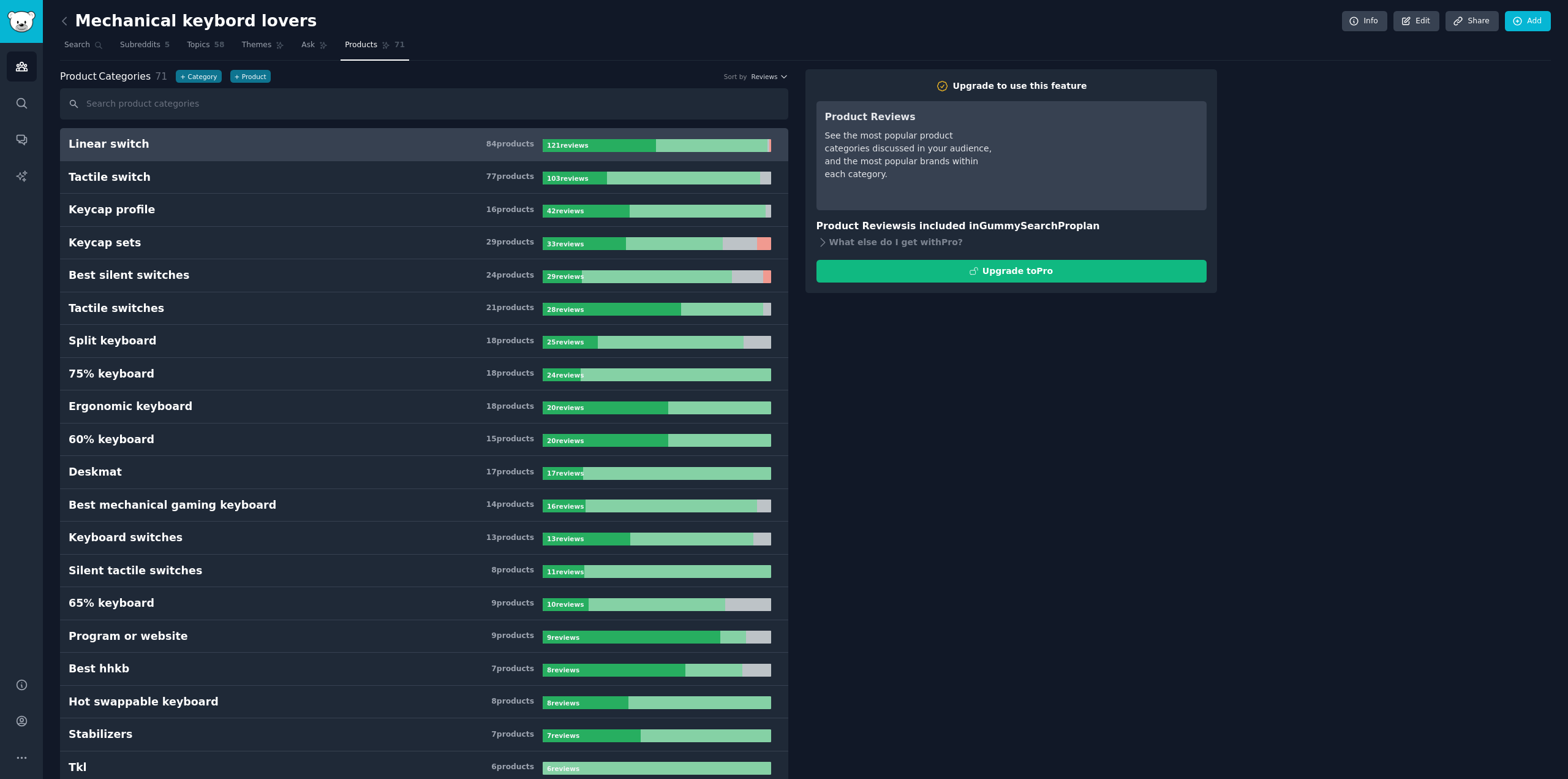
click at [129, 146] on div "Linear switch" at bounding box center [109, 144] width 81 height 15
click at [811, 243] on div "Upgrade to use this feature Product Reviews See the most popular product catego…" at bounding box center [1011, 180] width 412 height 224
click at [818, 243] on icon at bounding box center [822, 242] width 13 height 13
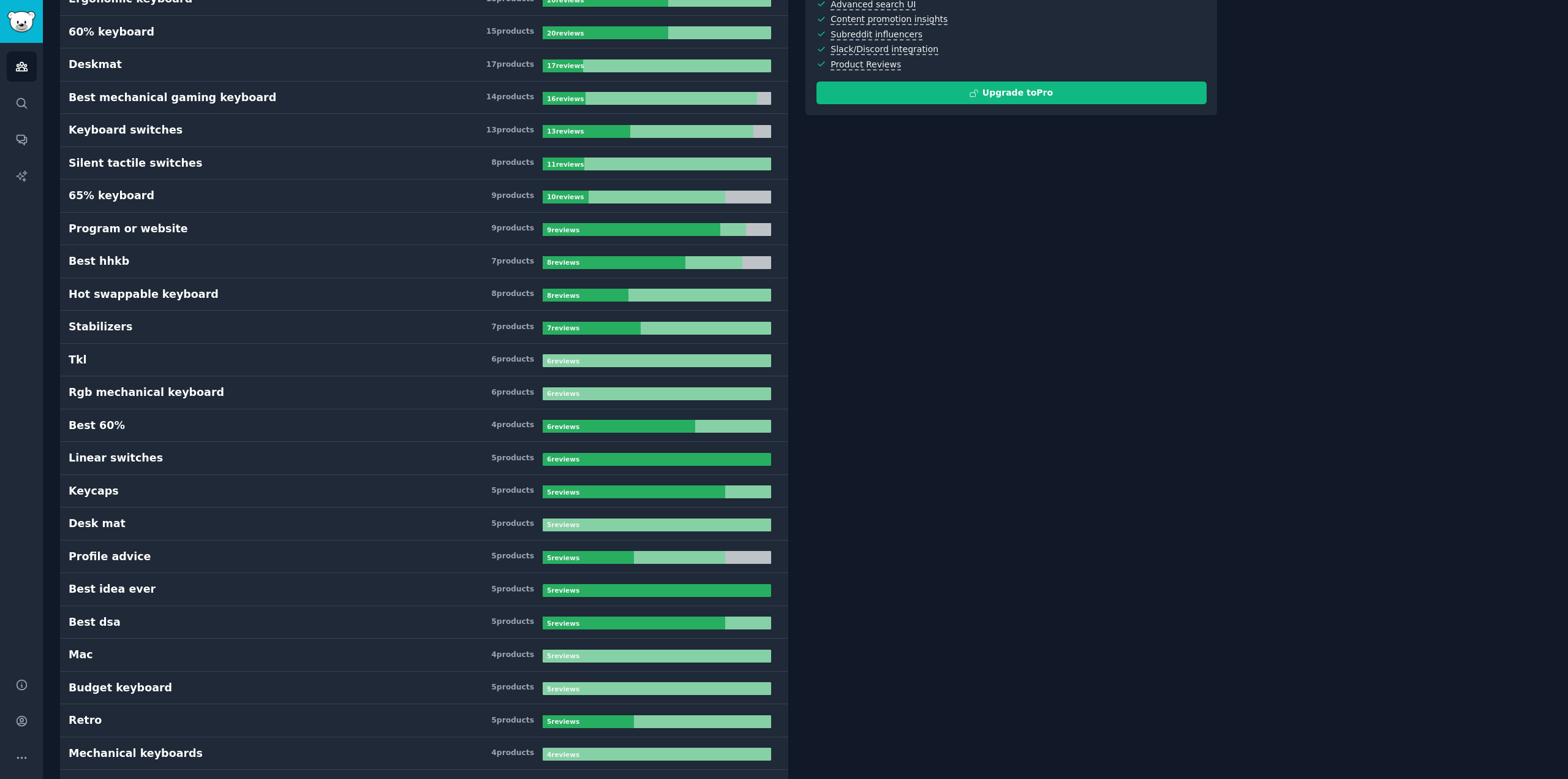
scroll to position [775, 0]
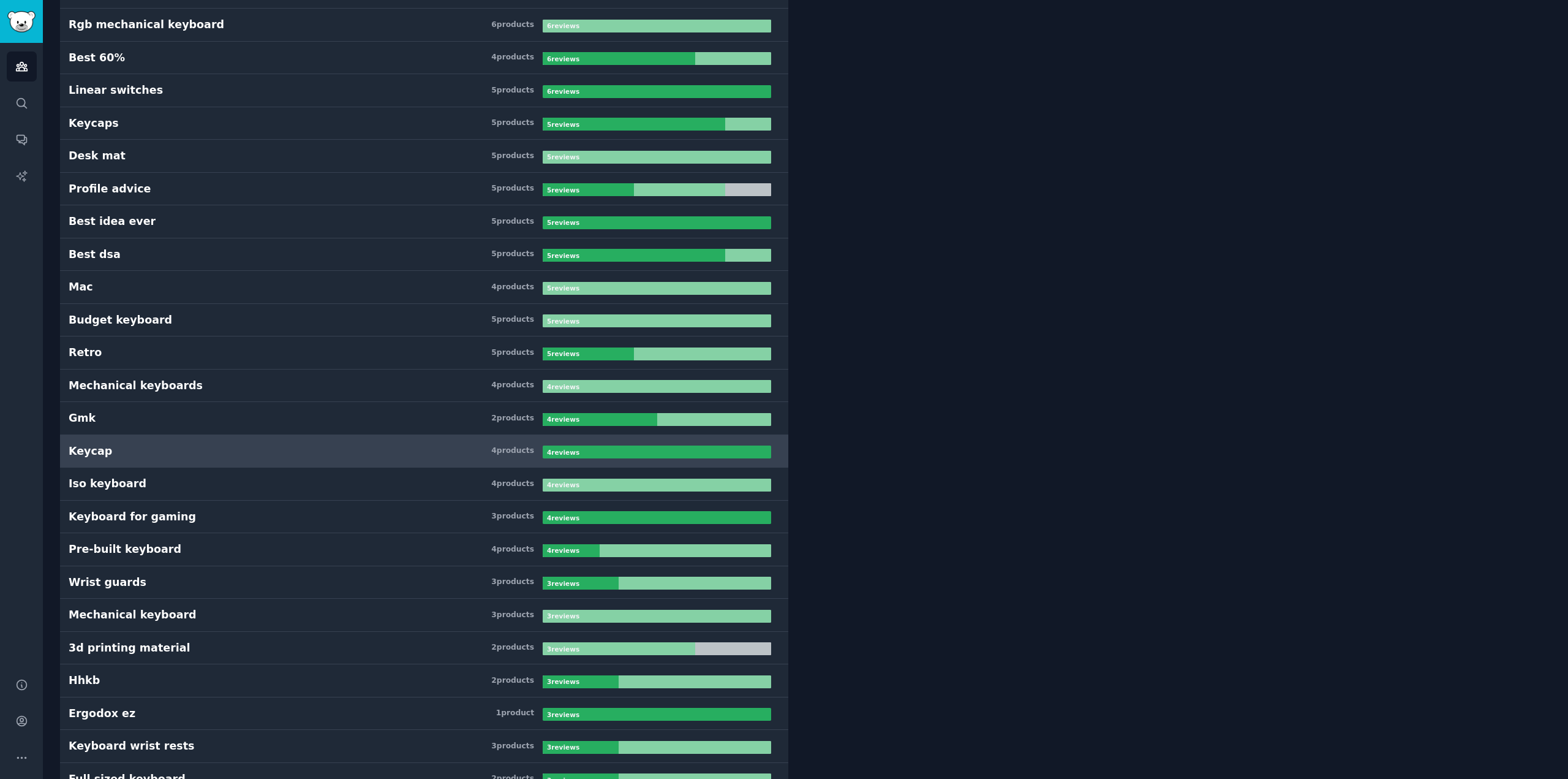
click at [165, 461] on link "Keycap 4 product s 4 review s" at bounding box center [425, 451] width 729 height 33
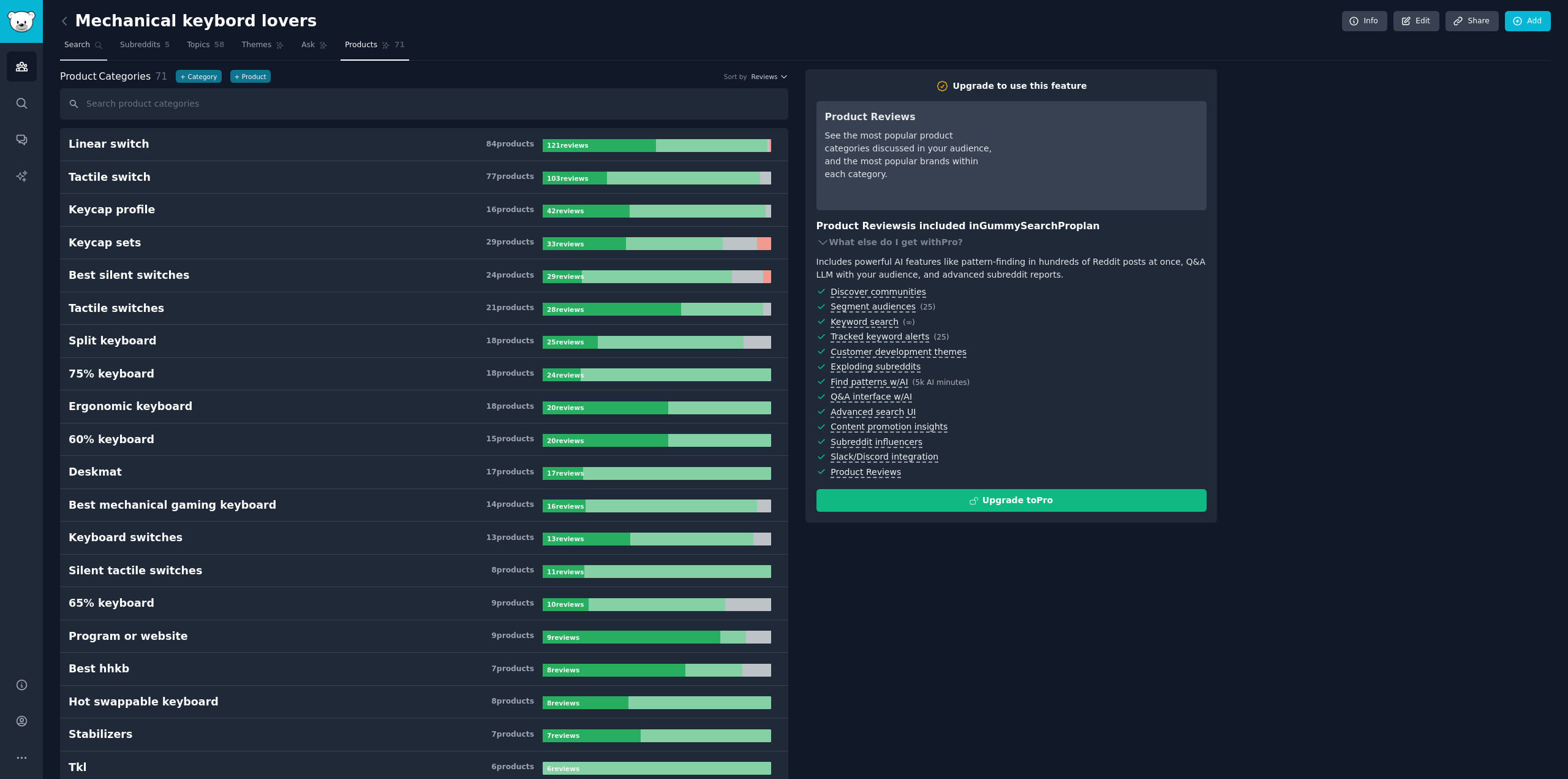
click at [71, 40] on span "Search" at bounding box center [77, 45] width 26 height 11
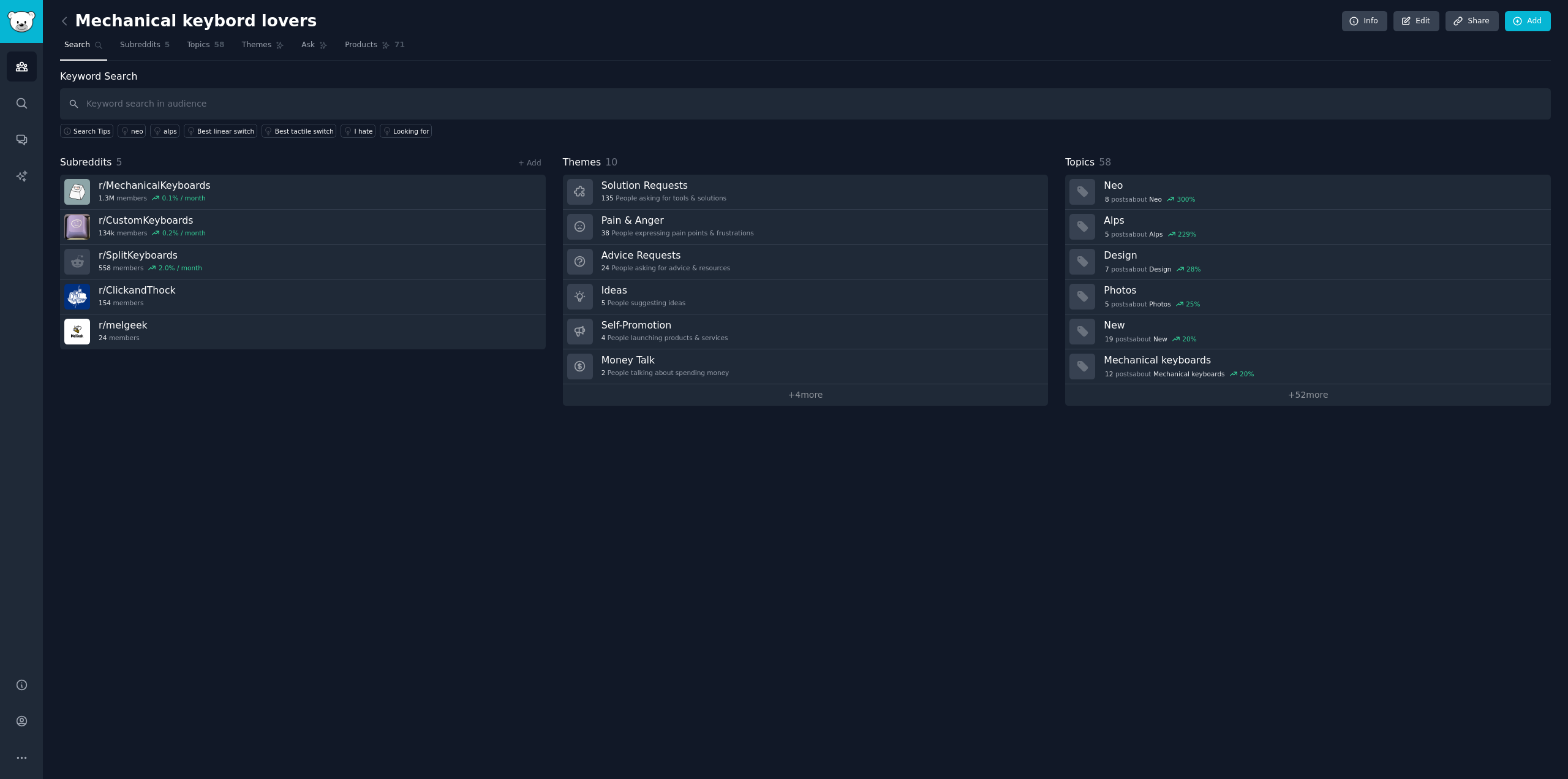
click at [191, 374] on div "Subreddits 5 + Add r/ MechanicalKeyboards 1.3M members 0.1 % / month r/ CustomK…" at bounding box center [303, 280] width 486 height 250
click at [753, 188] on link "Solution Requests 135 People asking for tools & solutions" at bounding box center [805, 192] width 486 height 35
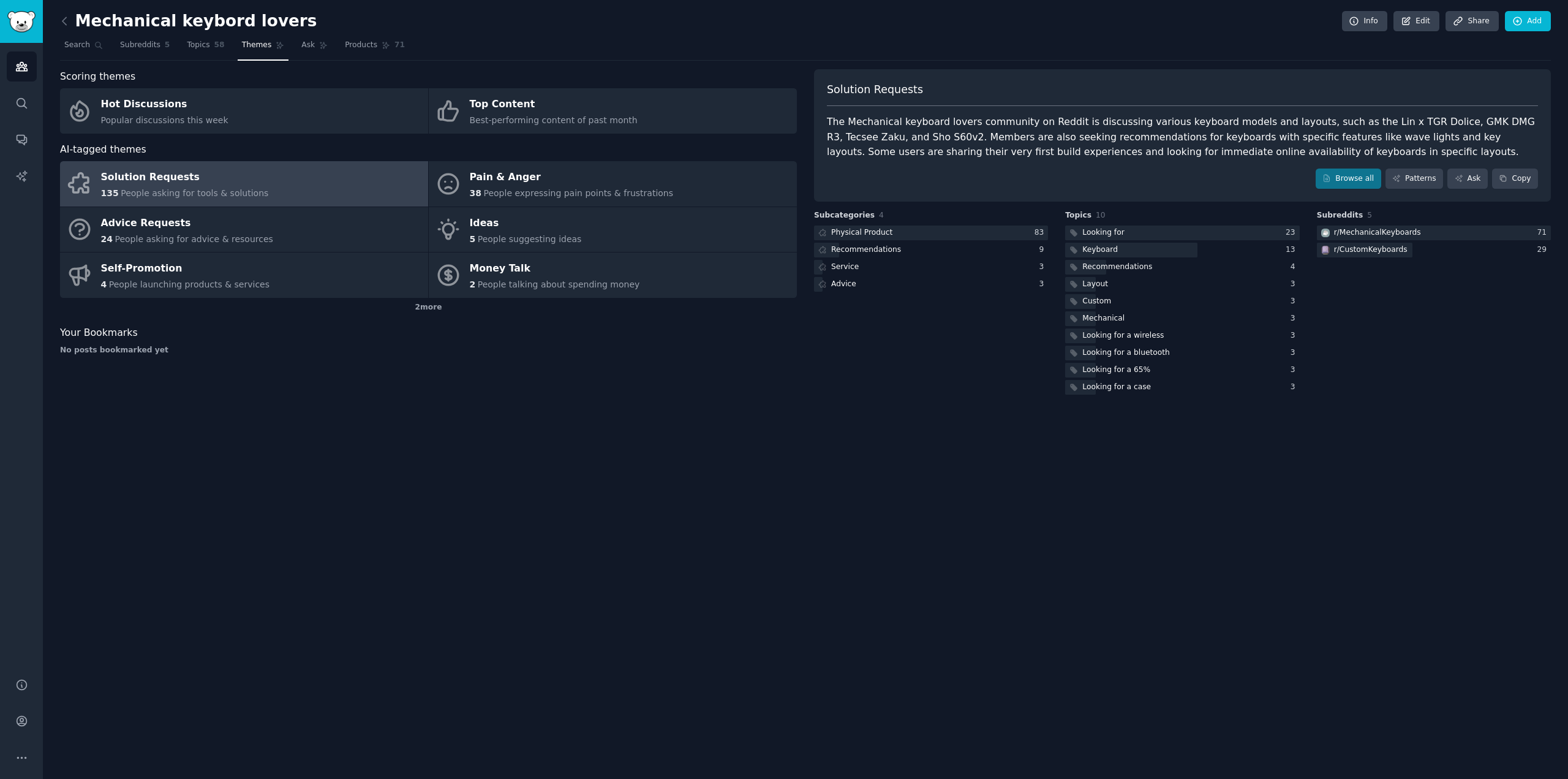
click at [67, 12] on link at bounding box center [68, 21] width 15 height 20
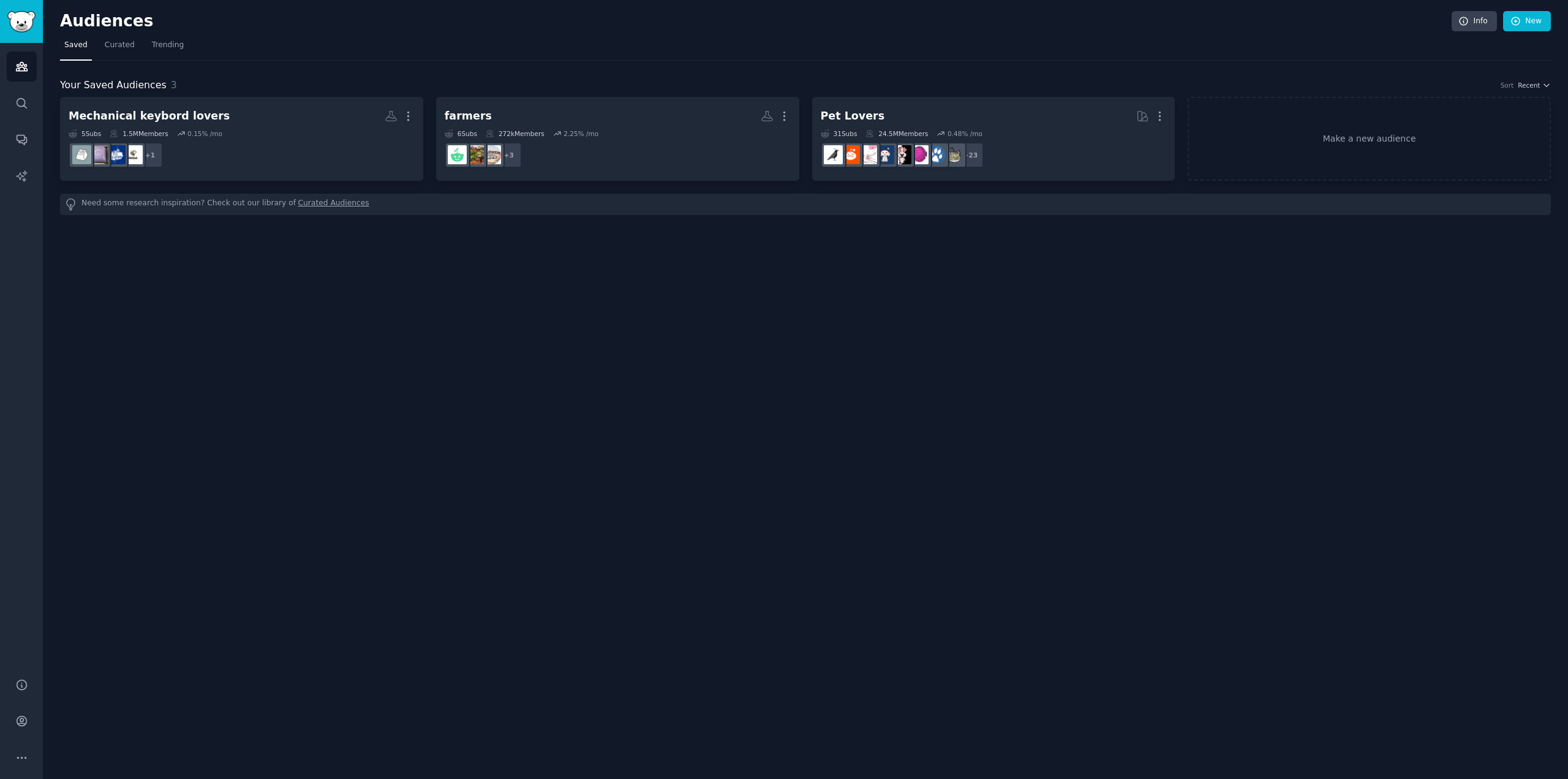
click at [796, 280] on div "Audiences Info New Saved Curated Trending Your Saved Audiences 3 Sort Recent Me…" at bounding box center [805, 389] width 1525 height 779
click at [20, 98] on icon "Sidebar" at bounding box center [21, 103] width 10 height 10
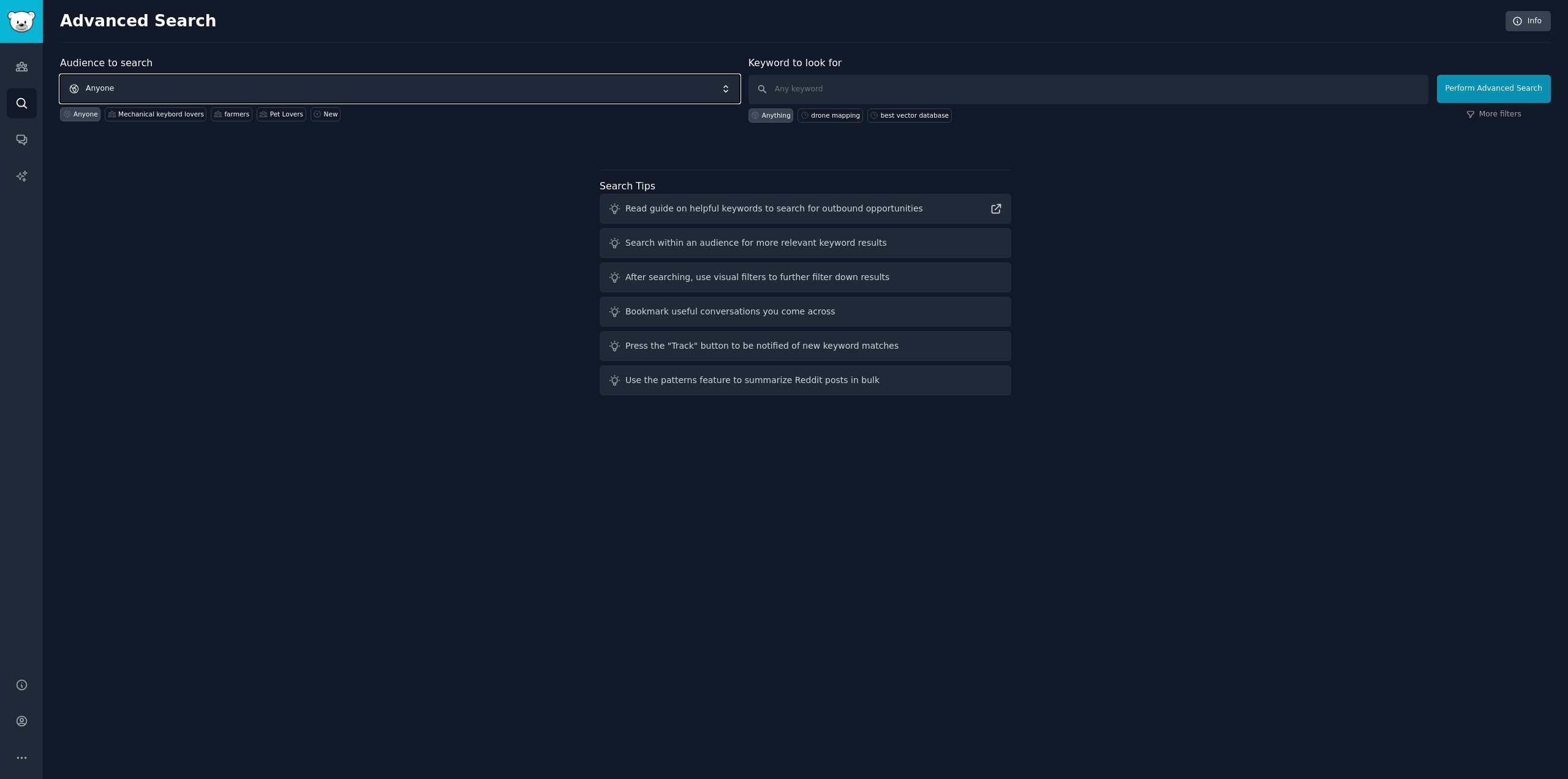
click at [253, 95] on span "Anyone" at bounding box center [400, 89] width 680 height 28
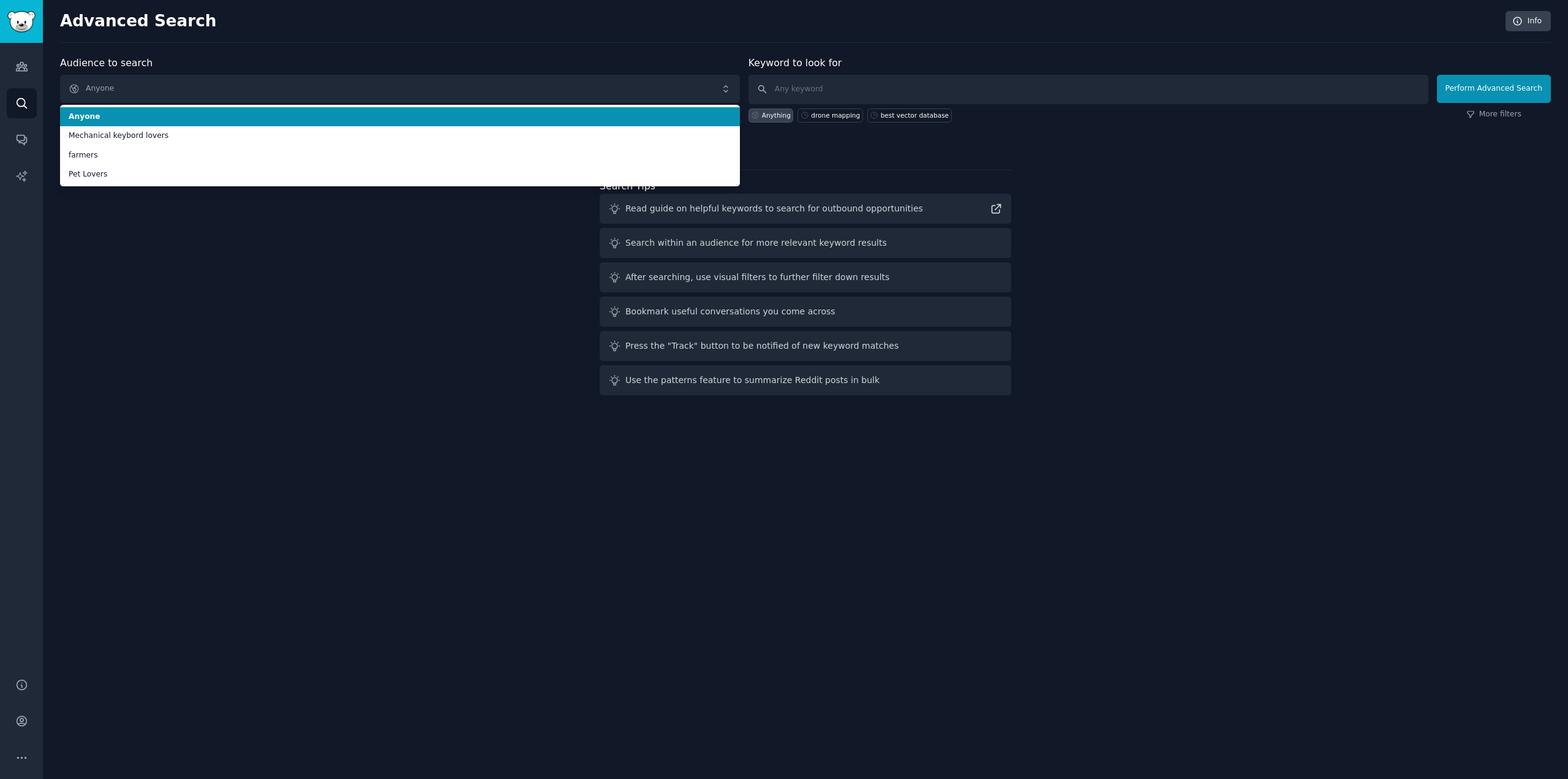
click at [180, 117] on span "Anyone" at bounding box center [400, 117] width 663 height 11
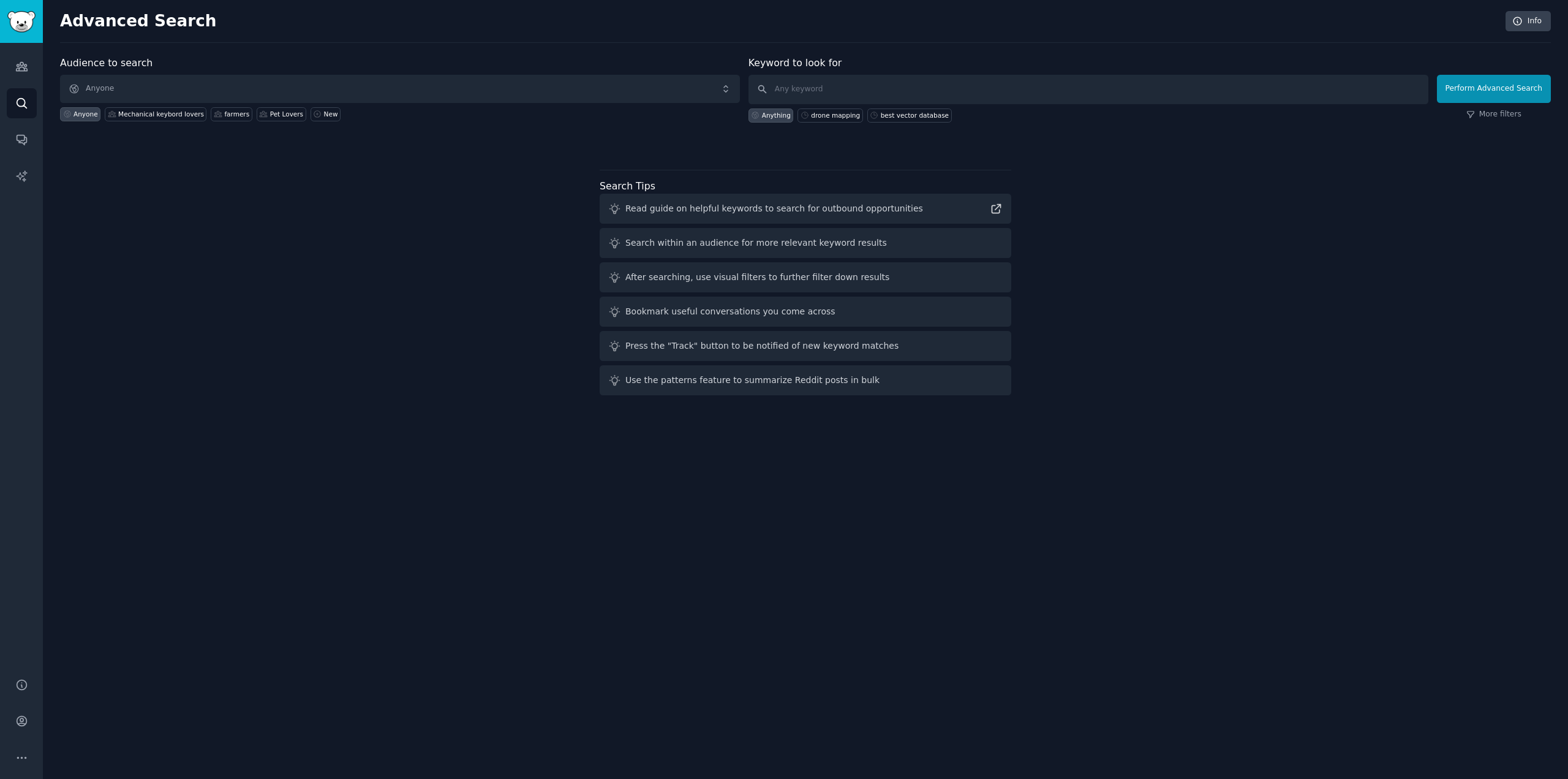
click at [307, 238] on div "Audience to search Anyone Anyone Mechanical keybord lovers farmers Pet Lovers N…" at bounding box center [805, 227] width 1491 height 344
click at [896, 86] on input "text" at bounding box center [1088, 89] width 680 height 30
type input "d"
type input "guitar transcriber"
click button "Perform Advanced Search" at bounding box center [1494, 89] width 114 height 28
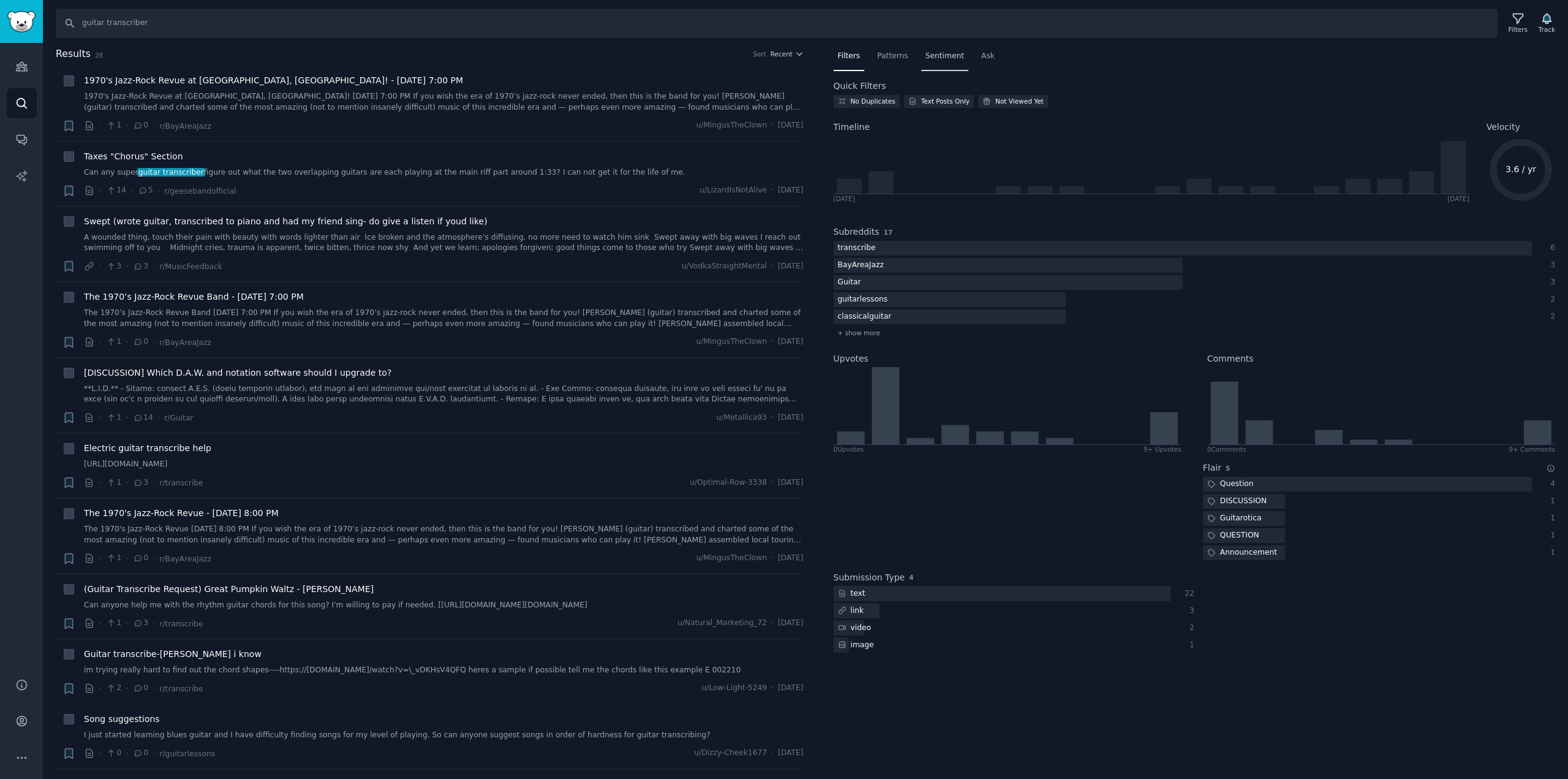
click at [925, 51] on span "Sentiment" at bounding box center [944, 56] width 38 height 11
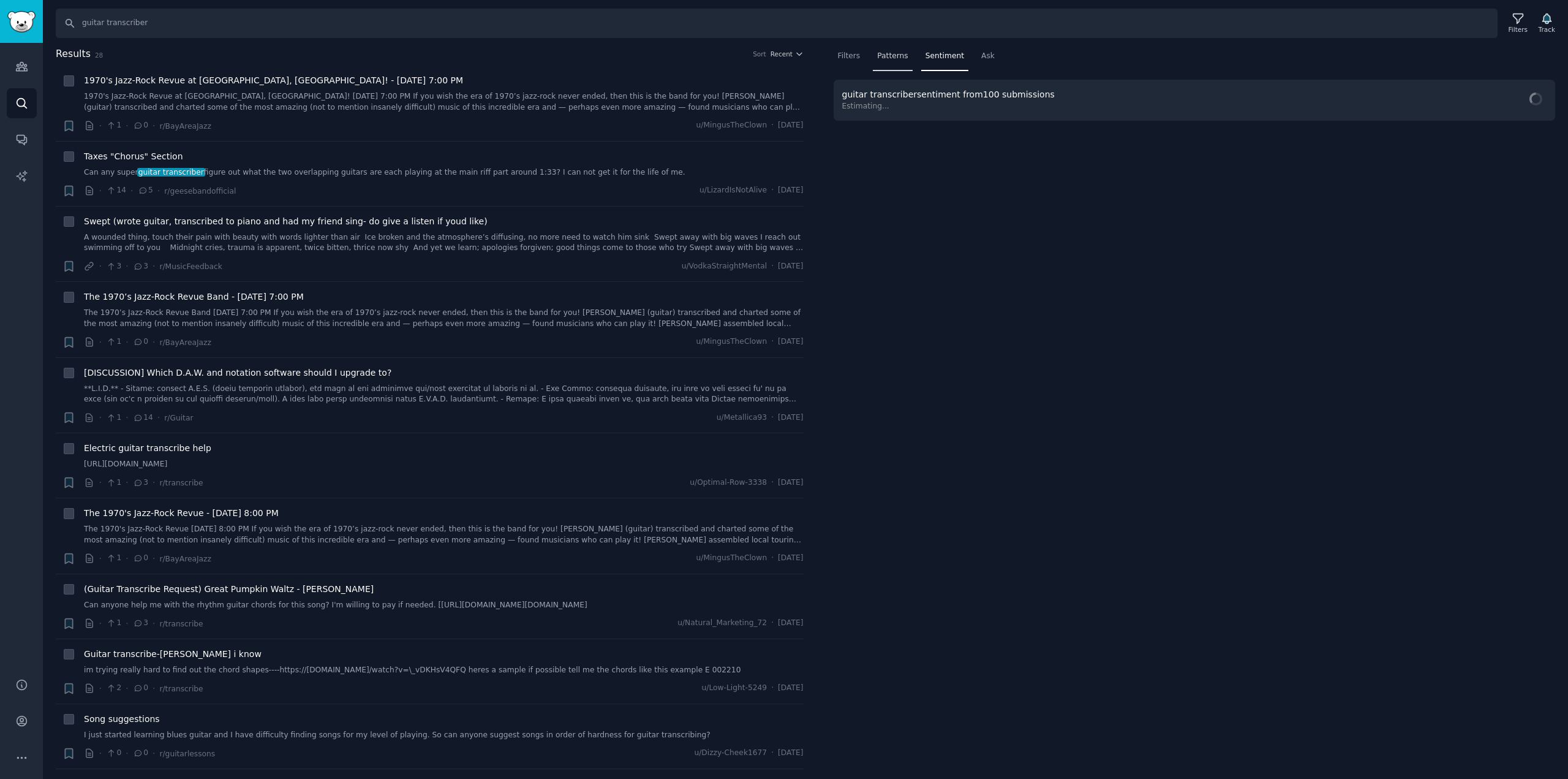
click at [891, 61] on div "Patterns" at bounding box center [892, 60] width 39 height 26
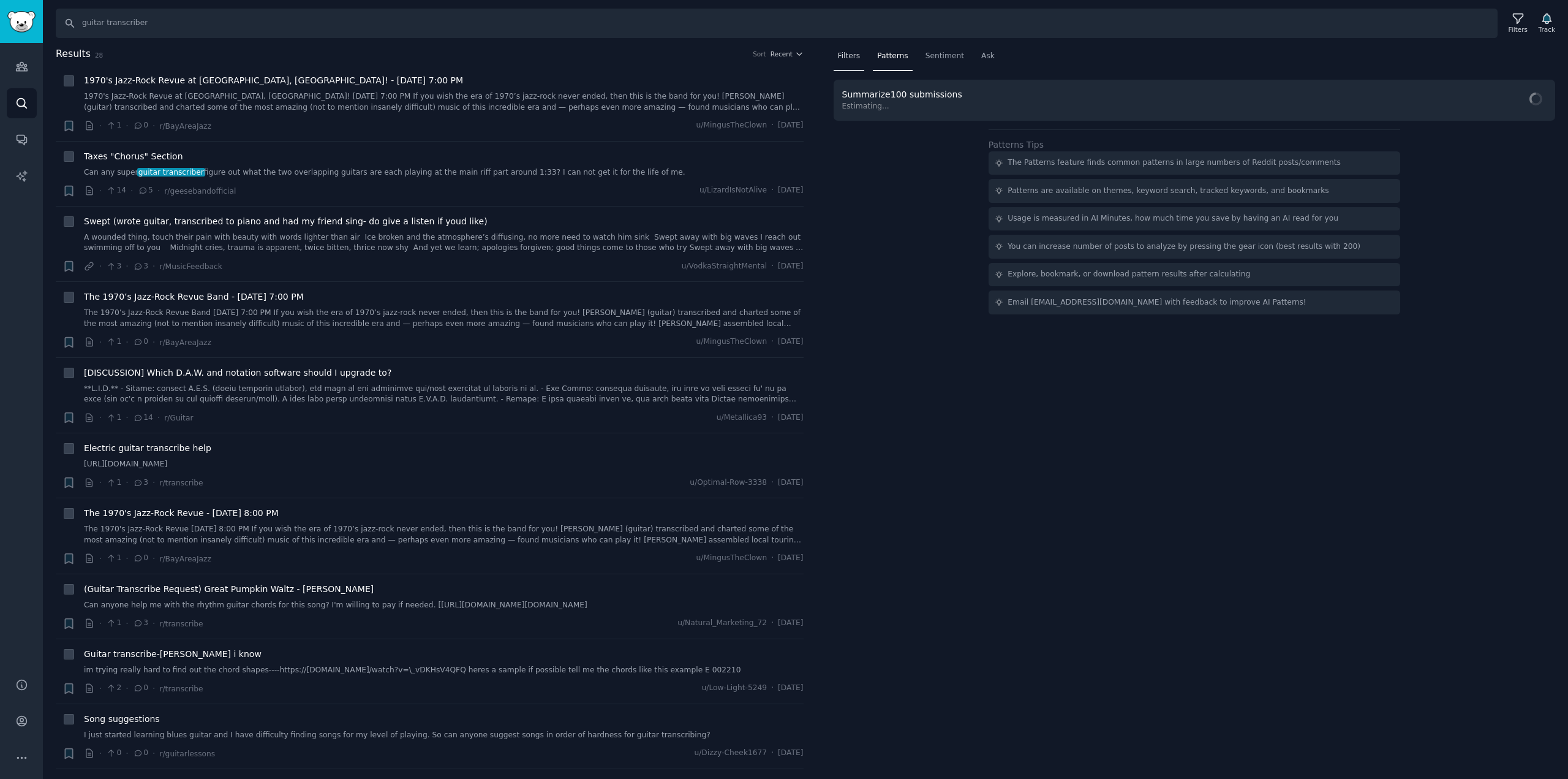
click at [856, 62] on div "Filters" at bounding box center [849, 60] width 31 height 26
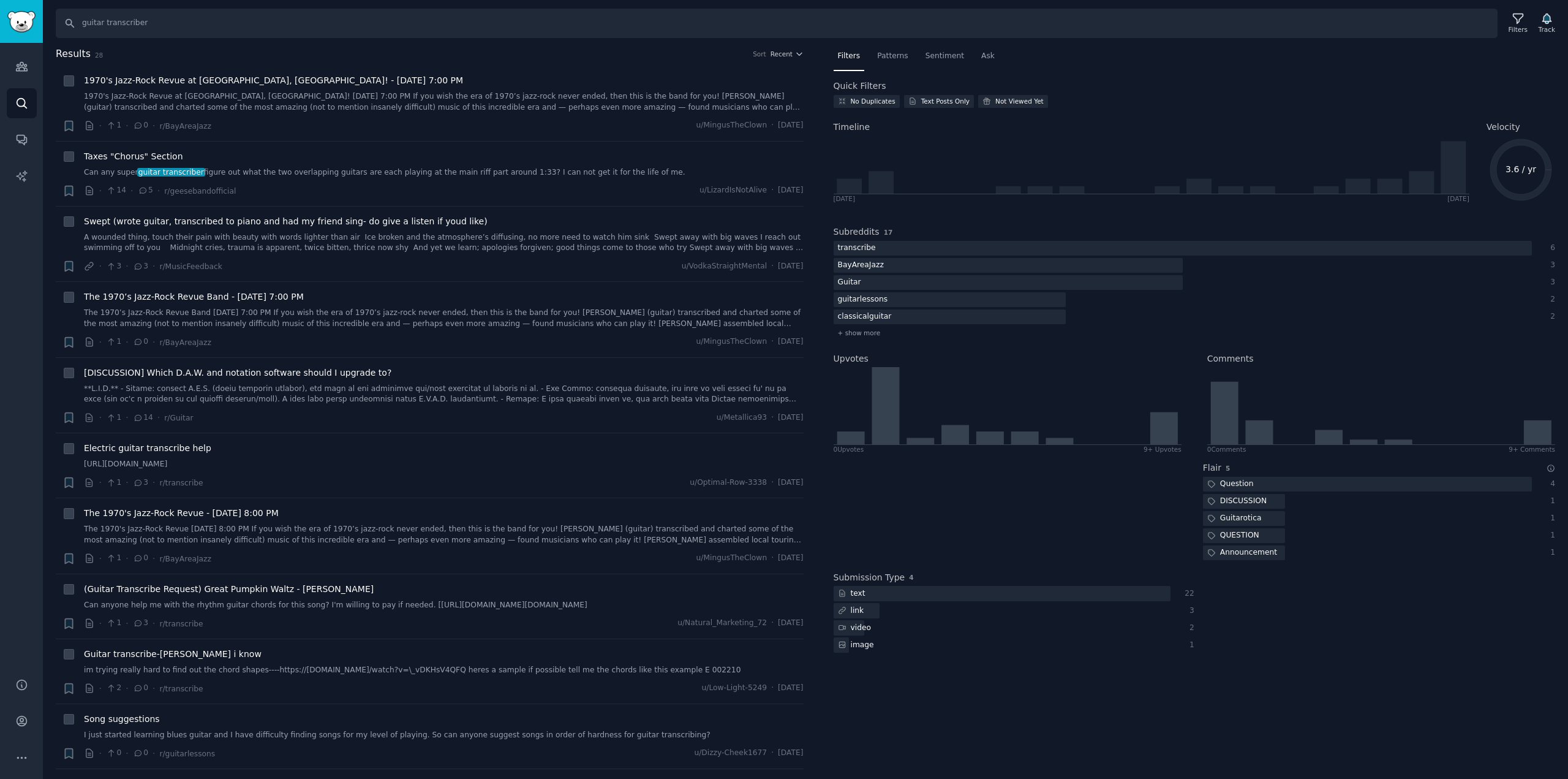
click at [1, 415] on div "Audiences Search Conversations AI Reports" at bounding box center [21, 352] width 43 height 620
click at [26, 152] on link "Conversations" at bounding box center [21, 139] width 30 height 30
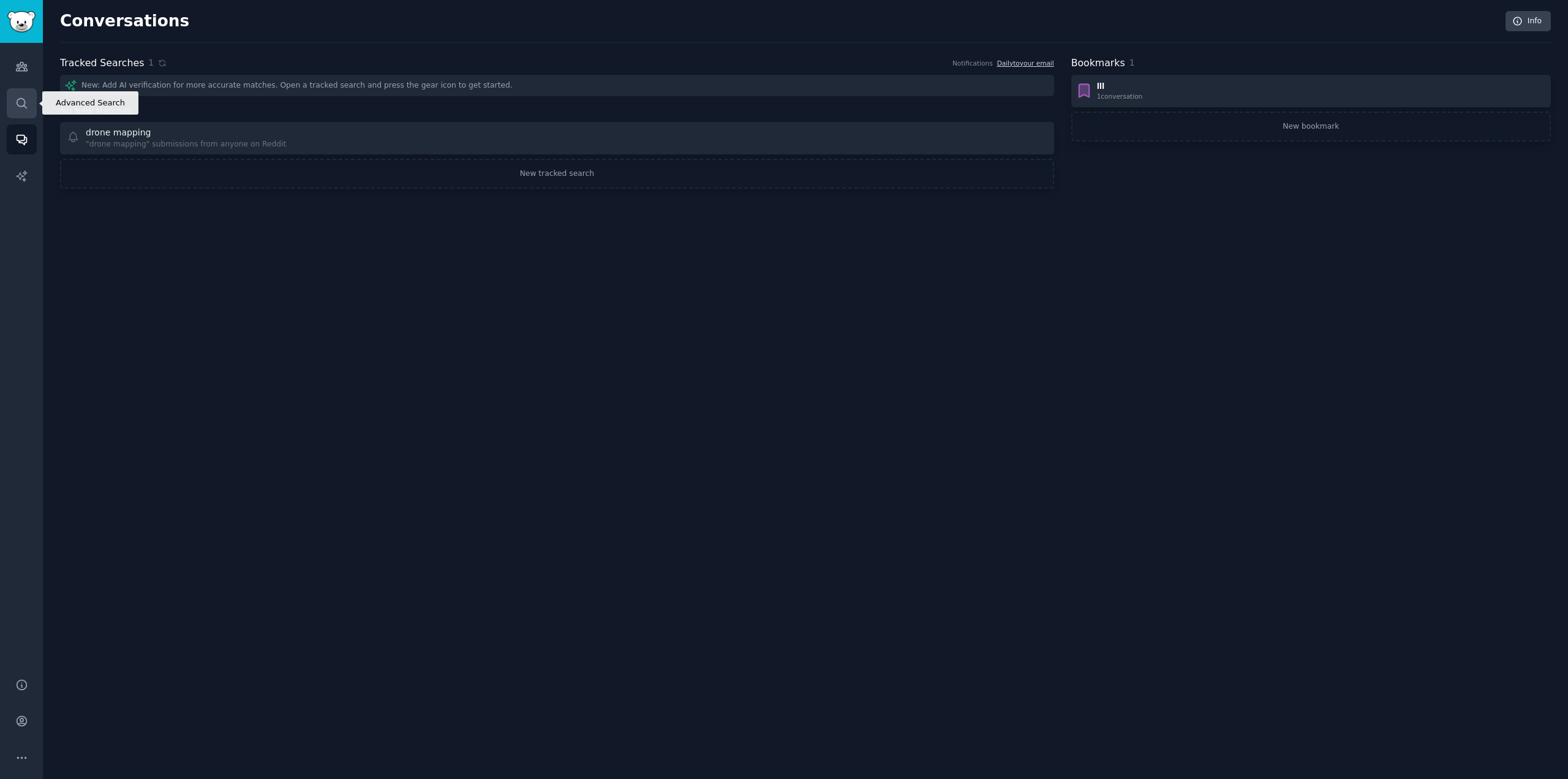
click at [19, 100] on icon "Sidebar" at bounding box center [21, 103] width 13 height 13
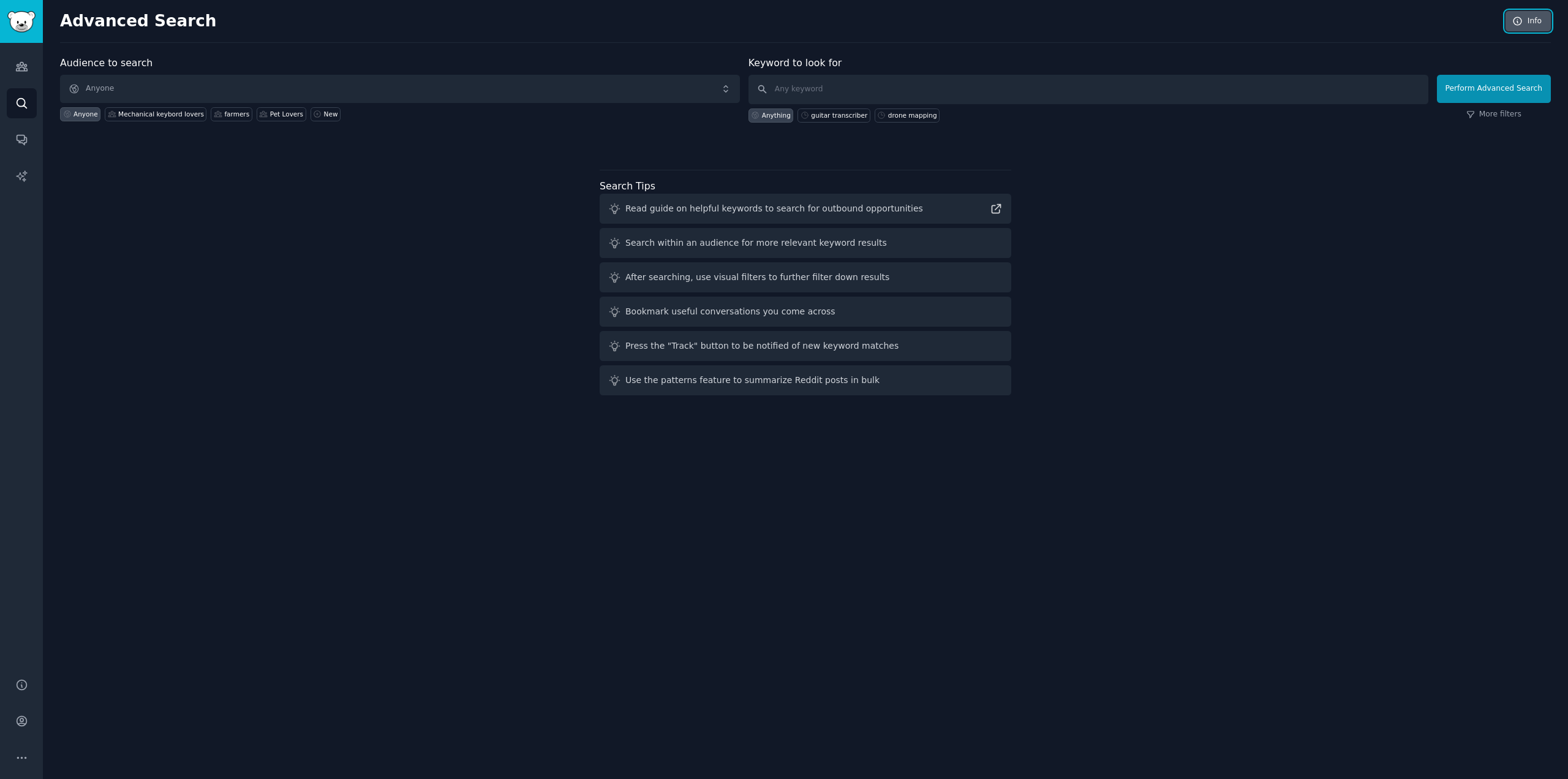
click at [1519, 19] on icon at bounding box center [1518, 21] width 11 height 11
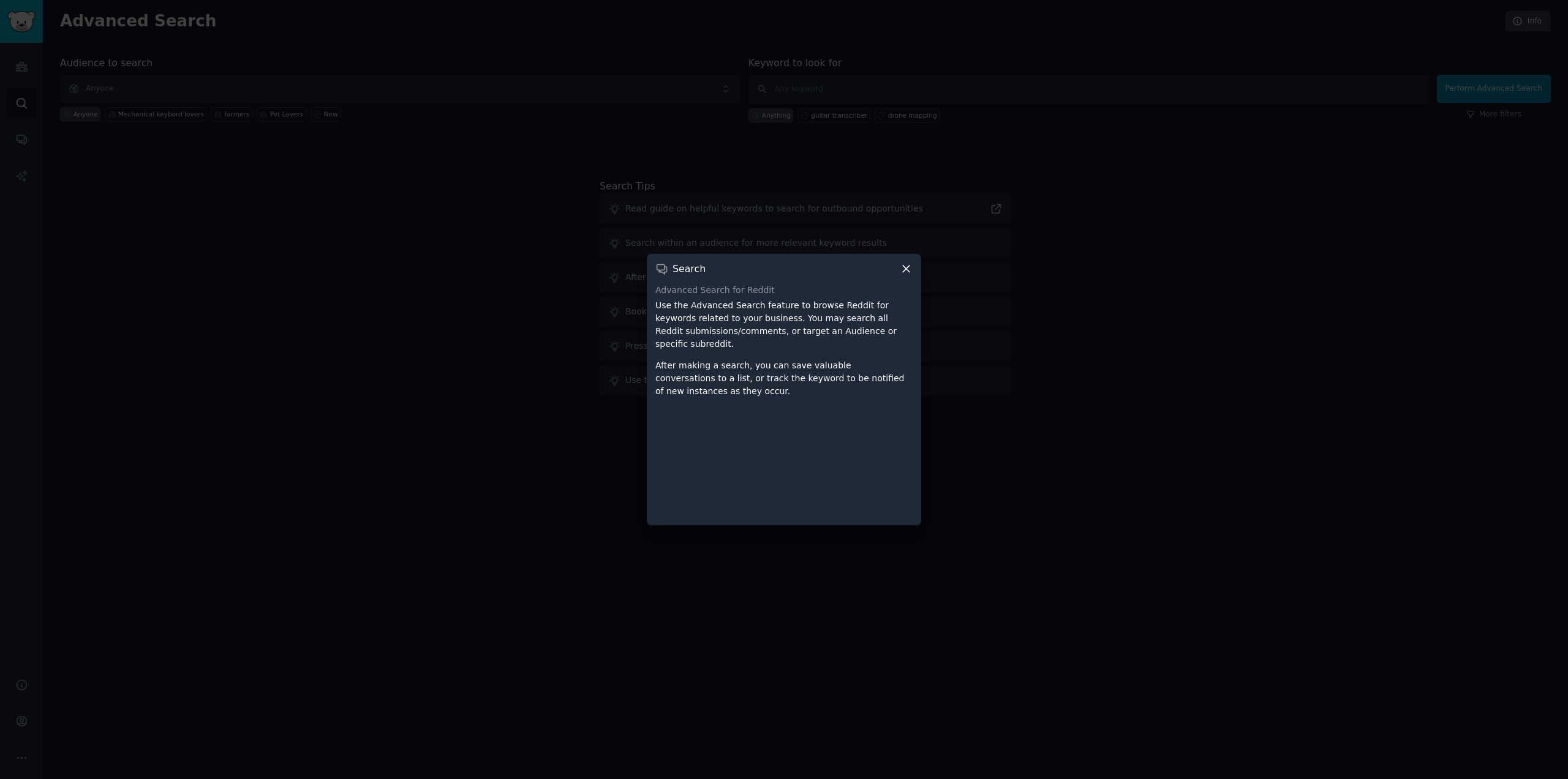
click at [914, 277] on div "Search Advanced Search for Reddit Use the Advanced Search feature to browse Red…" at bounding box center [784, 389] width 274 height 272
click at [907, 272] on icon at bounding box center [907, 269] width 7 height 7
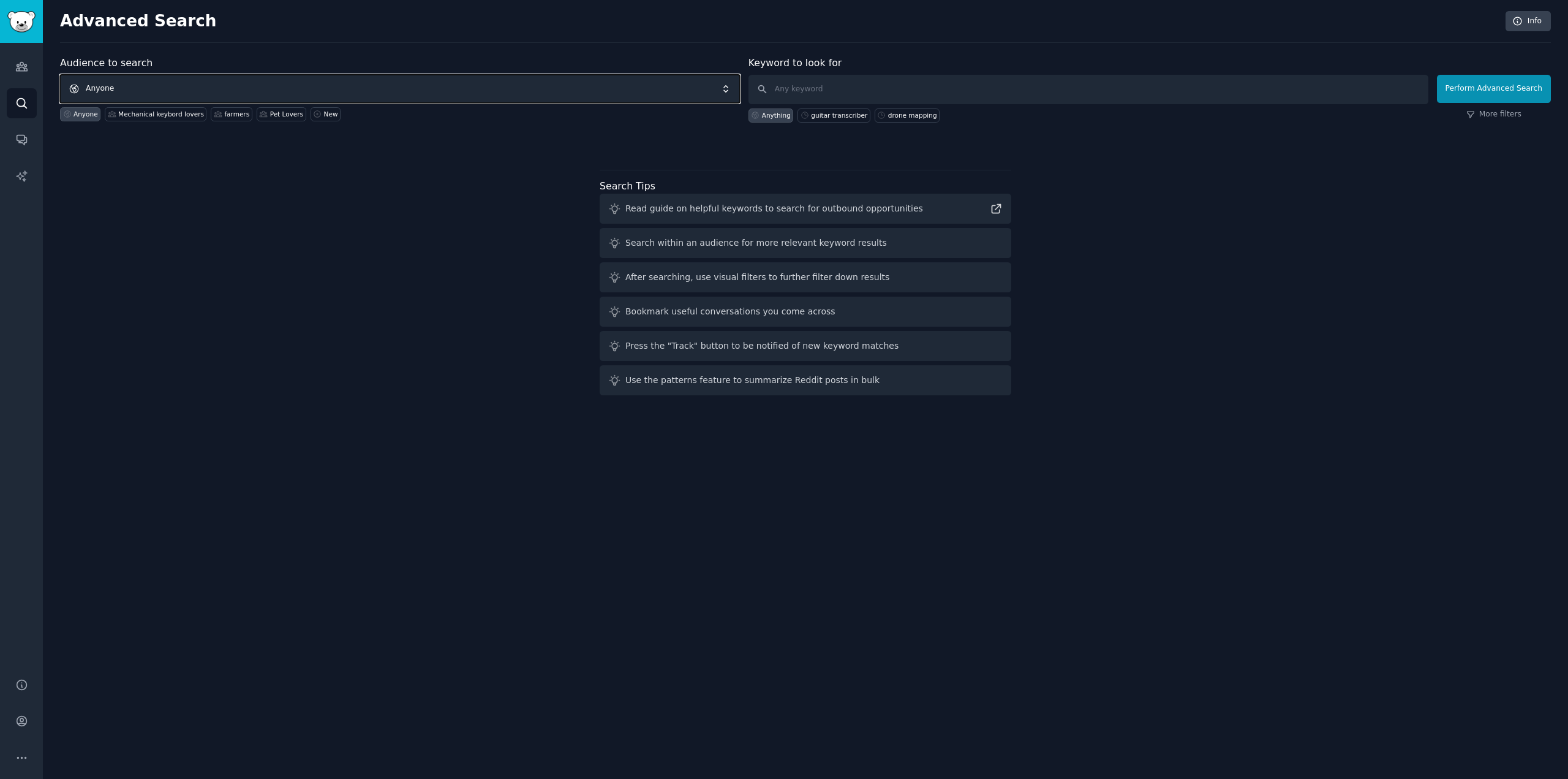
click at [274, 80] on span "Anyone" at bounding box center [400, 89] width 680 height 28
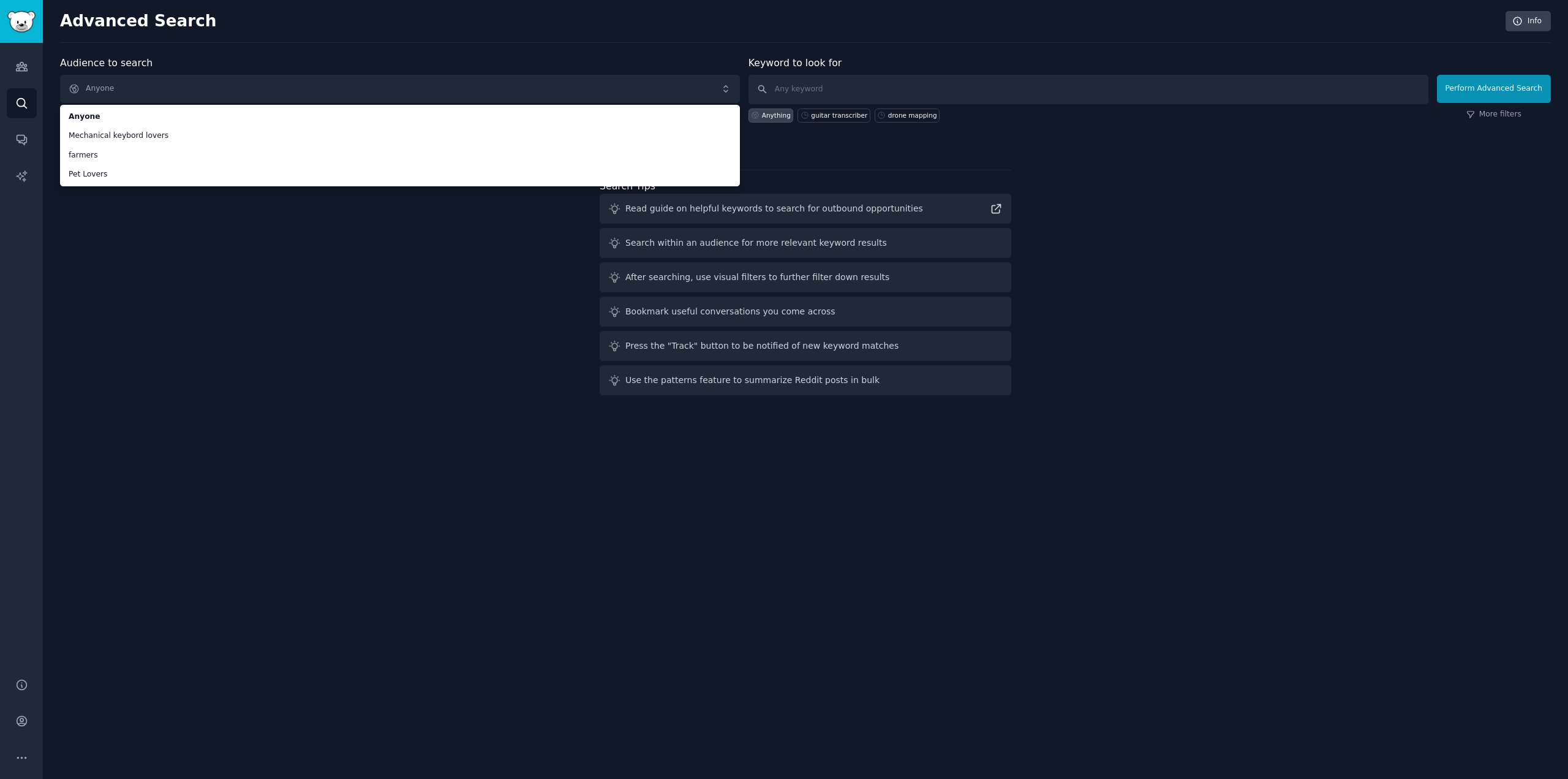
click at [160, 256] on div "Audience to search Anyone Anyone Mechanical keybord lovers farmers Pet Lovers A…" at bounding box center [805, 227] width 1491 height 344
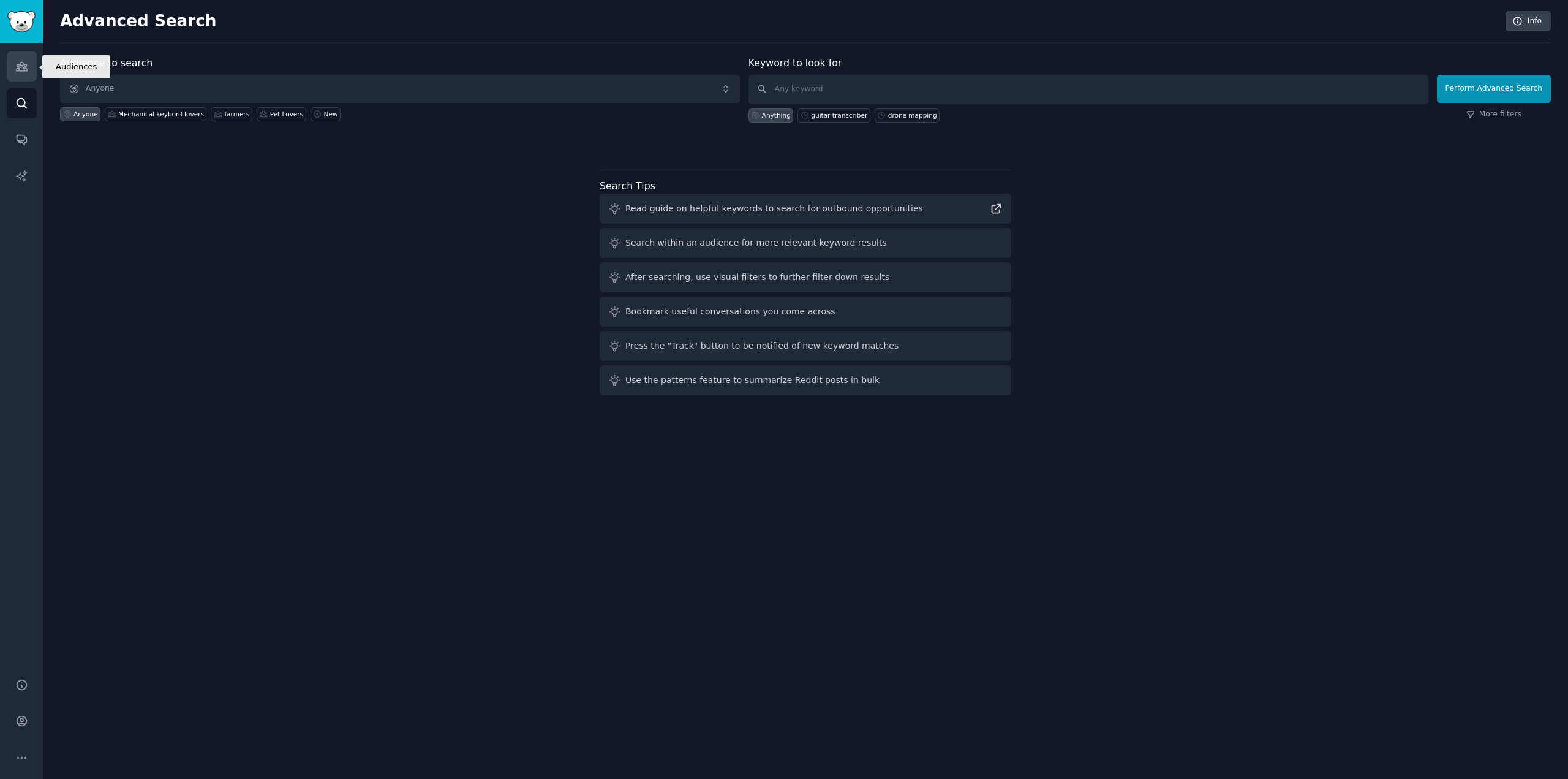
click at [20, 72] on icon "Sidebar" at bounding box center [21, 66] width 13 height 13
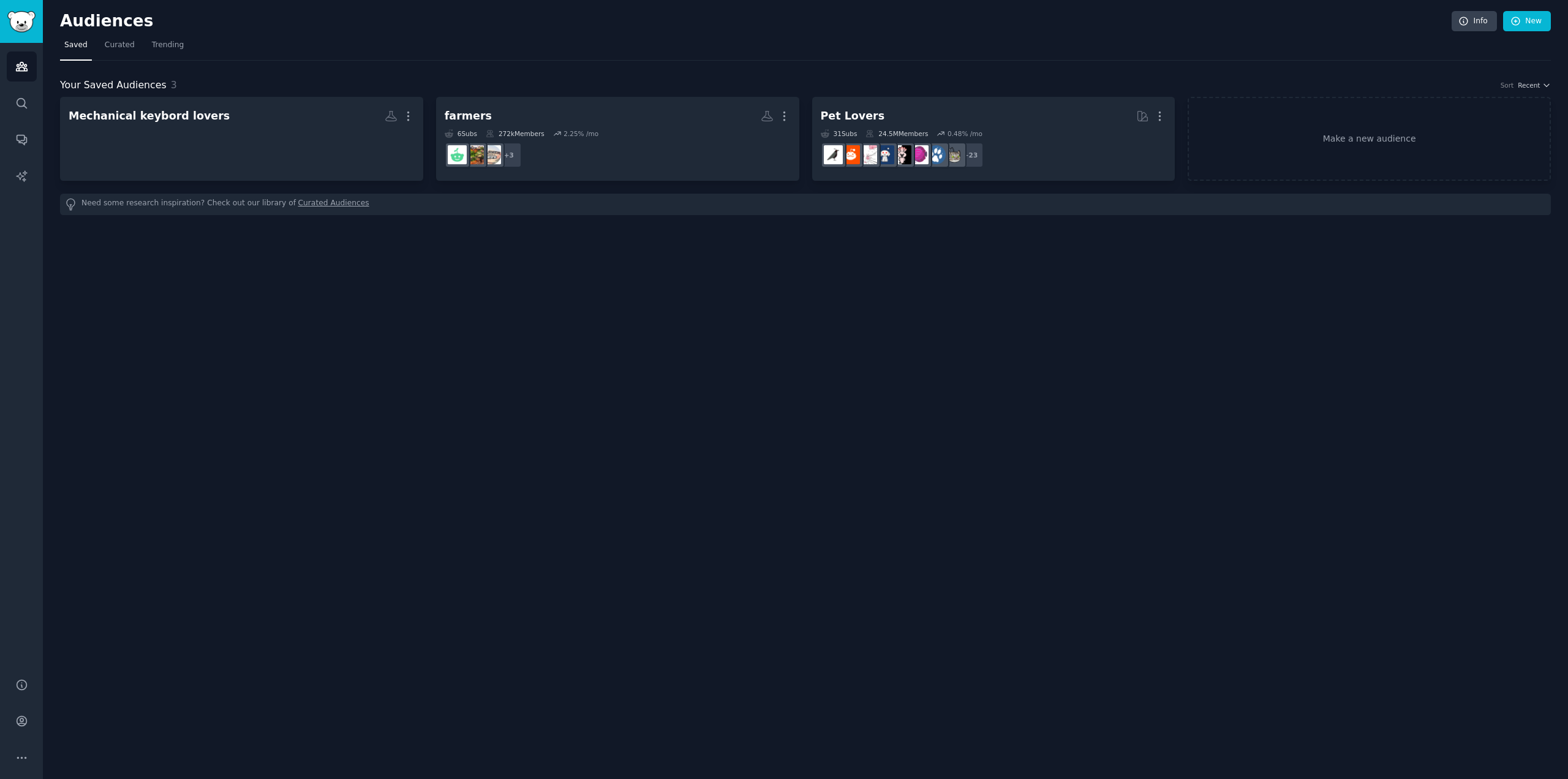
click at [790, 449] on div "Audiences Info New Saved Curated Trending Your Saved Audiences 3 Sort Recent Me…" at bounding box center [805, 389] width 1525 height 779
